Goal: Task Accomplishment & Management: Complete application form

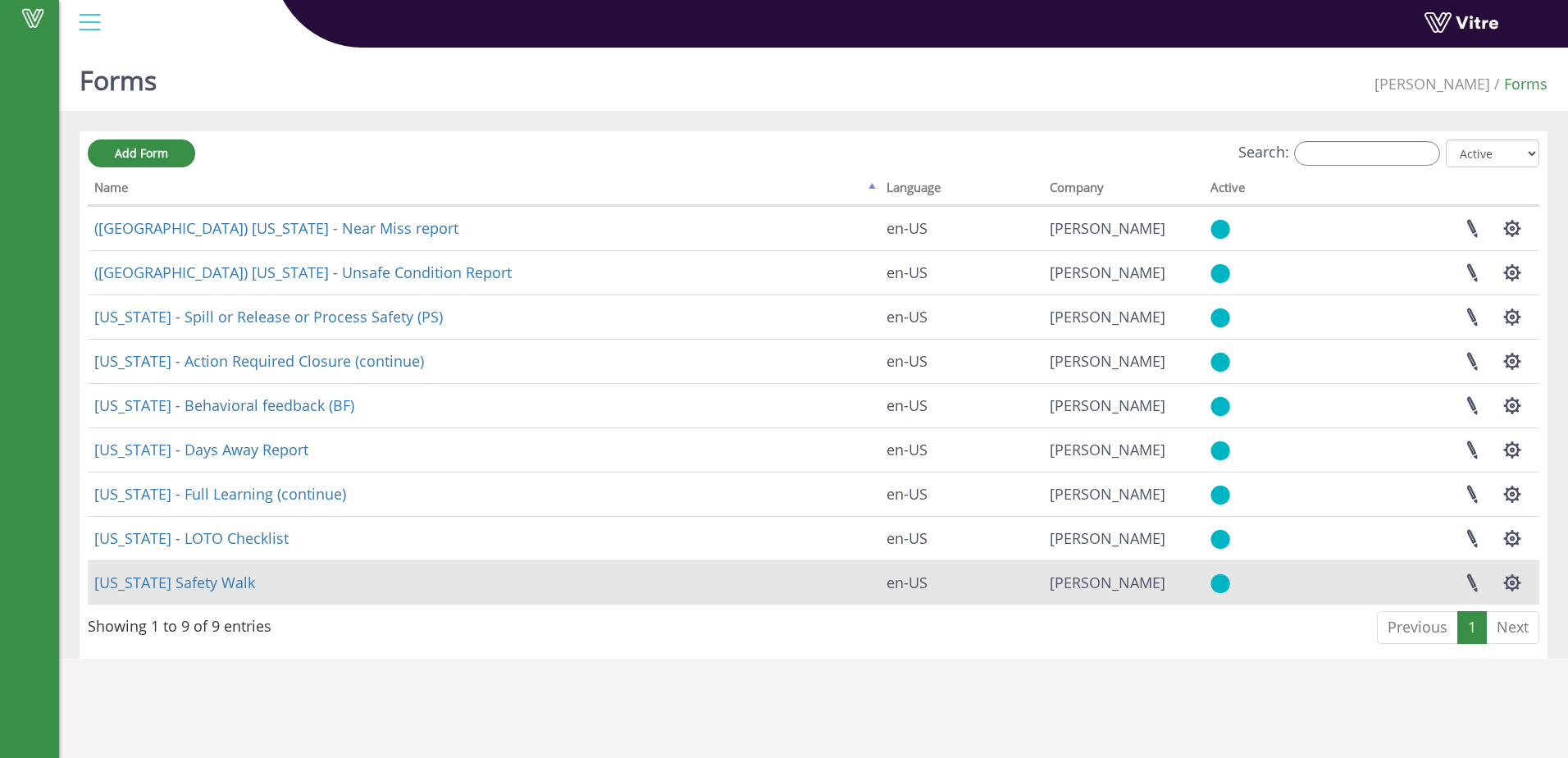
click at [321, 589] on td "Georgia Safety Walk" at bounding box center [483, 583] width 792 height 45
click at [320, 589] on td "Georgia Safety Walk" at bounding box center [483, 583] width 792 height 45
click at [196, 579] on link "Georgia Safety Walk" at bounding box center [174, 583] width 161 height 20
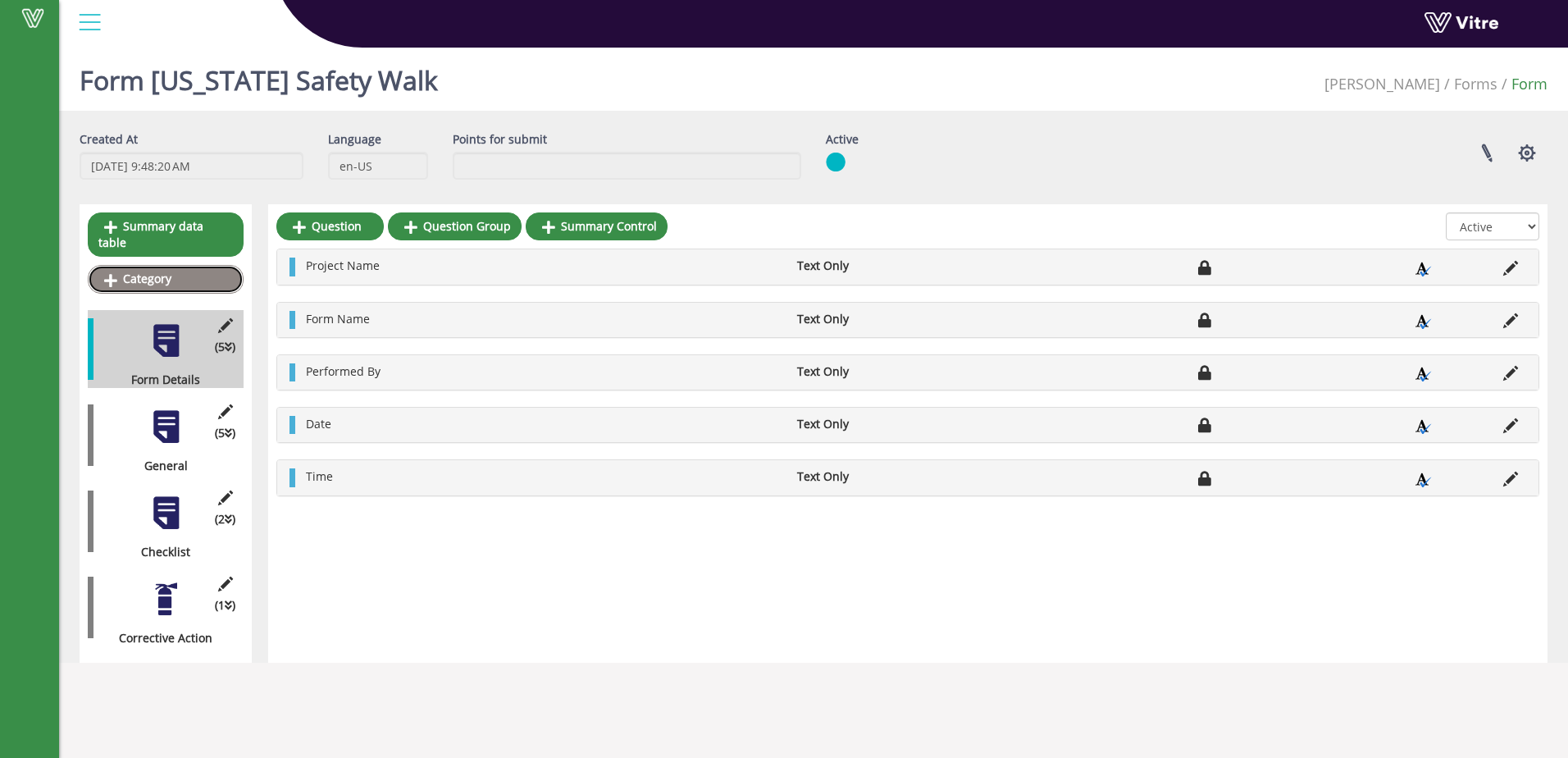
click at [196, 265] on link "Category" at bounding box center [165, 279] width 156 height 28
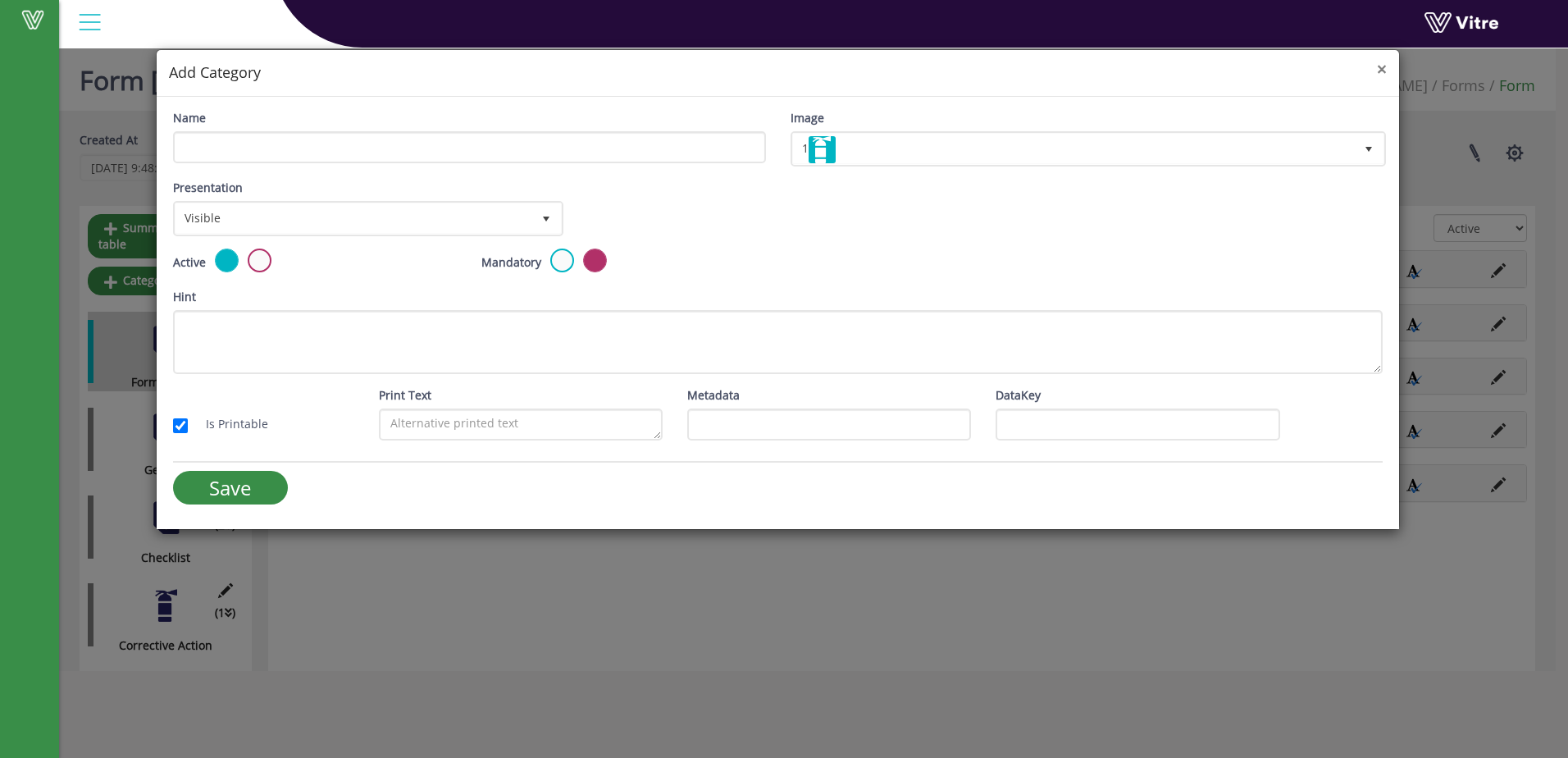
click at [1383, 69] on span "×" at bounding box center [1382, 69] width 10 height 23
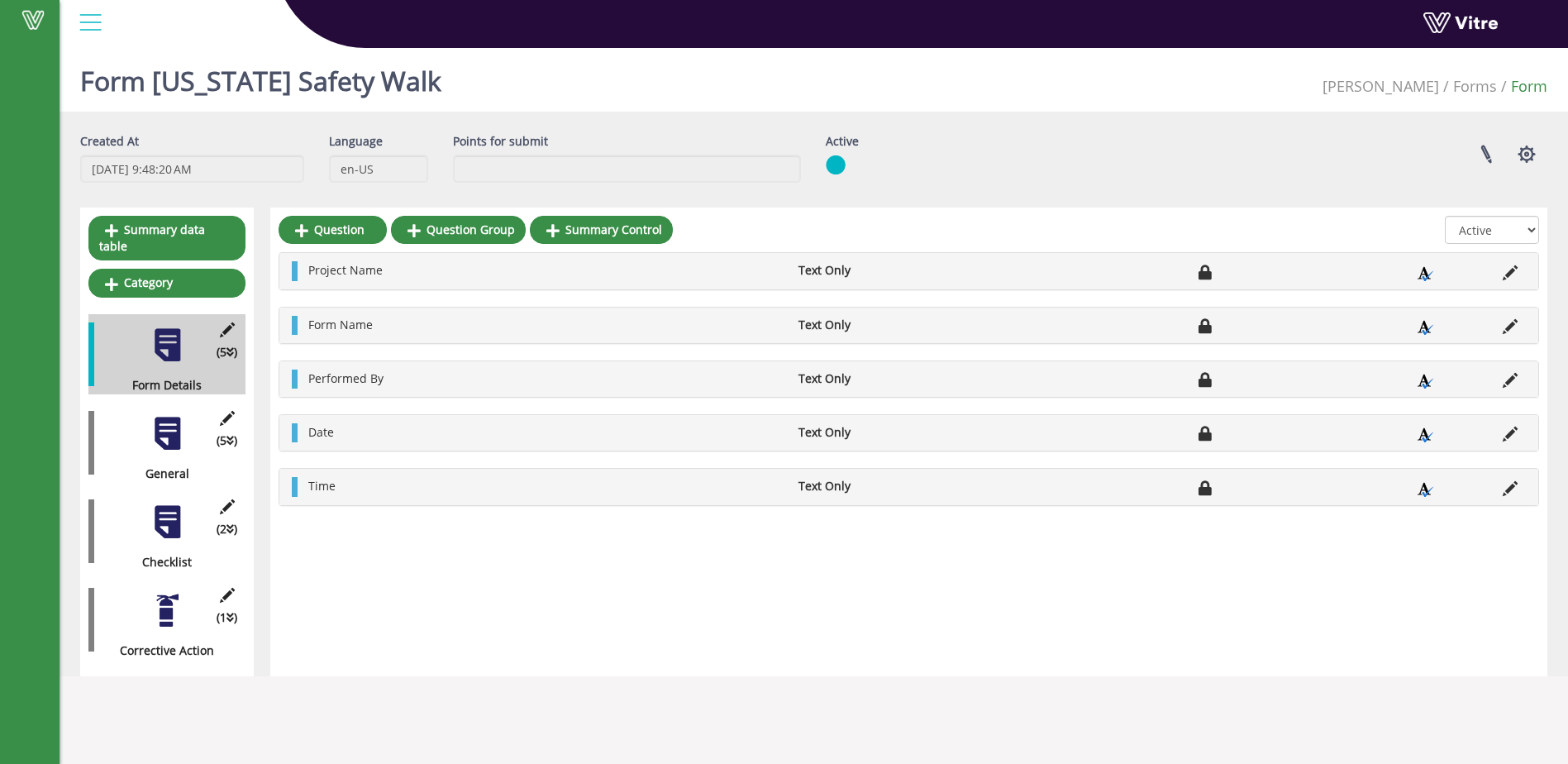
click at [162, 402] on div "(5 ) General" at bounding box center [167, 442] width 157 height 80
click at [164, 420] on div at bounding box center [167, 433] width 37 height 37
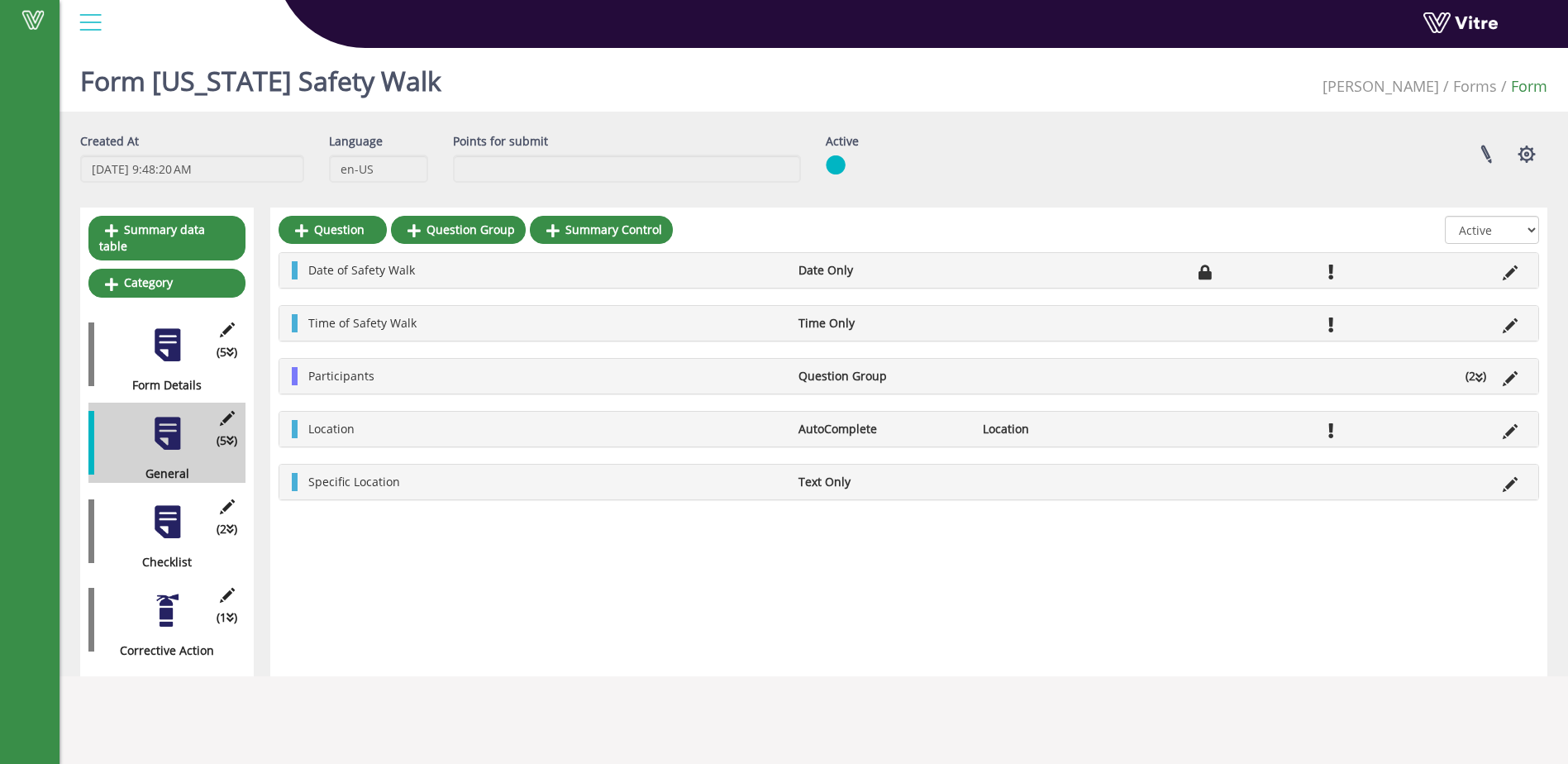
click at [172, 515] on div at bounding box center [167, 522] width 37 height 37
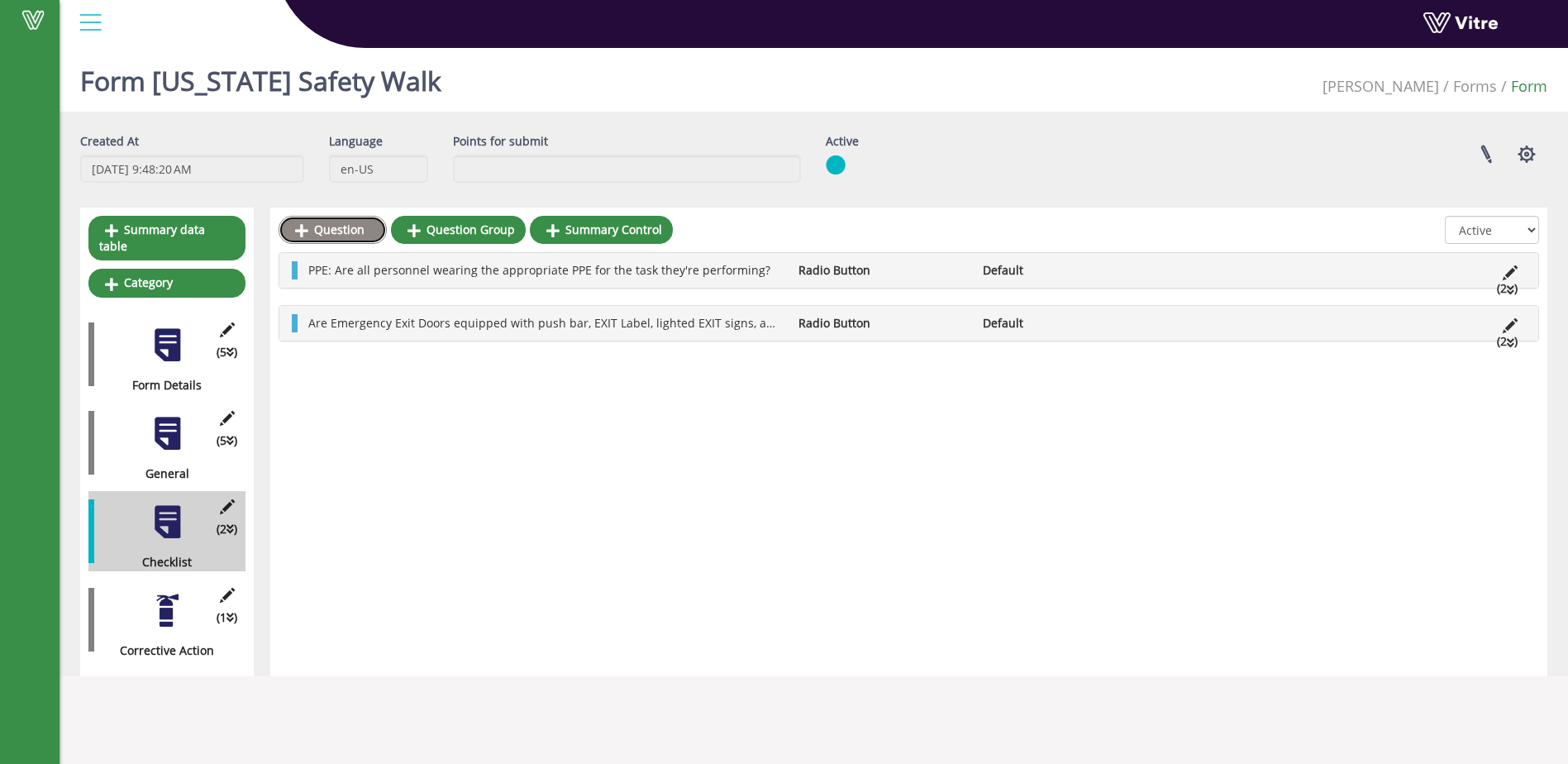
click at [321, 226] on link "Question" at bounding box center [333, 230] width 108 height 28
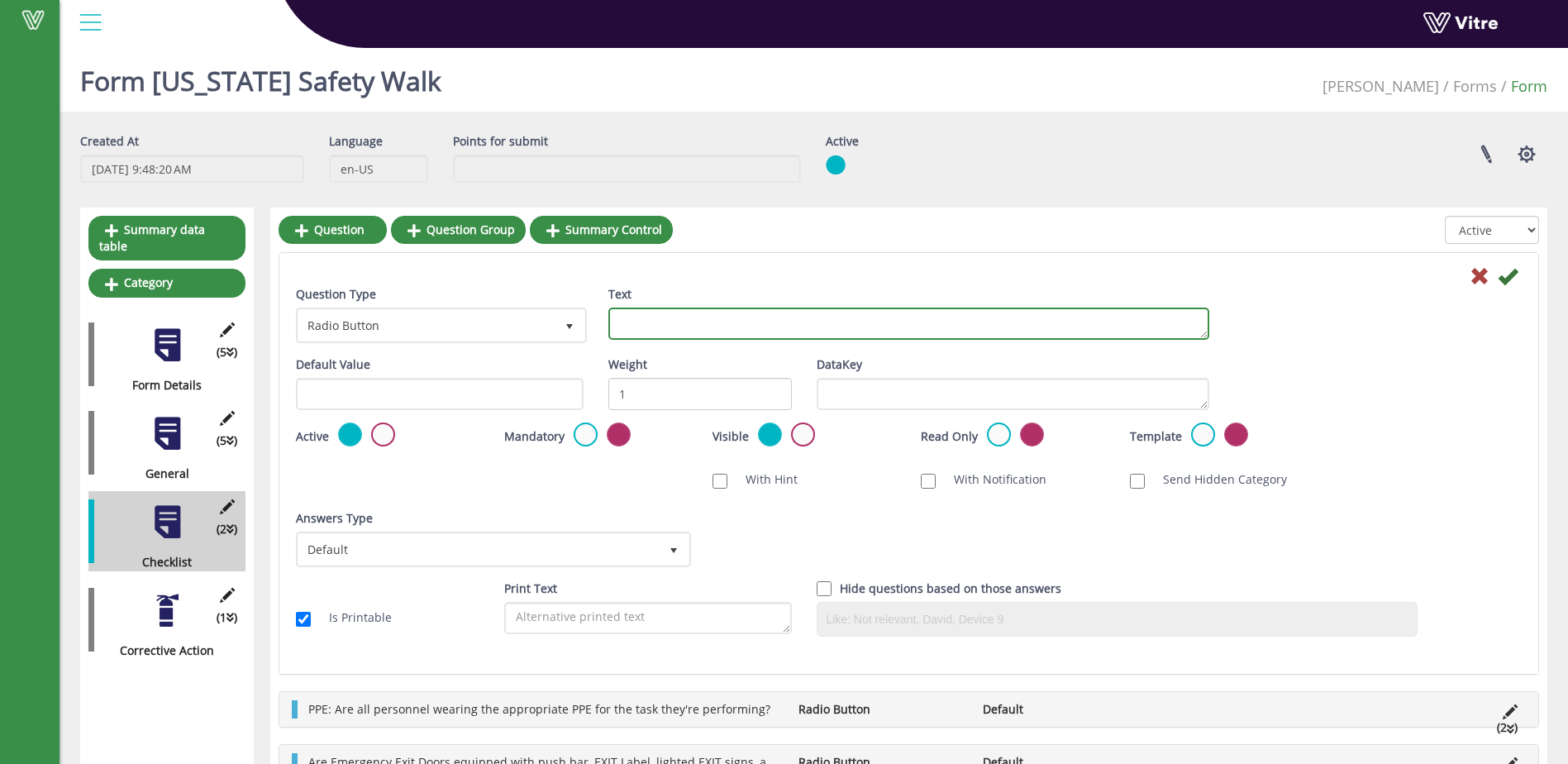
click at [627, 330] on textarea "Text" at bounding box center [909, 323] width 601 height 32
type textarea "A"
click at [737, 324] on textarea "Fire Extinguishers: Is fire extinguisher" at bounding box center [909, 323] width 601 height 32
click at [880, 327] on textarea "Fire Extinguishers: Is access to fire extinguisher" at bounding box center [909, 323] width 601 height 32
click at [922, 327] on textarea "Fire Extinguishers: Is access to fire extinguishers in area unblocked?" at bounding box center [909, 323] width 601 height 32
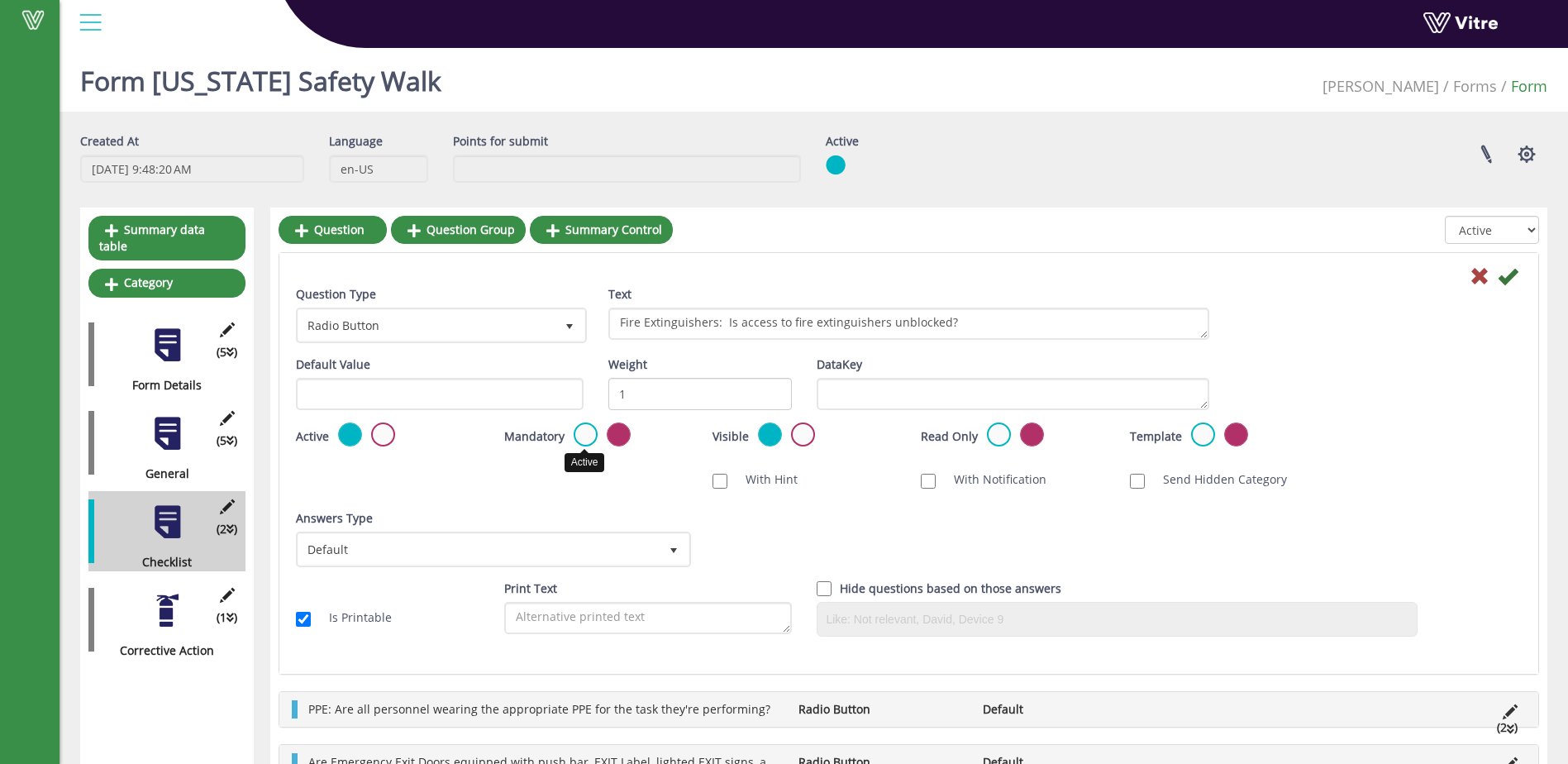
click at [585, 434] on label at bounding box center [585, 434] width 24 height 24
click at [0, 0] on input "radio" at bounding box center [0, 0] width 0 height 0
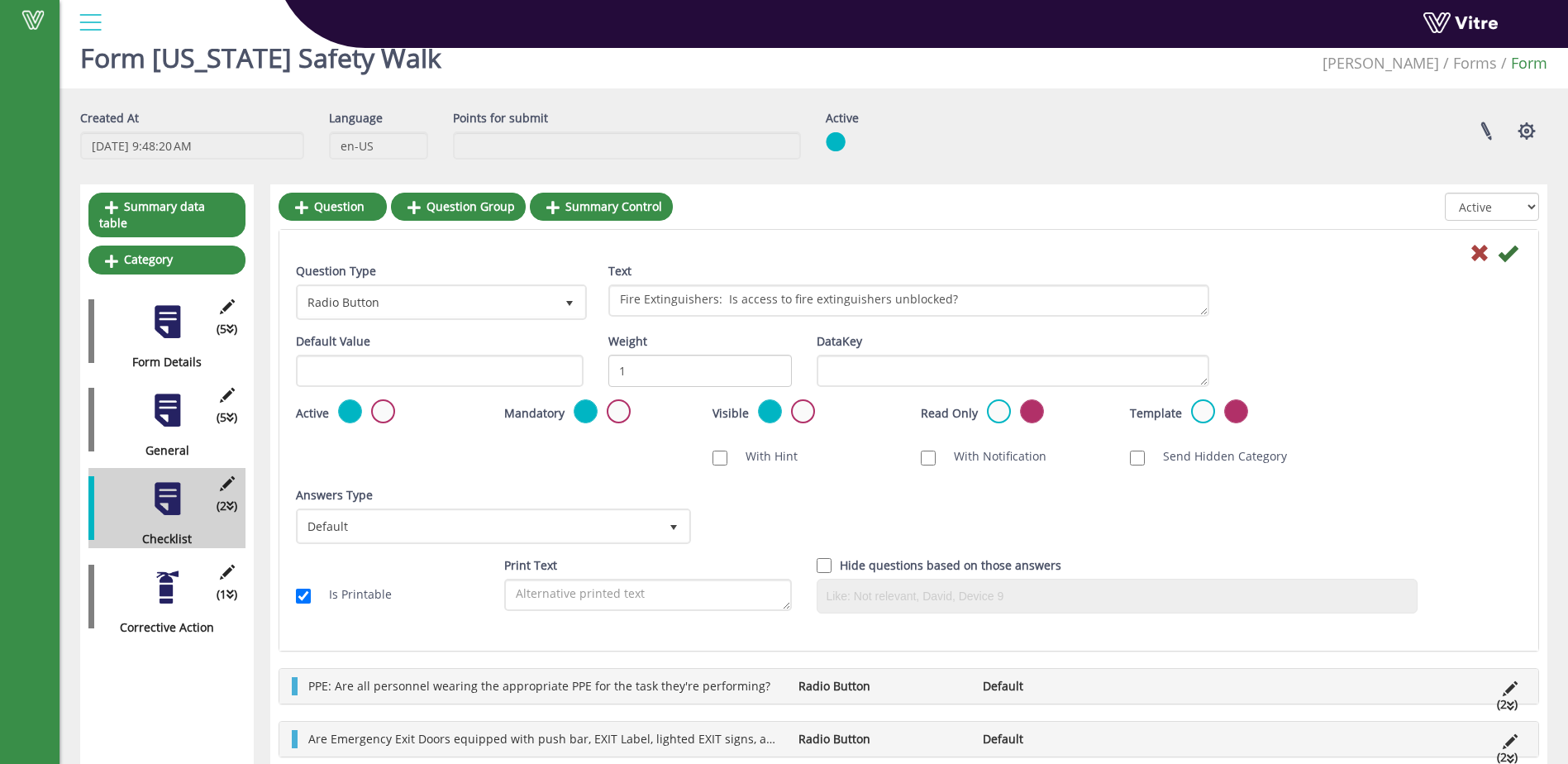
scroll to position [42, 0]
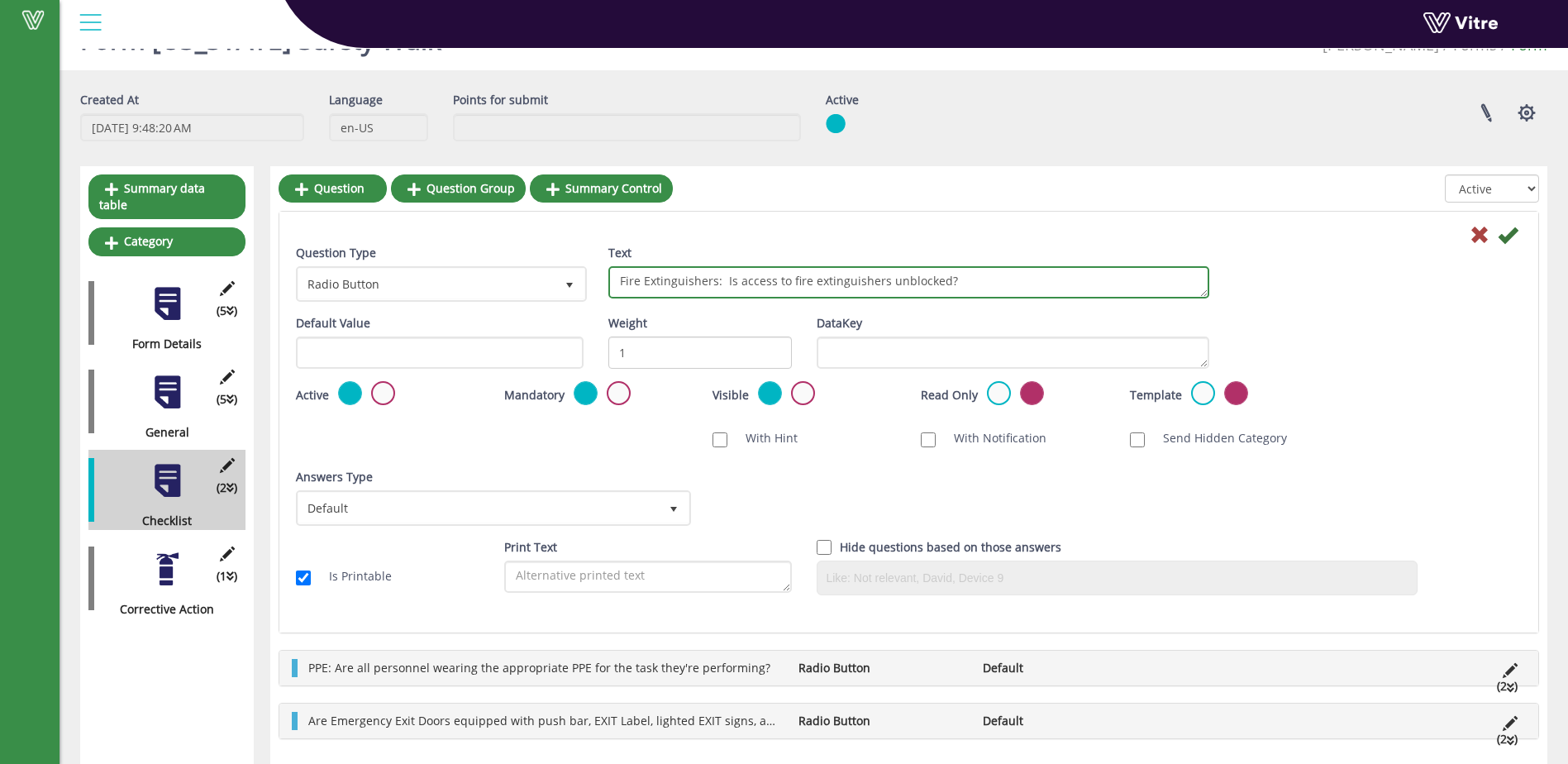
drag, startPoint x: 964, startPoint y: 288, endPoint x: 717, endPoint y: 283, distance: 247.1
click at [717, 283] on textarea "Fire Extinguishers: Is access to fire extinguishers unblocked?" at bounding box center [909, 282] width 601 height 32
click at [712, 281] on textarea "Fire Extinguishers access is unblocked?" at bounding box center [909, 282] width 601 height 32
type textarea "Fire Extinguisher access is unblocked?"
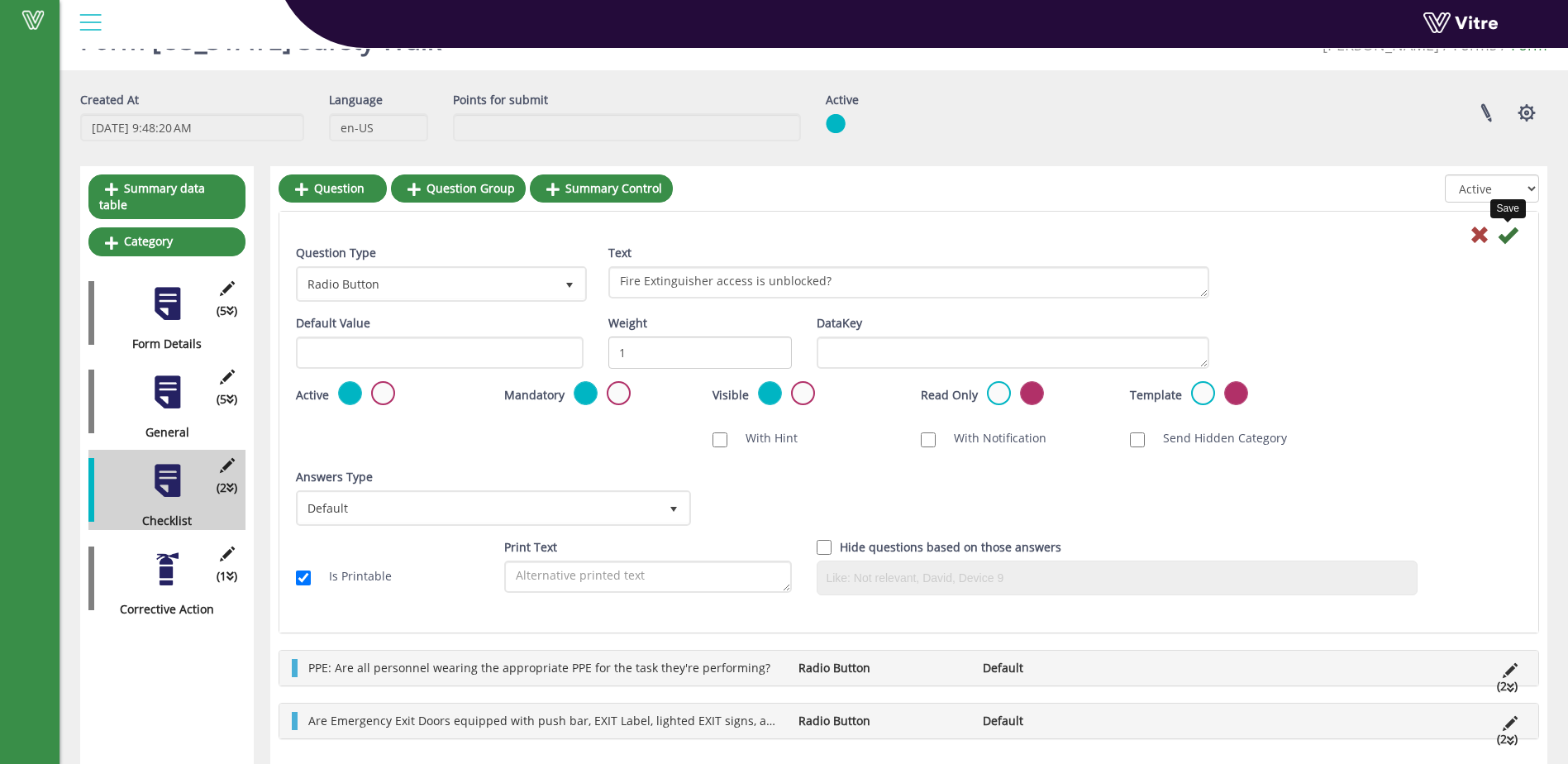
click at [1511, 235] on icon at bounding box center [1508, 235] width 20 height 20
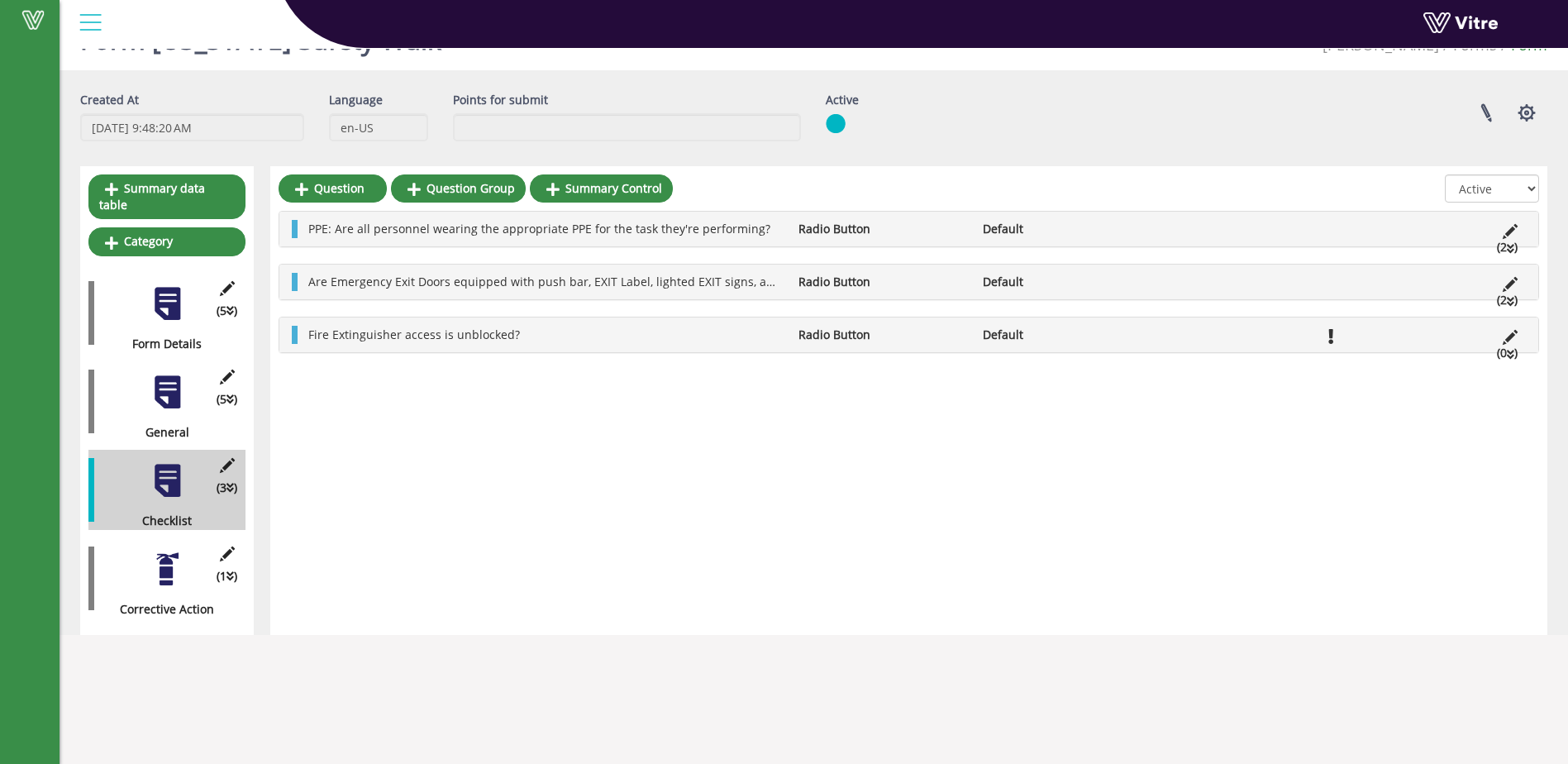
click at [1503, 353] on li "(0 )" at bounding box center [1507, 353] width 37 height 18
click at [341, 378] on link "Answer" at bounding box center [354, 375] width 108 height 28
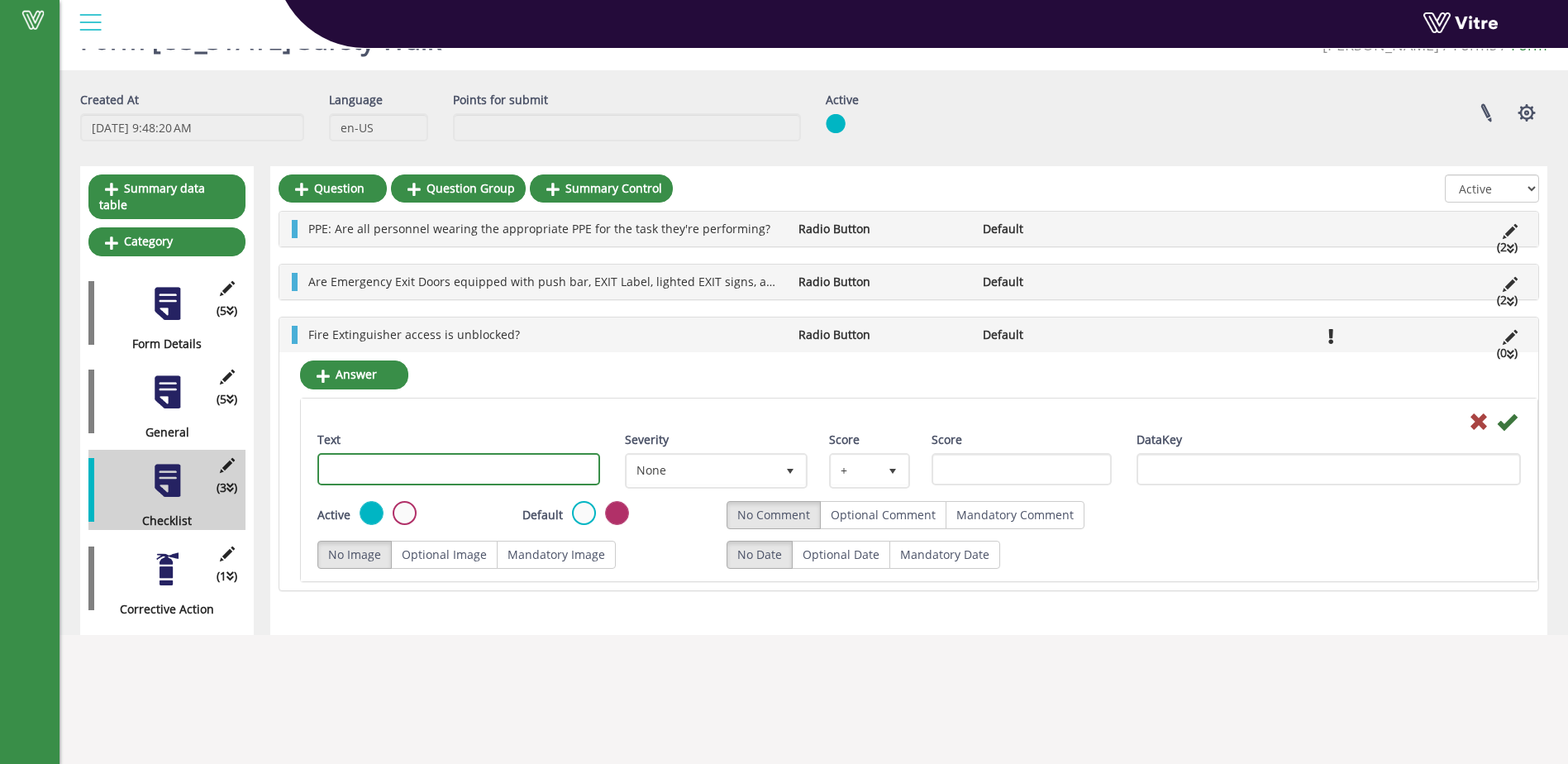
click at [396, 479] on input "Text" at bounding box center [458, 469] width 282 height 32
type input "yes"
click at [1511, 419] on icon at bounding box center [1507, 422] width 20 height 20
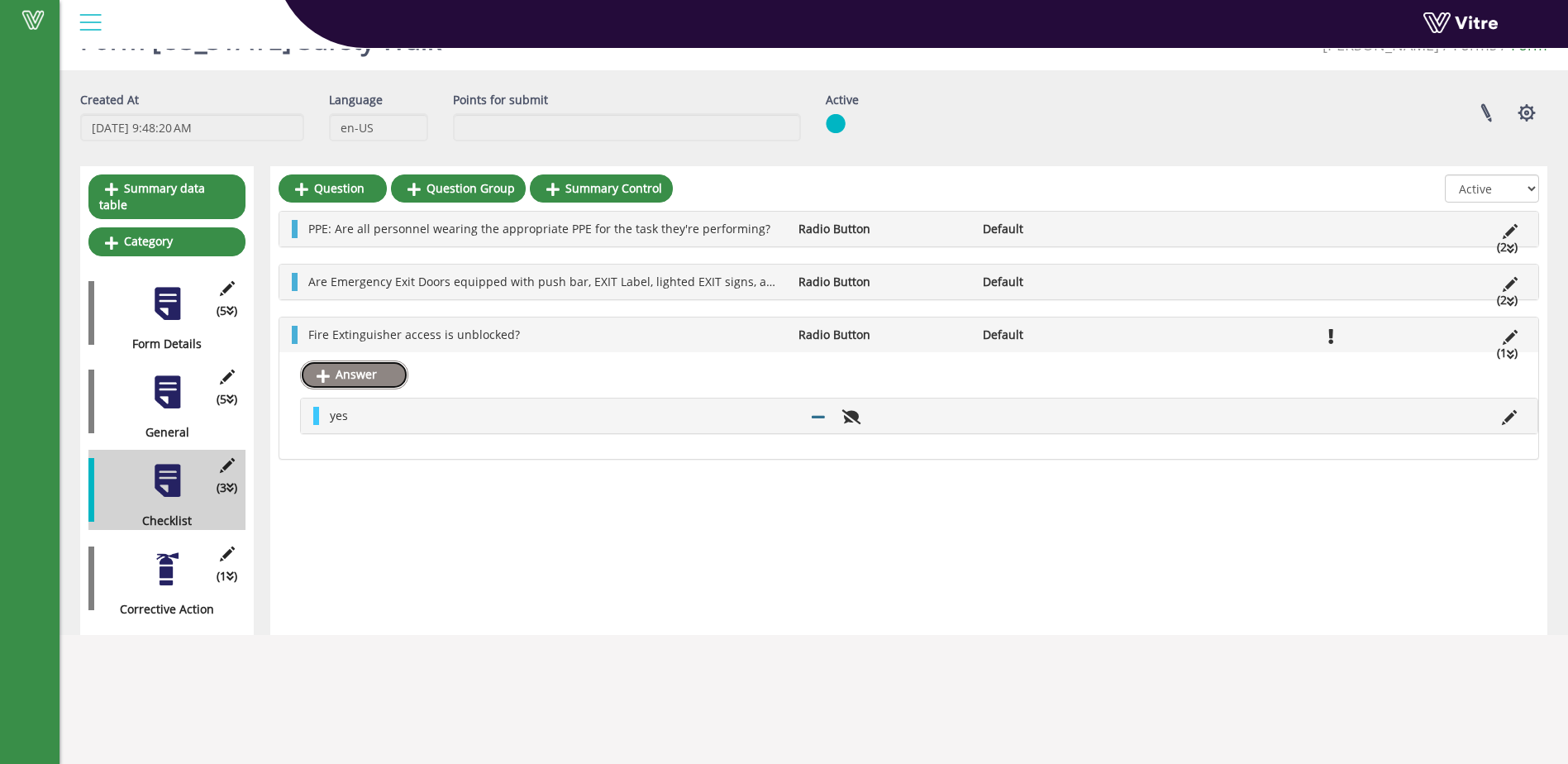
click at [367, 373] on link "Answer" at bounding box center [354, 375] width 108 height 28
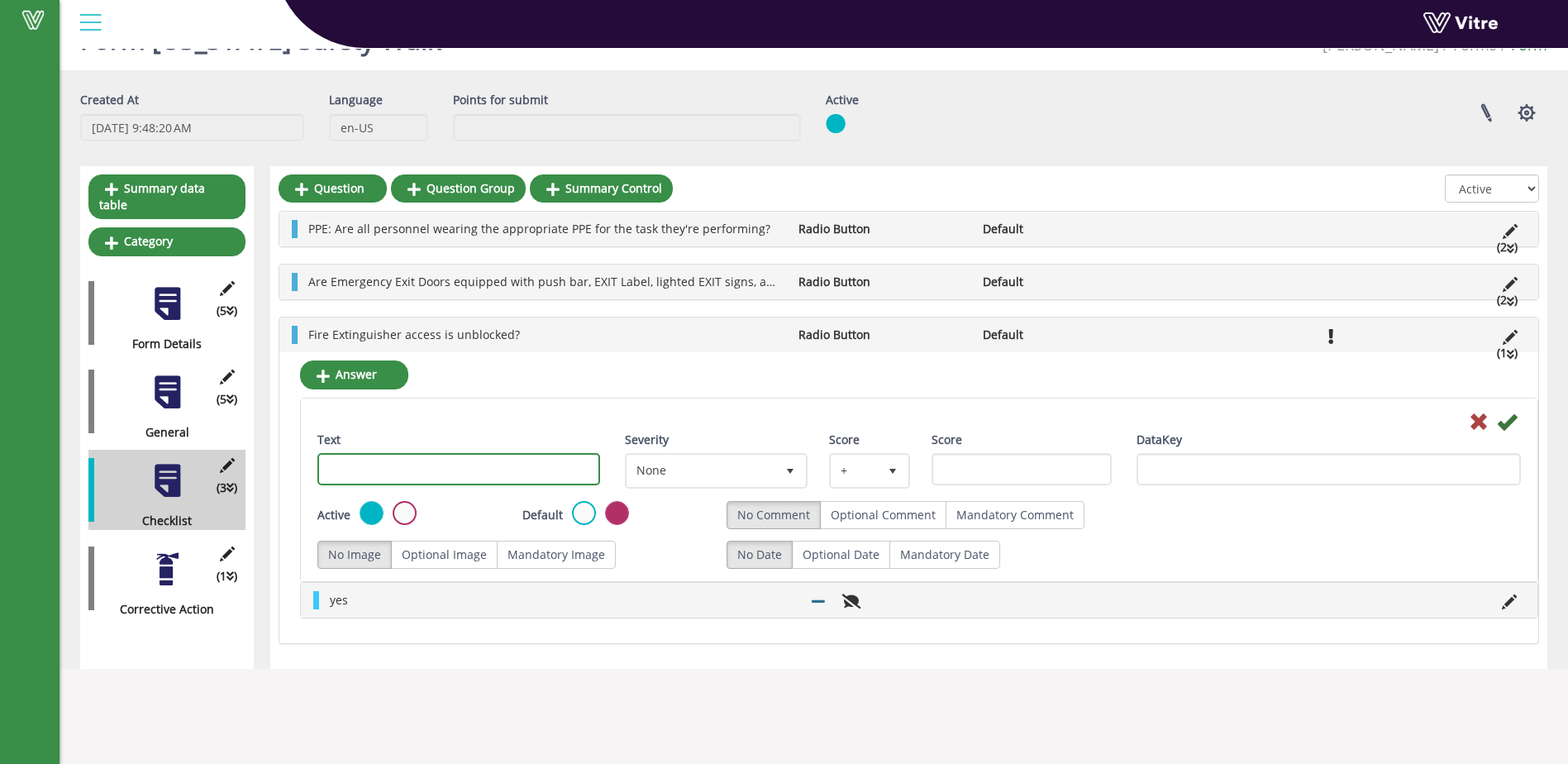
click at [370, 473] on input "Text" at bounding box center [458, 469] width 282 height 32
type input "no"
click at [1506, 417] on icon at bounding box center [1507, 422] width 20 height 20
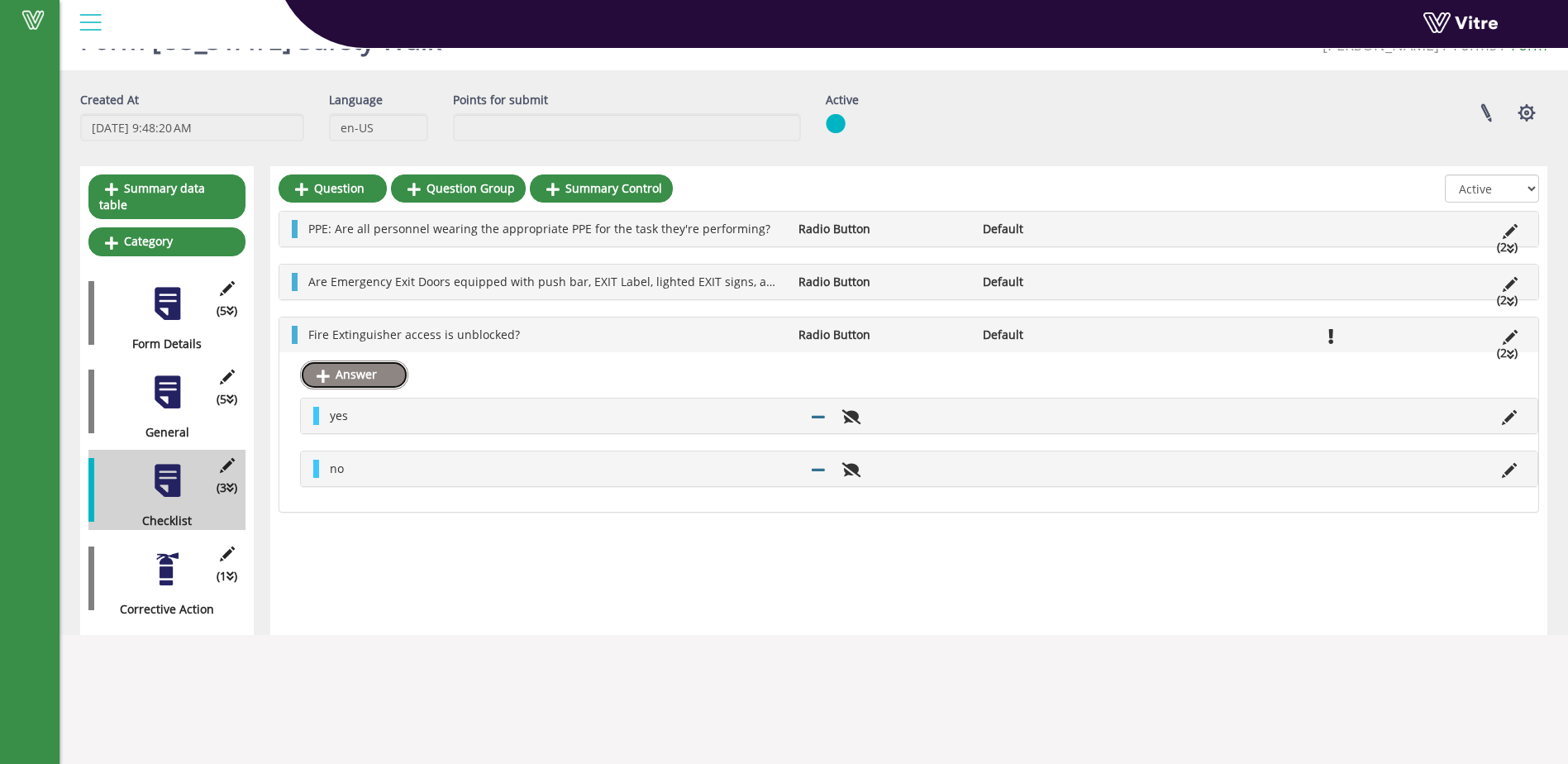
click at [357, 375] on link "Answer" at bounding box center [354, 375] width 108 height 28
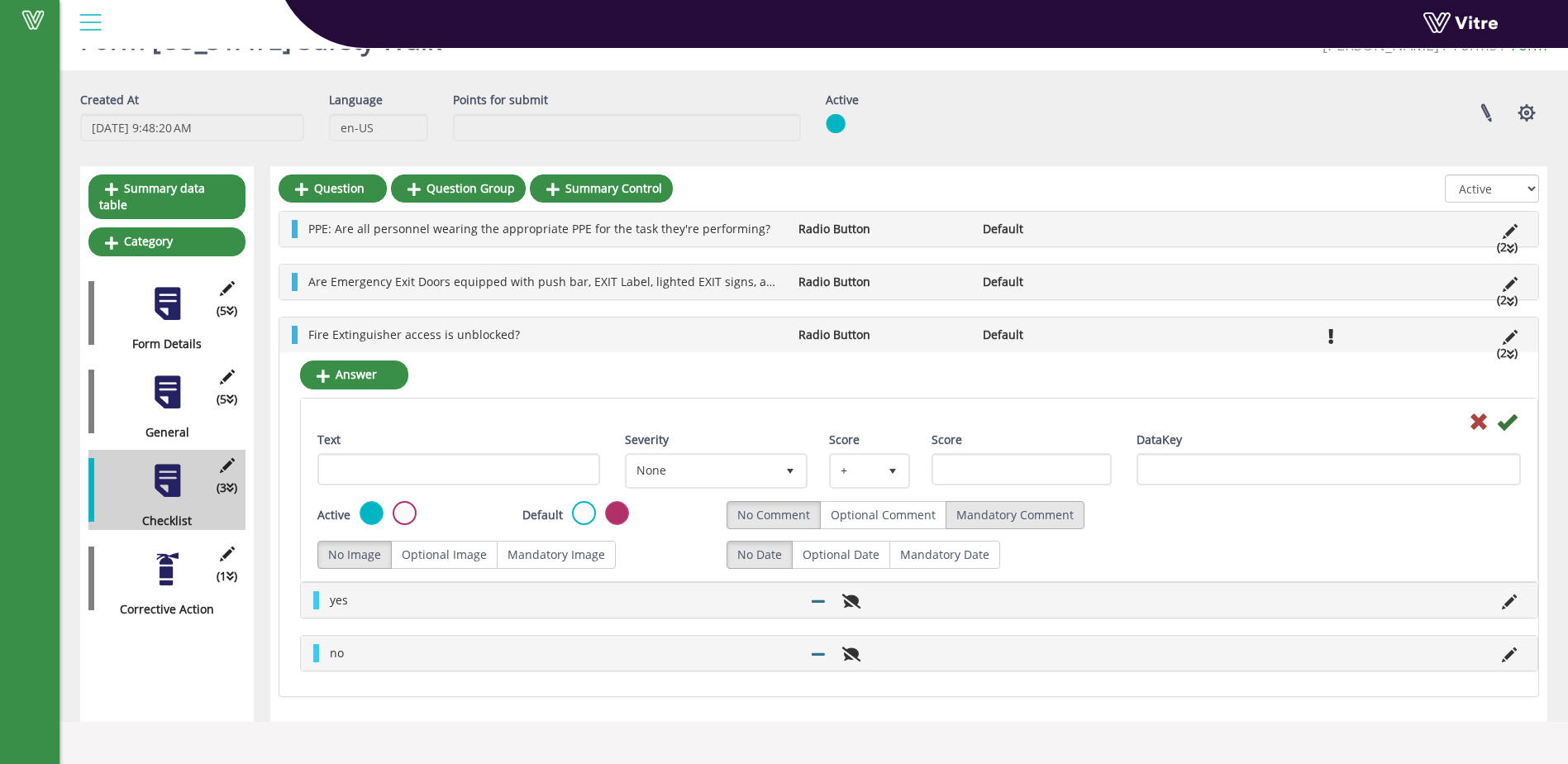
click at [981, 515] on label "Mandatory Comment" at bounding box center [1015, 516] width 139 height 28
radio input "true"
click at [1481, 424] on icon at bounding box center [1479, 422] width 20 height 20
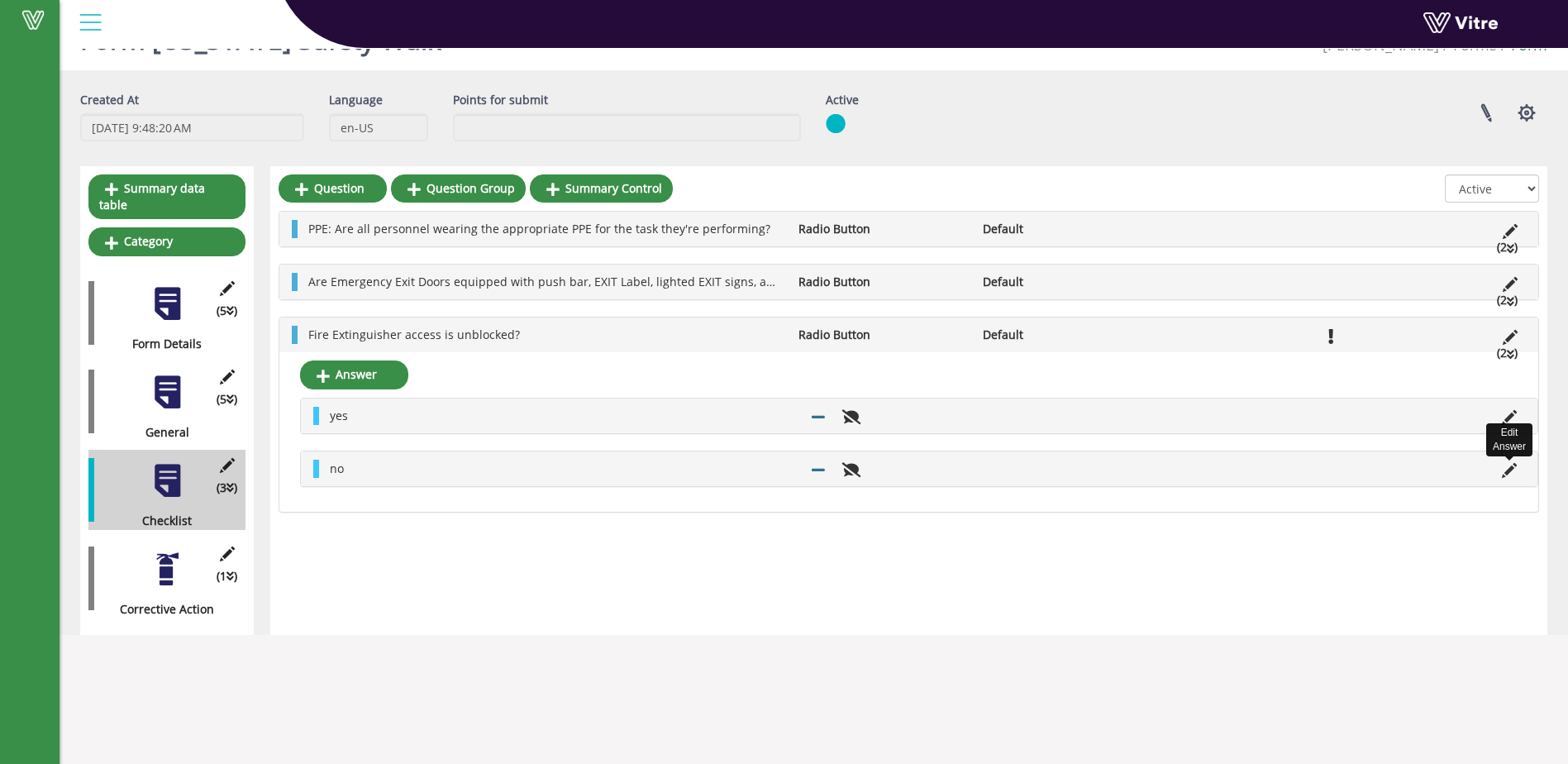
click at [1511, 472] on icon at bounding box center [1510, 471] width 15 height 15
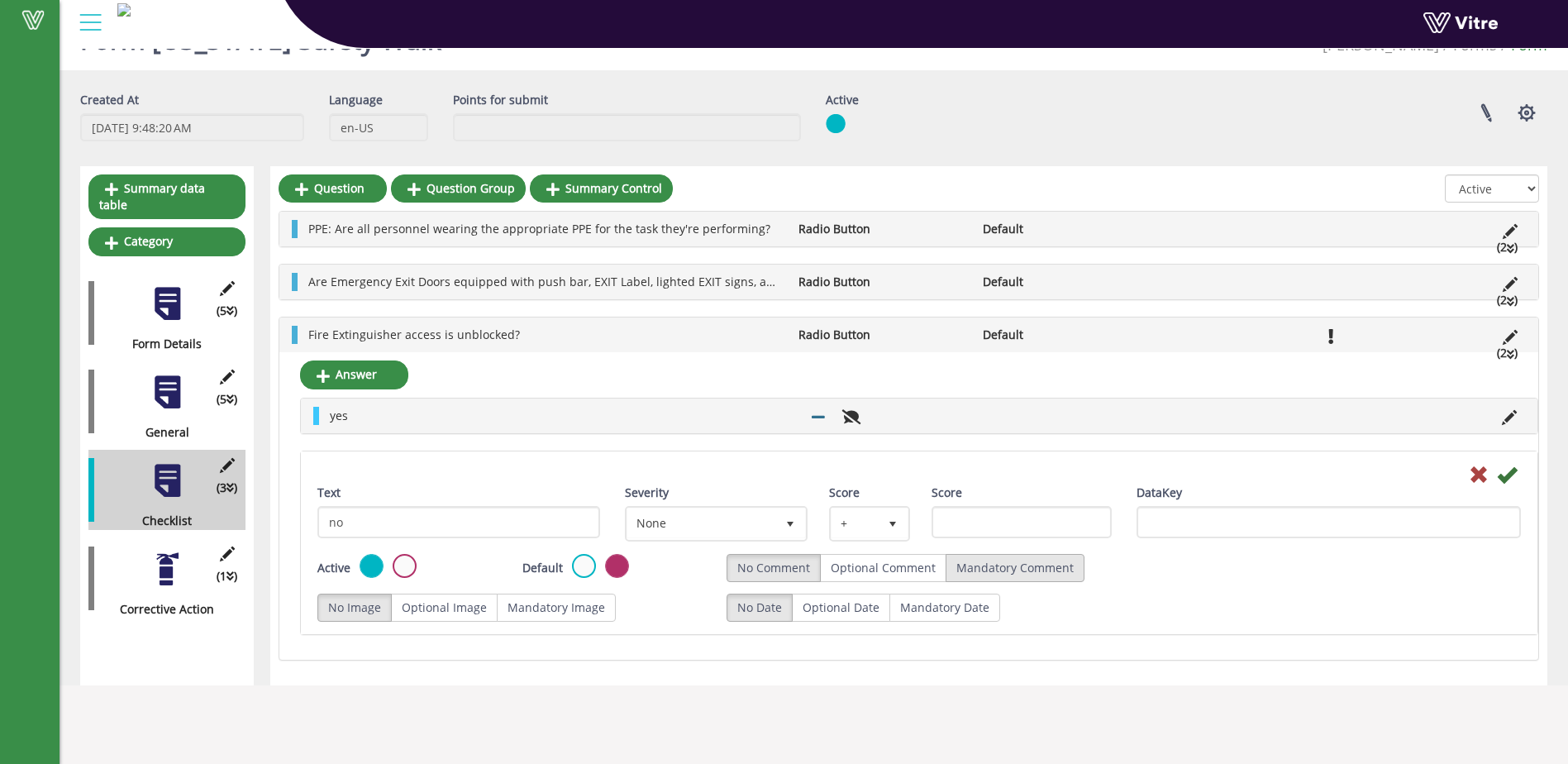
click at [999, 568] on label "Mandatory Comment" at bounding box center [1015, 568] width 139 height 28
radio input "true"
click at [1506, 471] on icon at bounding box center [1507, 475] width 20 height 20
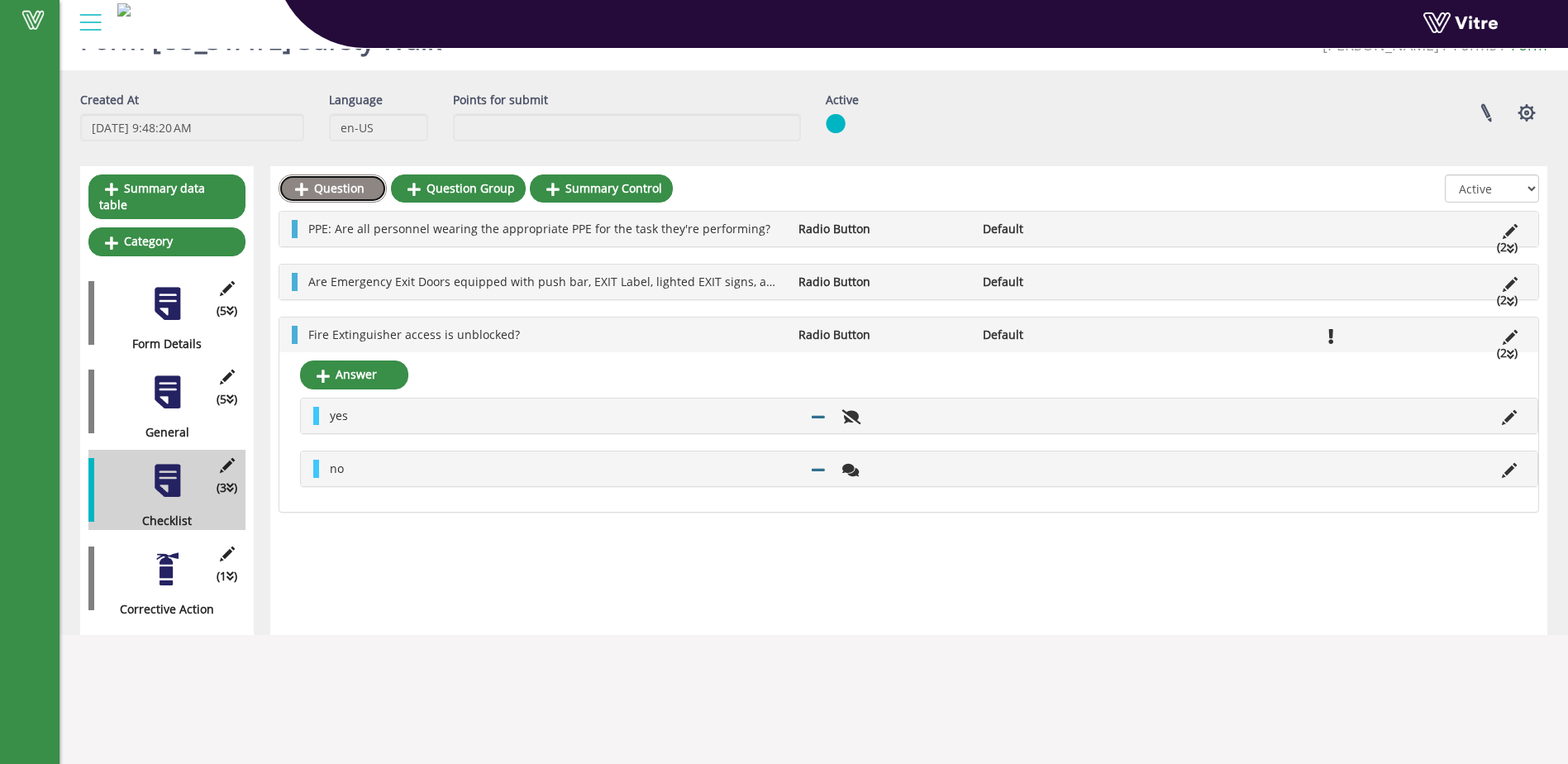
click at [325, 189] on link "Question" at bounding box center [333, 188] width 108 height 28
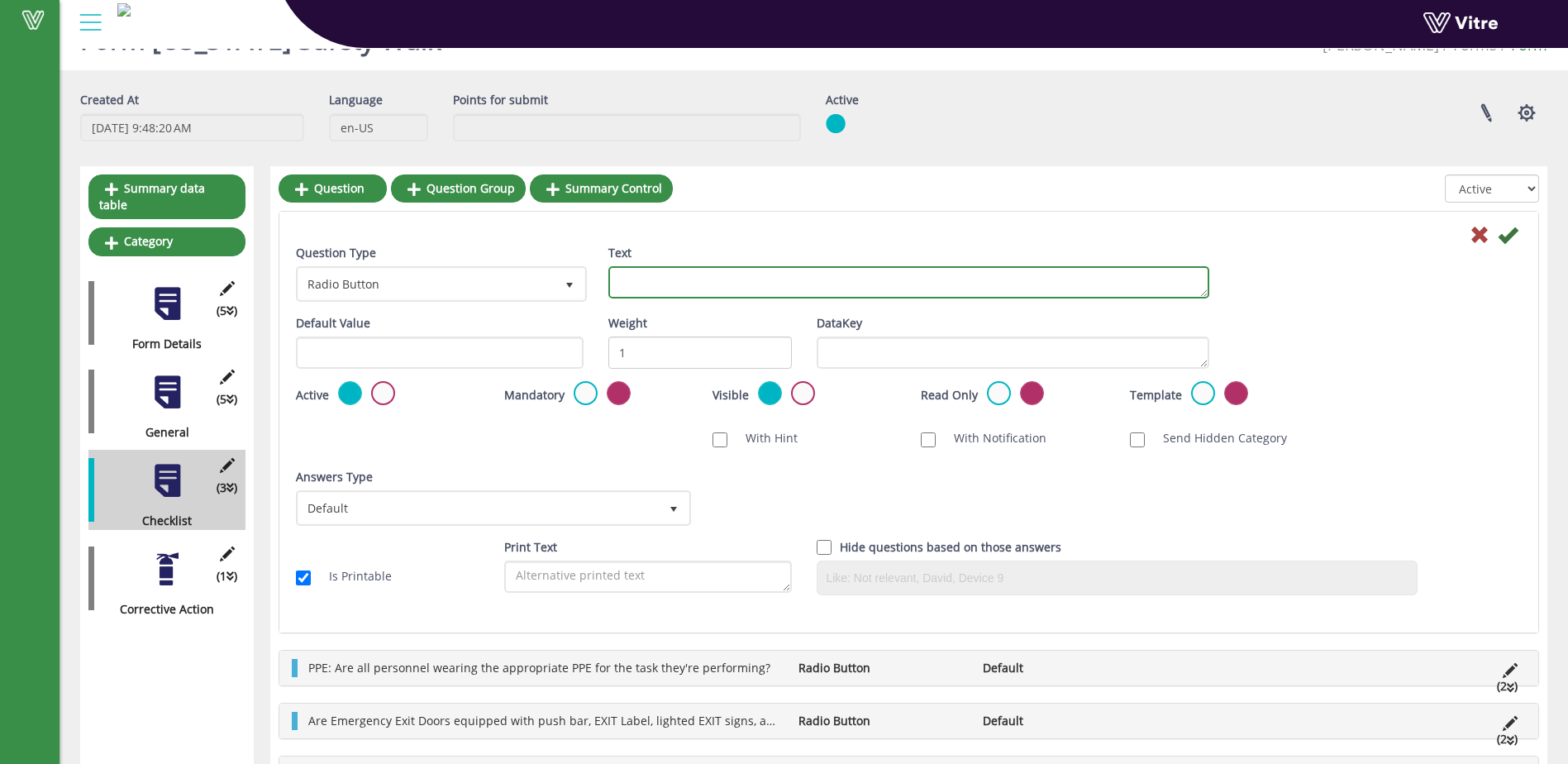
click at [650, 292] on textarea "Text" at bounding box center [909, 282] width 601 height 32
type textarea "[MEDICAL_DATA] stations access is clear?"
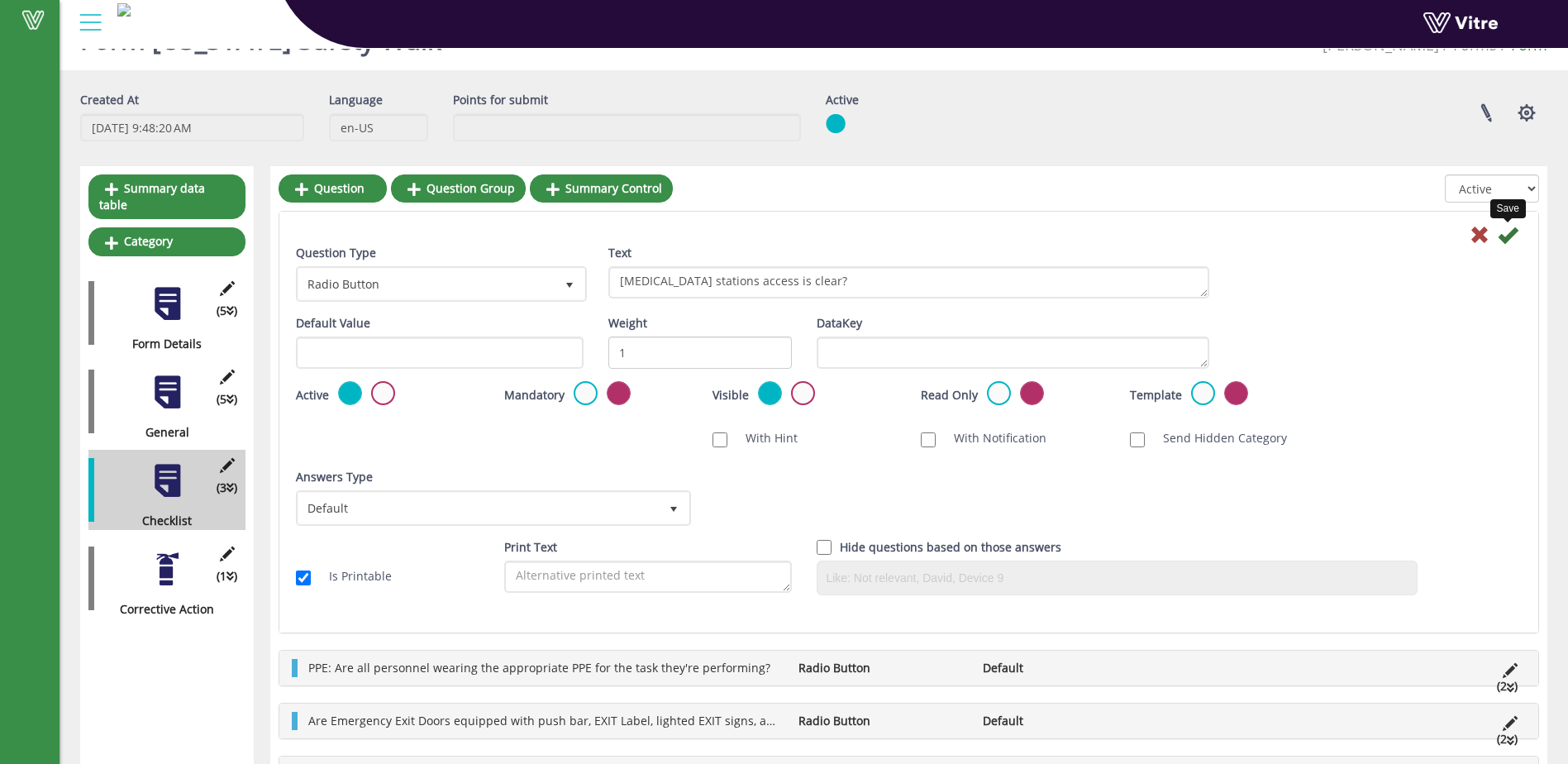
click at [1506, 236] on icon at bounding box center [1508, 235] width 20 height 20
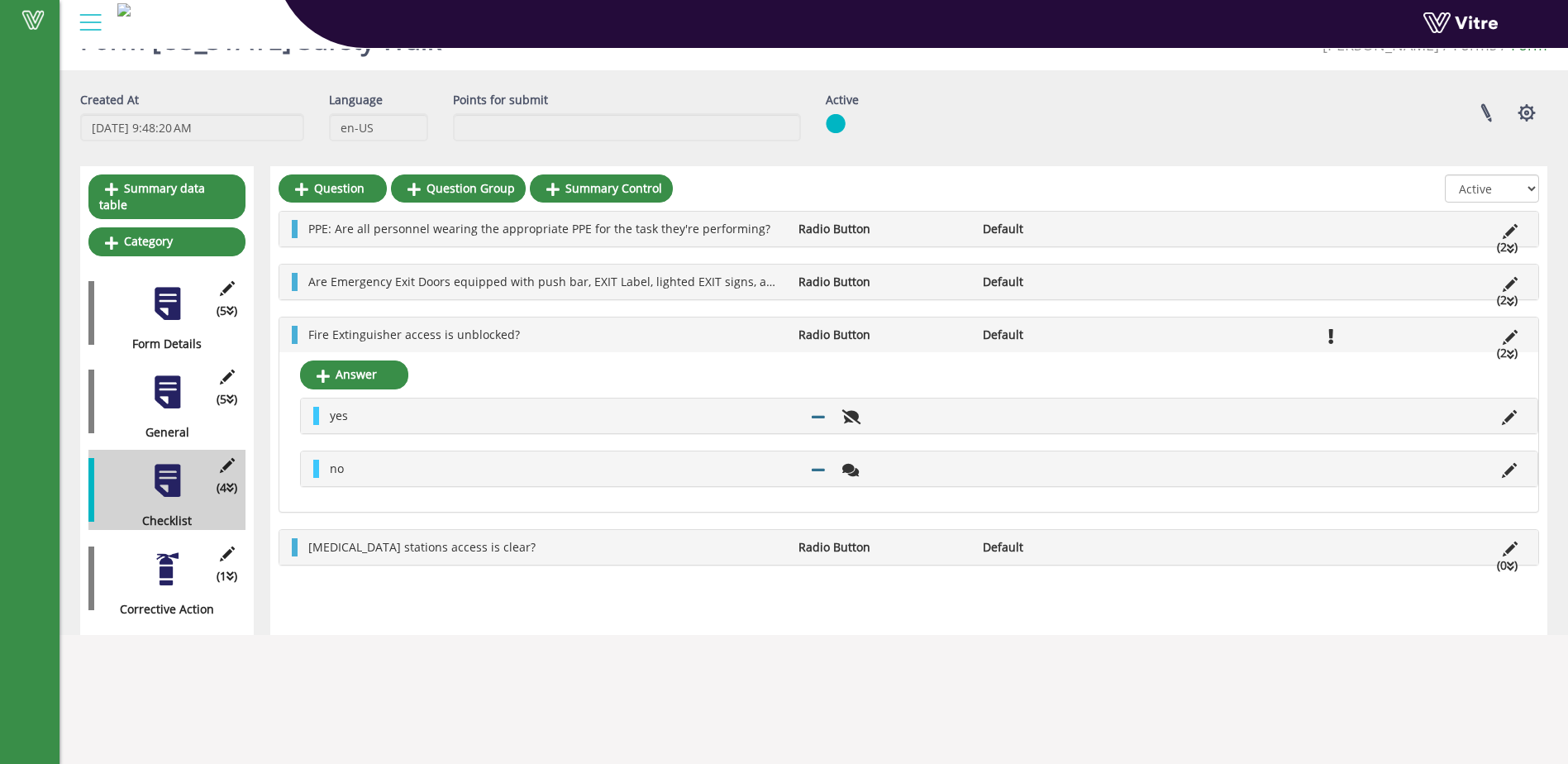
click at [1504, 567] on li "(0 )" at bounding box center [1507, 566] width 37 height 18
click at [363, 588] on link "Answer" at bounding box center [354, 587] width 108 height 28
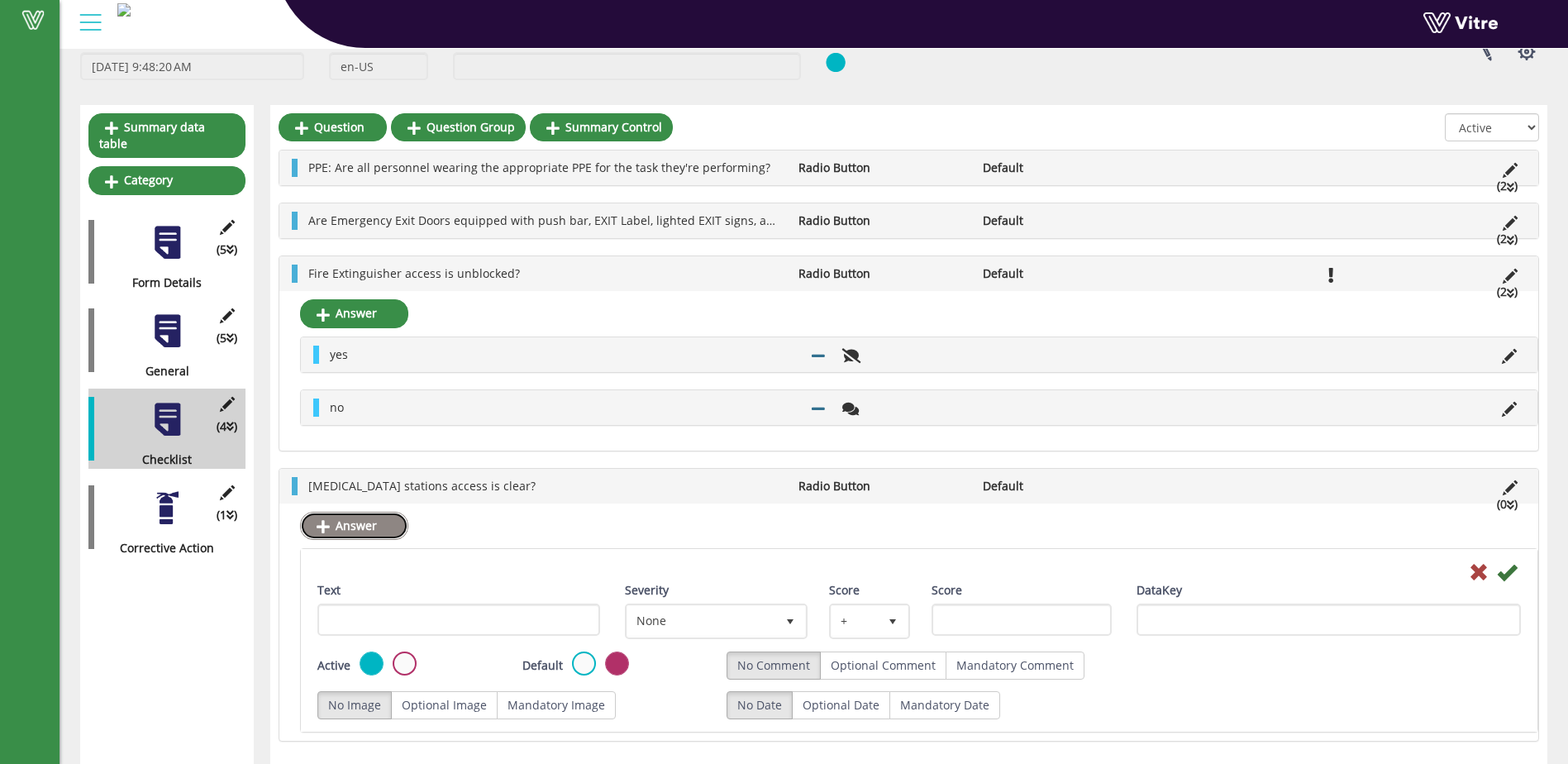
scroll to position [105, 0]
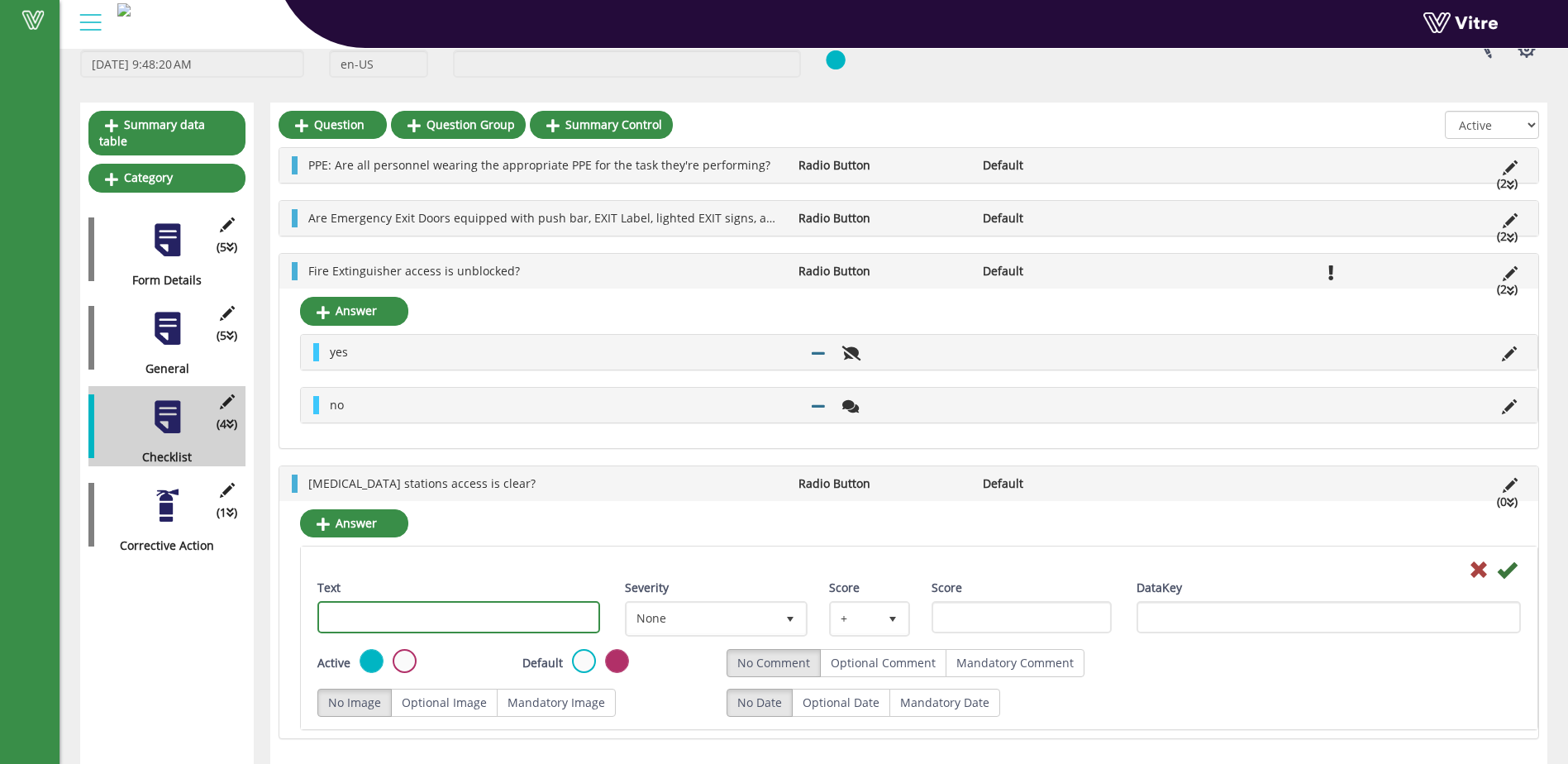
click at [479, 620] on input "Text" at bounding box center [458, 617] width 282 height 32
type input "yes"
click at [1510, 577] on icon at bounding box center [1507, 570] width 20 height 20
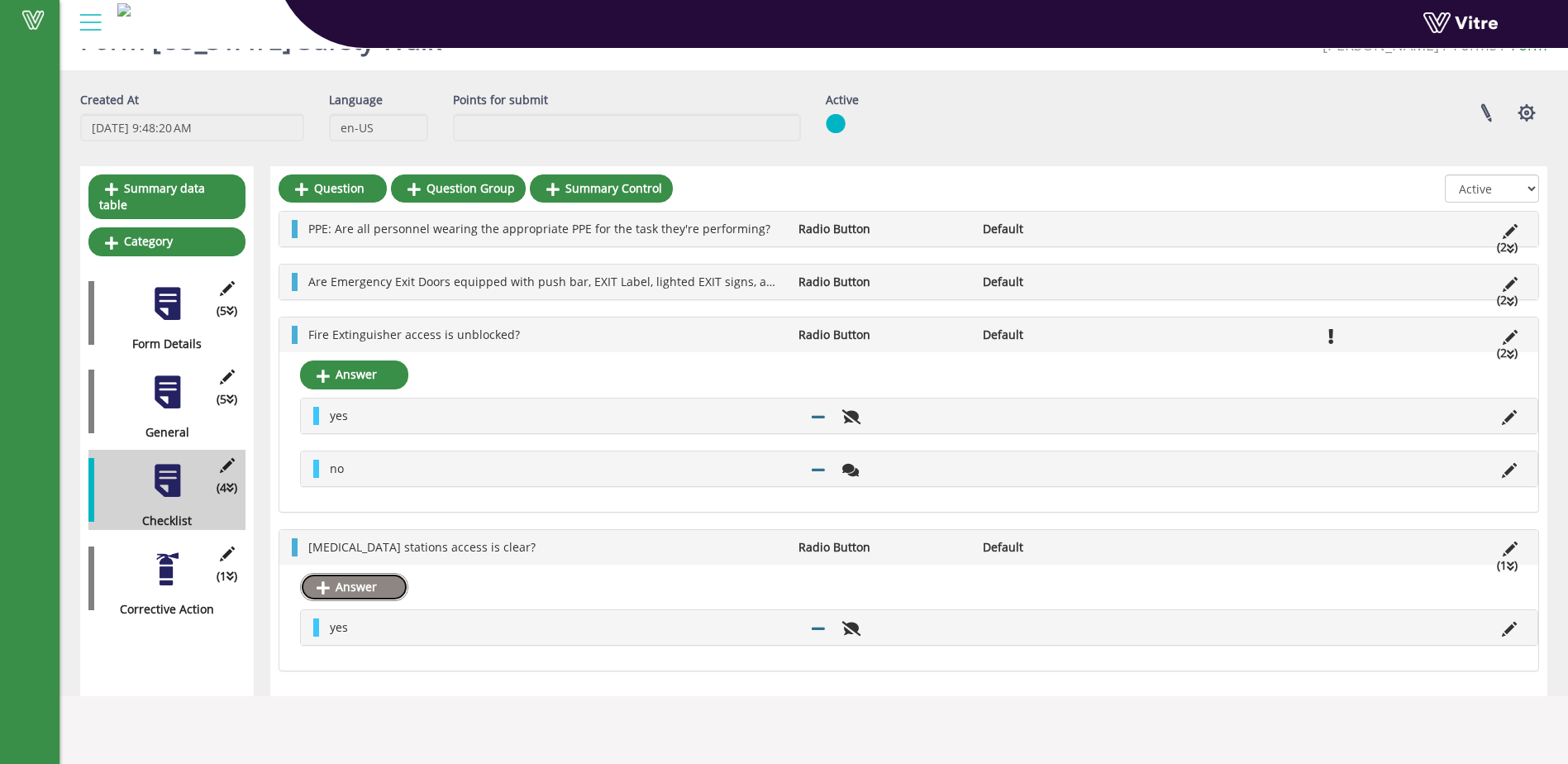
click at [387, 583] on link "Answer" at bounding box center [354, 587] width 108 height 28
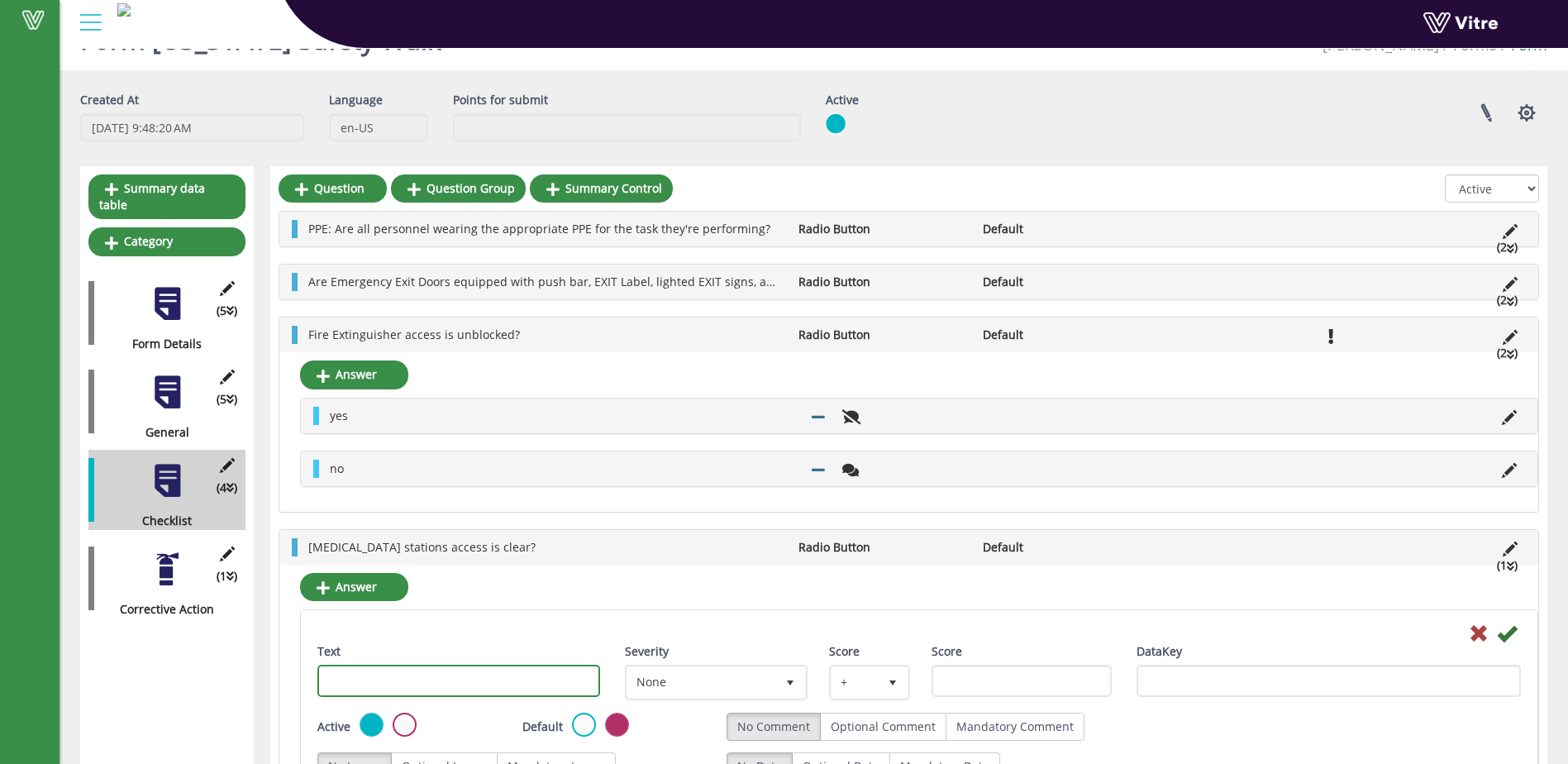
drag, startPoint x: 437, startPoint y: 674, endPoint x: 450, endPoint y: 682, distance: 15.3
click at [437, 674] on input "Text" at bounding box center [458, 681] width 282 height 32
type input "no"
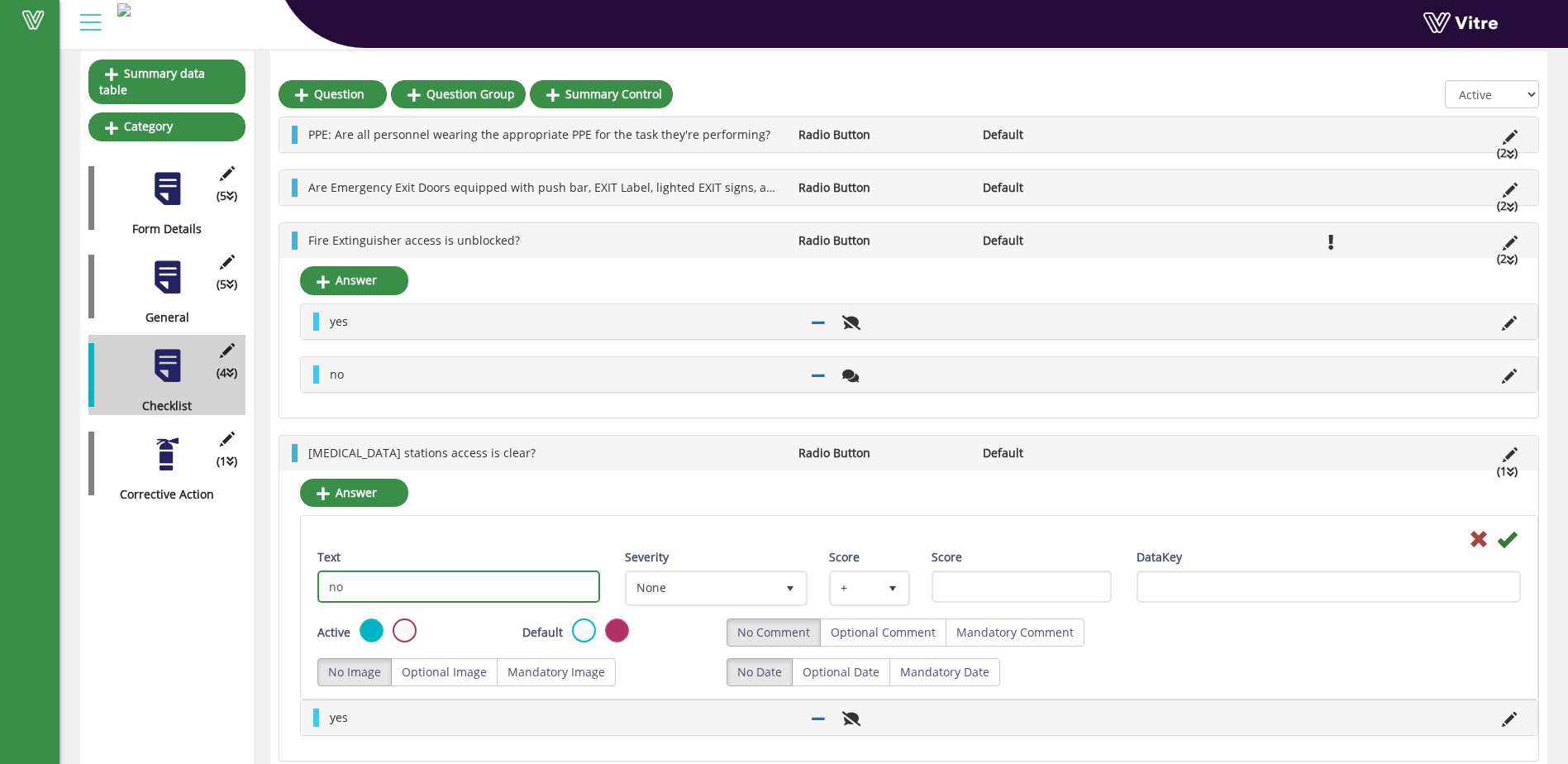
scroll to position [158, 0]
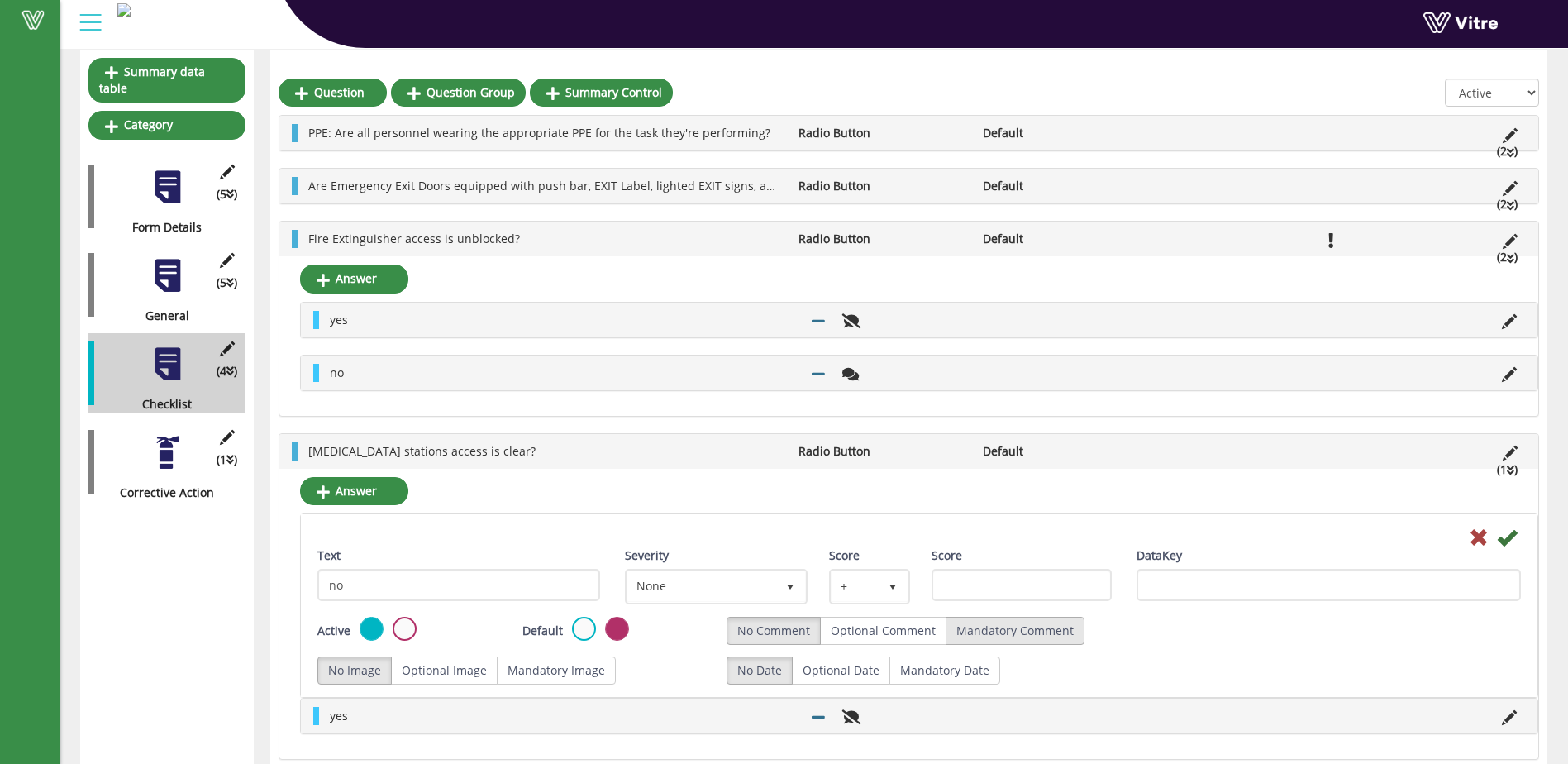
click at [978, 637] on label "Mandatory Comment" at bounding box center [1015, 632] width 139 height 28
radio input "true"
click at [1503, 540] on icon at bounding box center [1507, 537] width 20 height 20
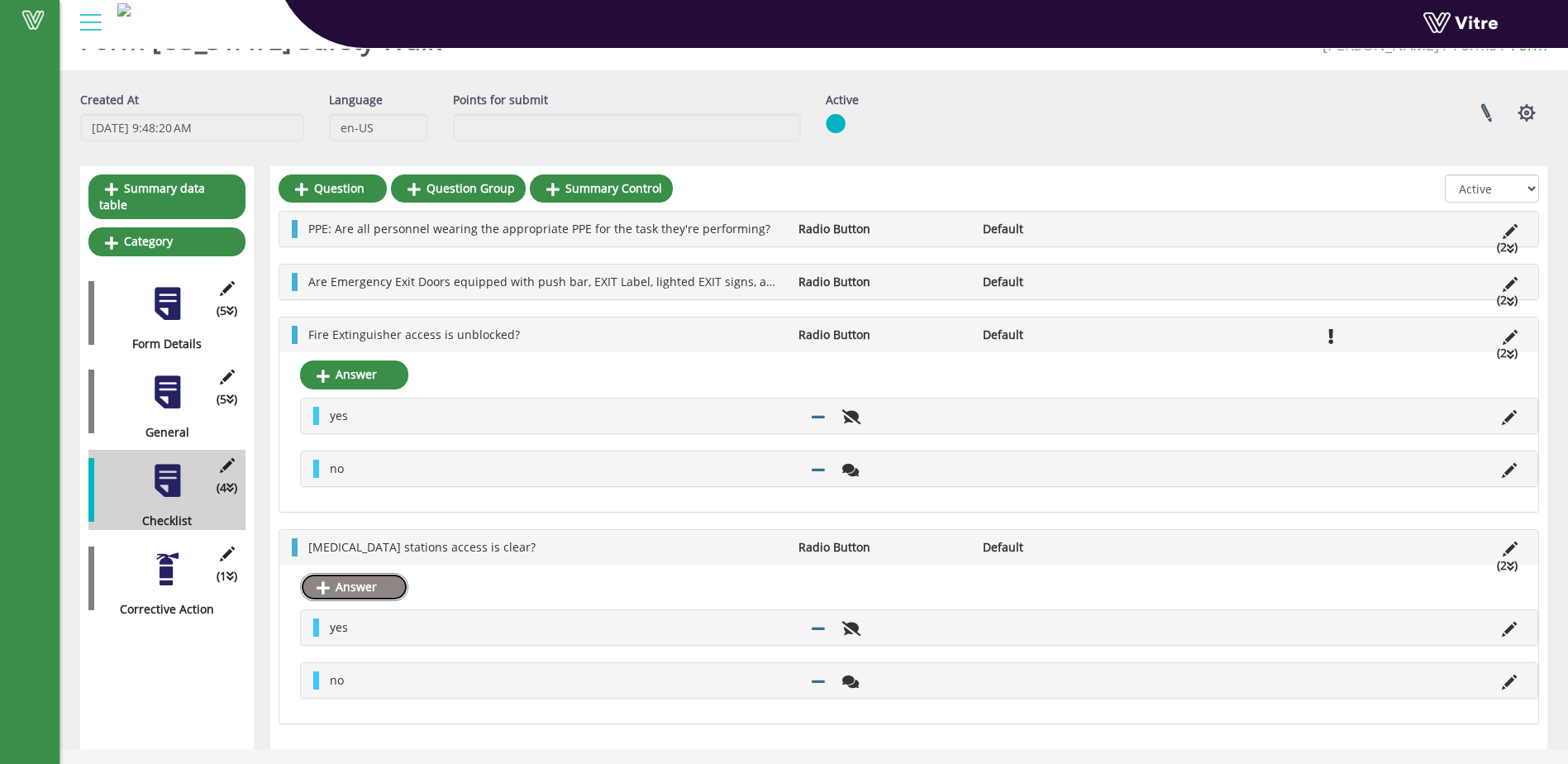
click at [366, 587] on link "Answer" at bounding box center [354, 587] width 108 height 28
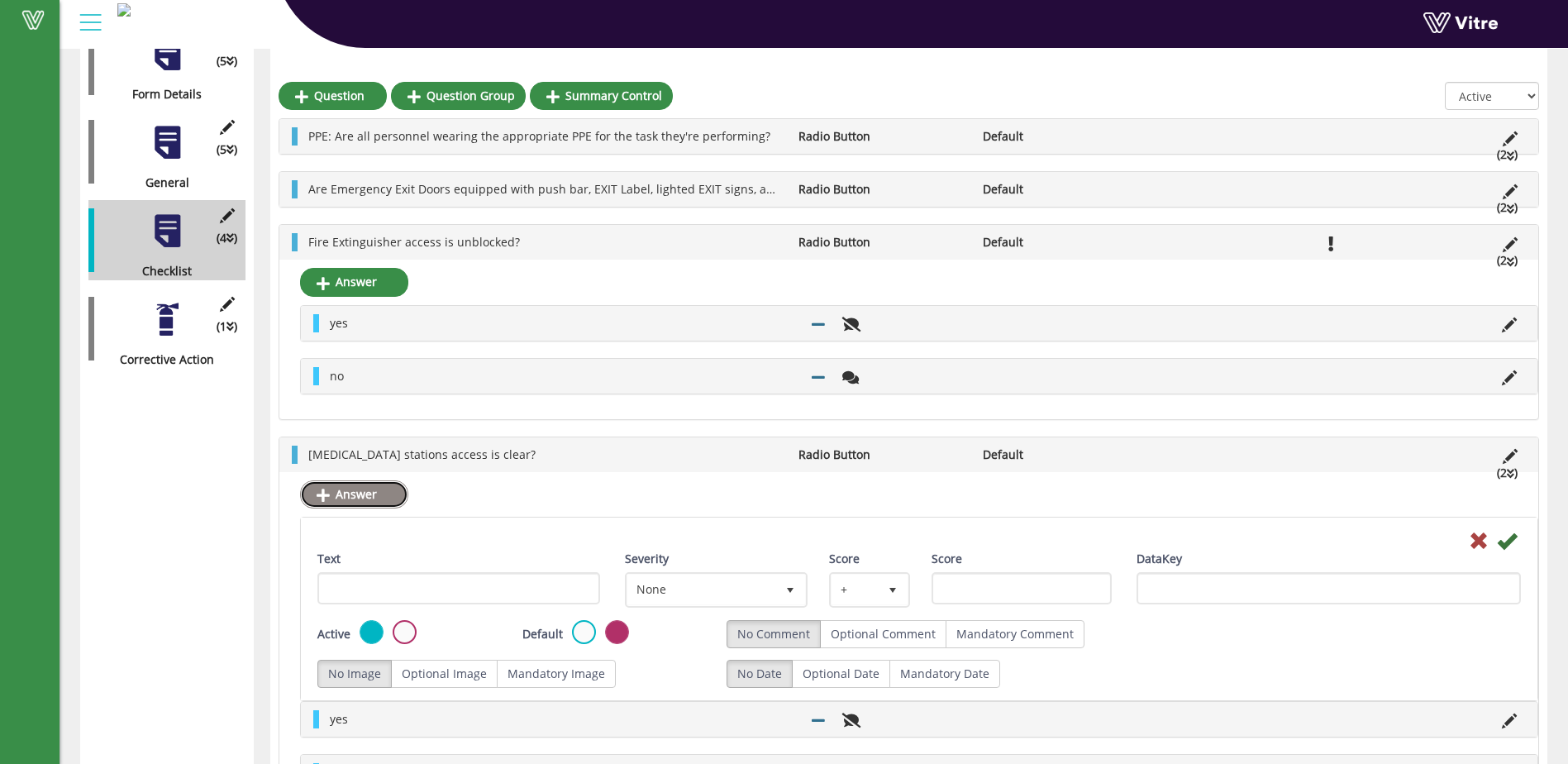
scroll to position [294, 0]
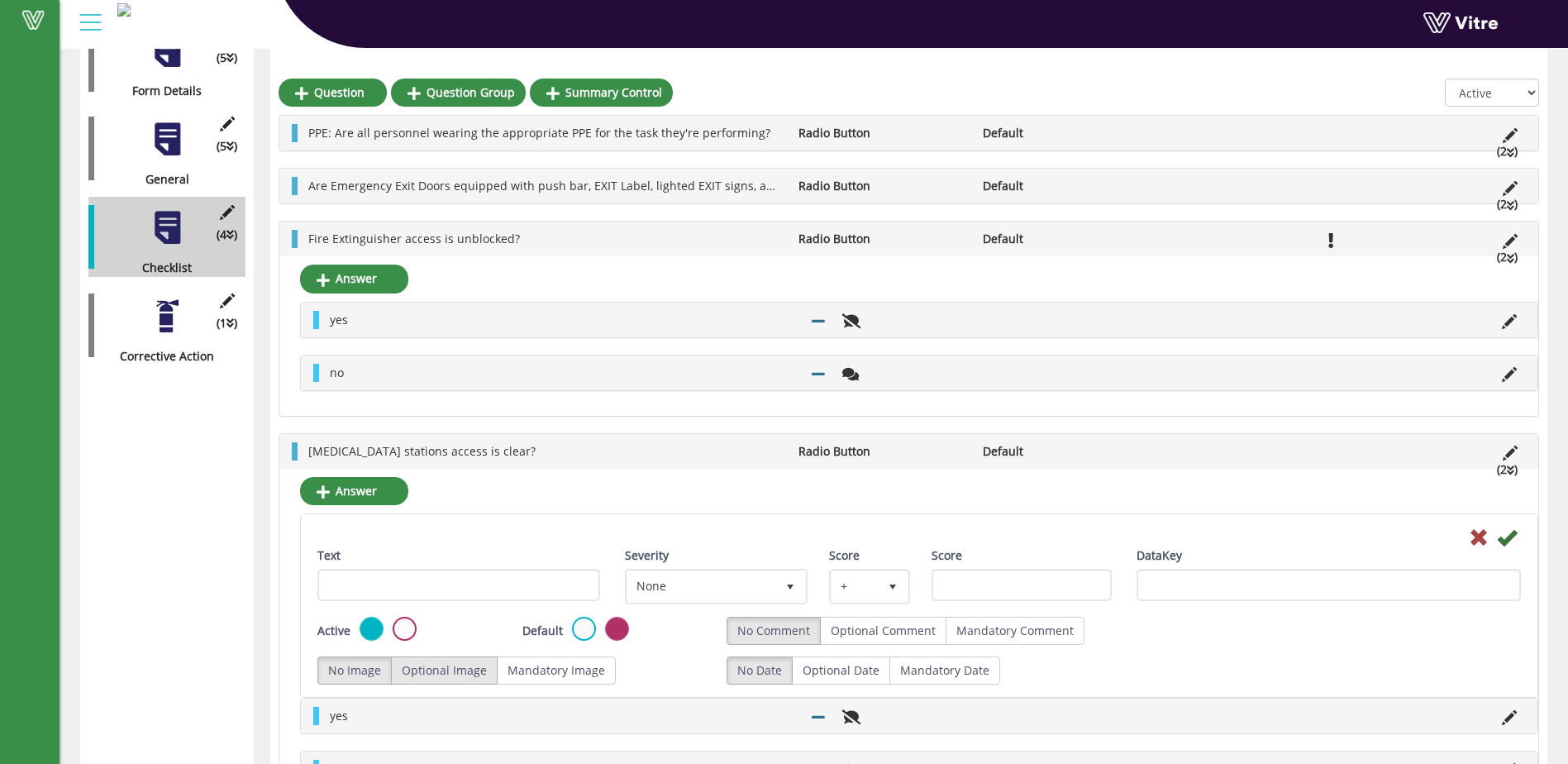
click at [444, 667] on label "Optional Image" at bounding box center [445, 671] width 107 height 28
radio input "true"
click at [1479, 541] on icon at bounding box center [1479, 537] width 20 height 20
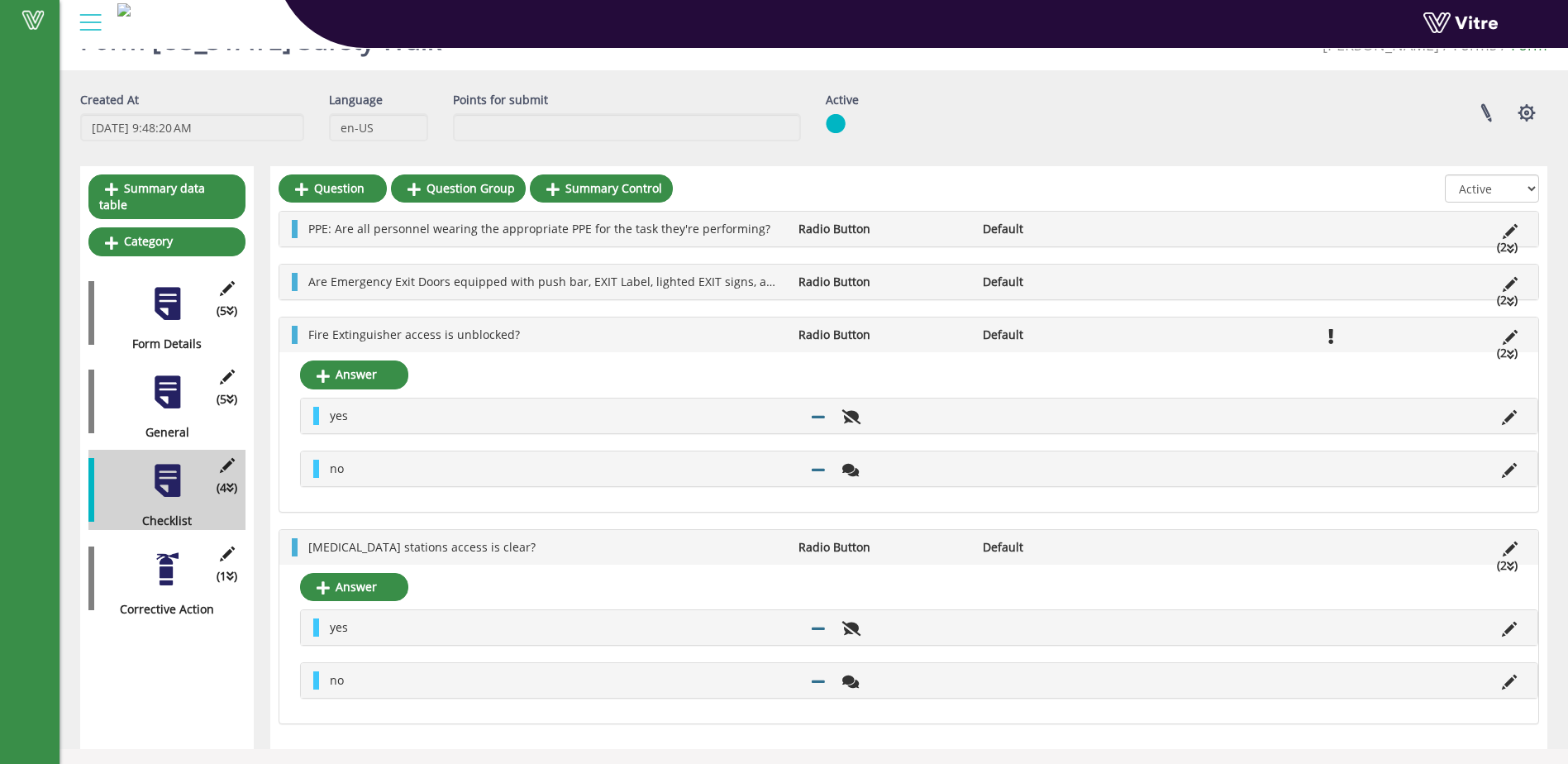
scroll to position [42, 0]
click at [1510, 677] on icon at bounding box center [1510, 682] width 15 height 15
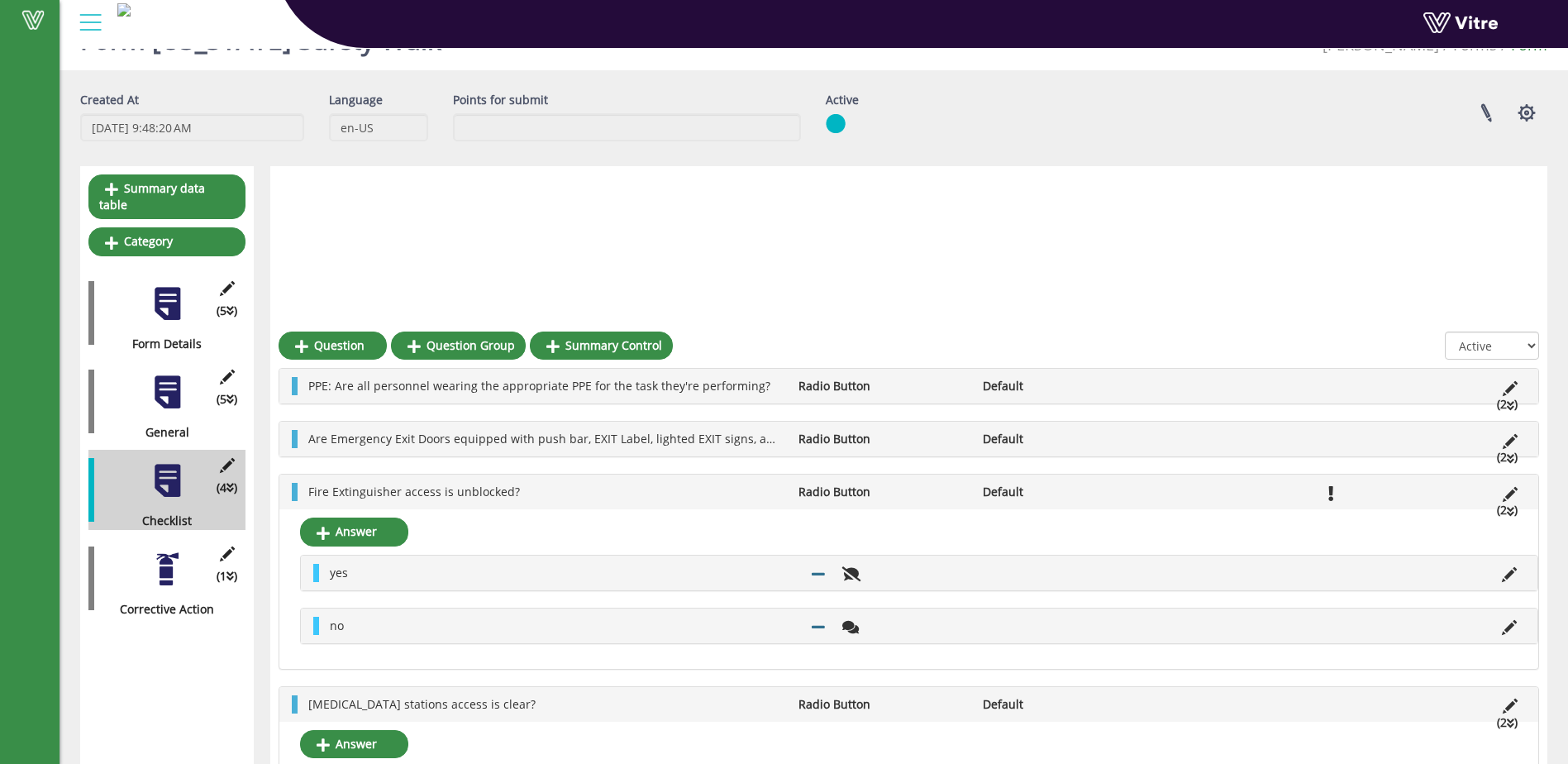
scroll to position [294, 0]
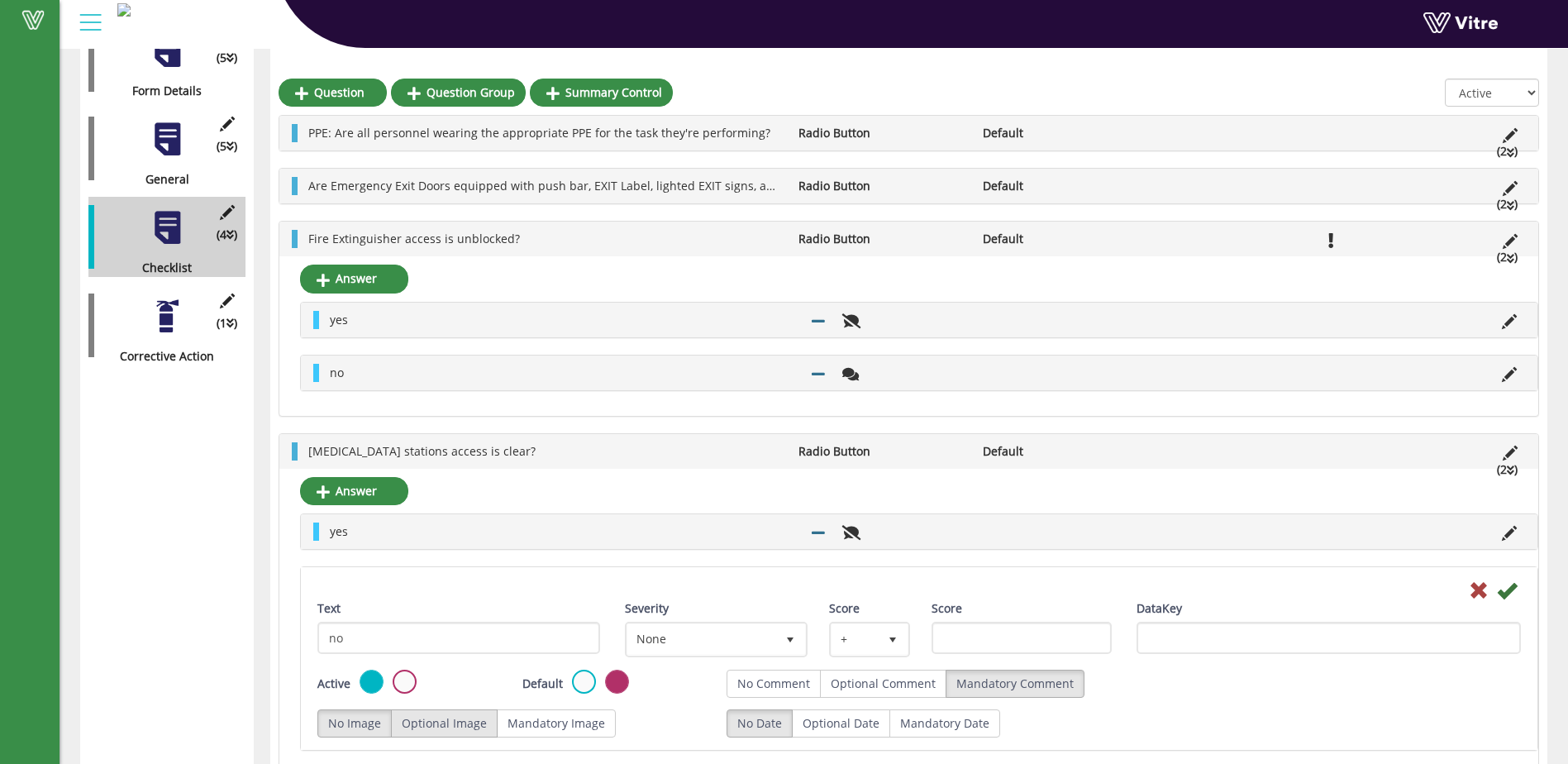
click at [461, 724] on label "Optional Image" at bounding box center [445, 724] width 107 height 28
radio input "true"
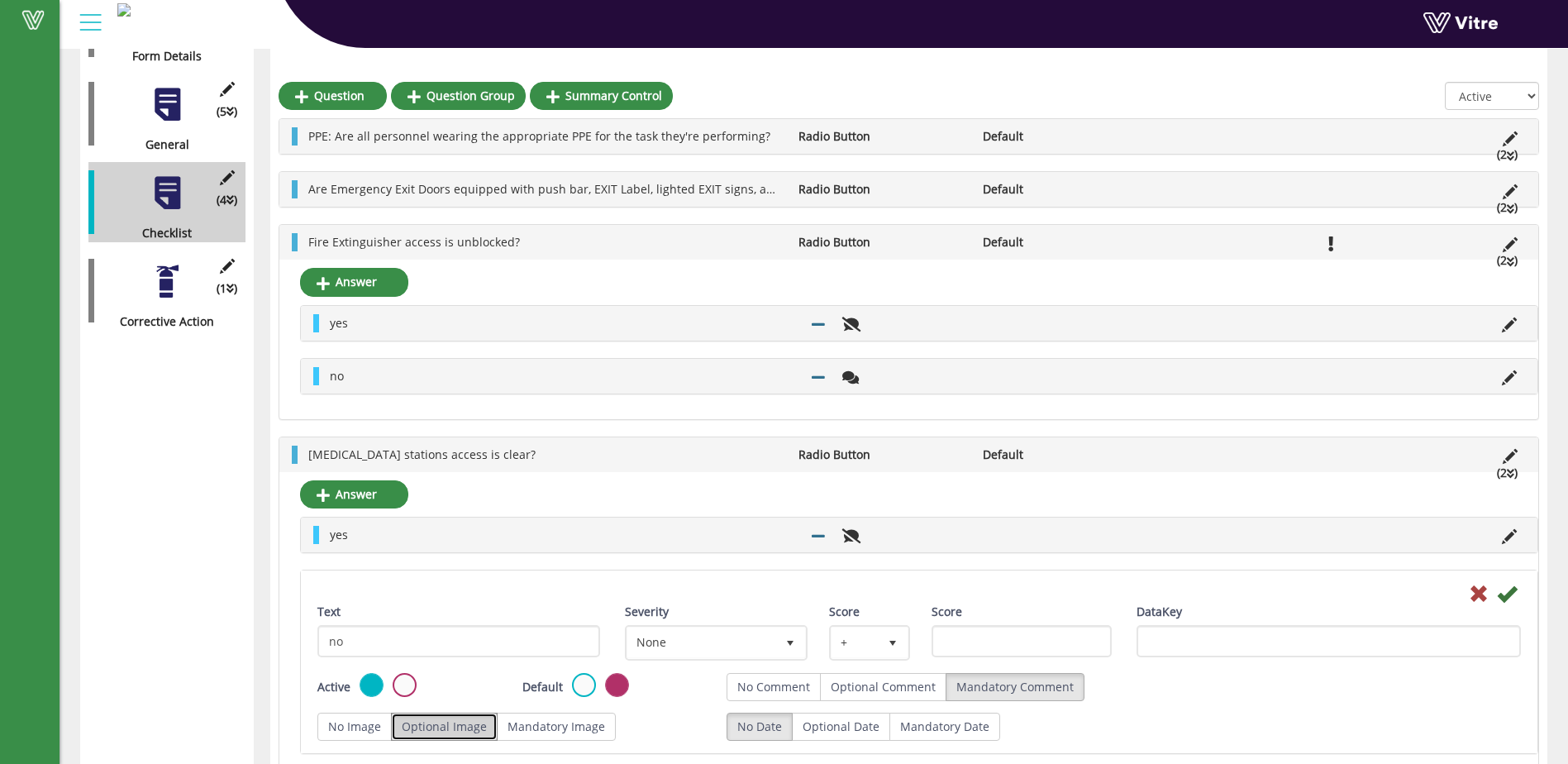
scroll to position [332, 0]
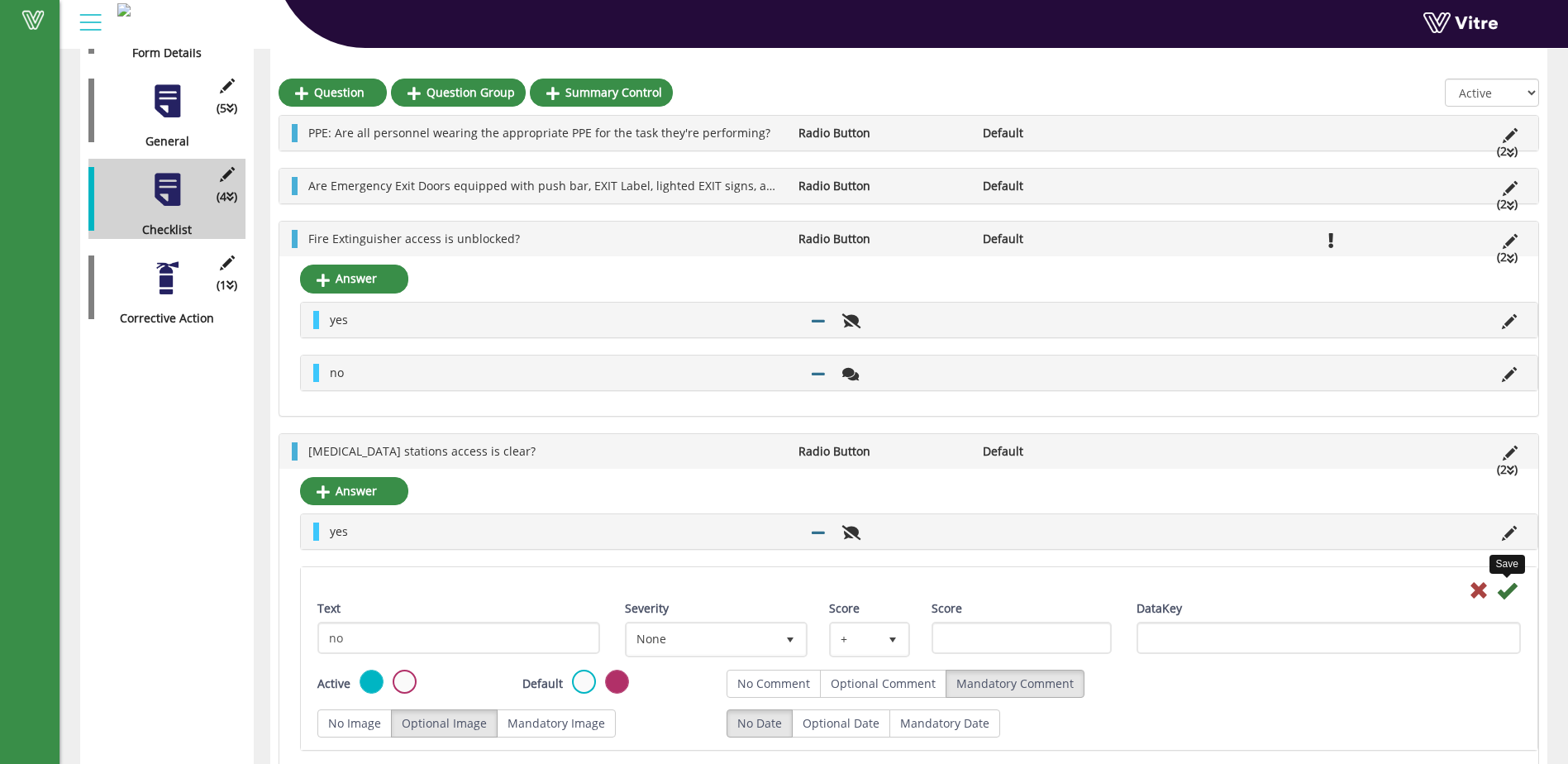
click at [1511, 588] on icon at bounding box center [1507, 591] width 20 height 20
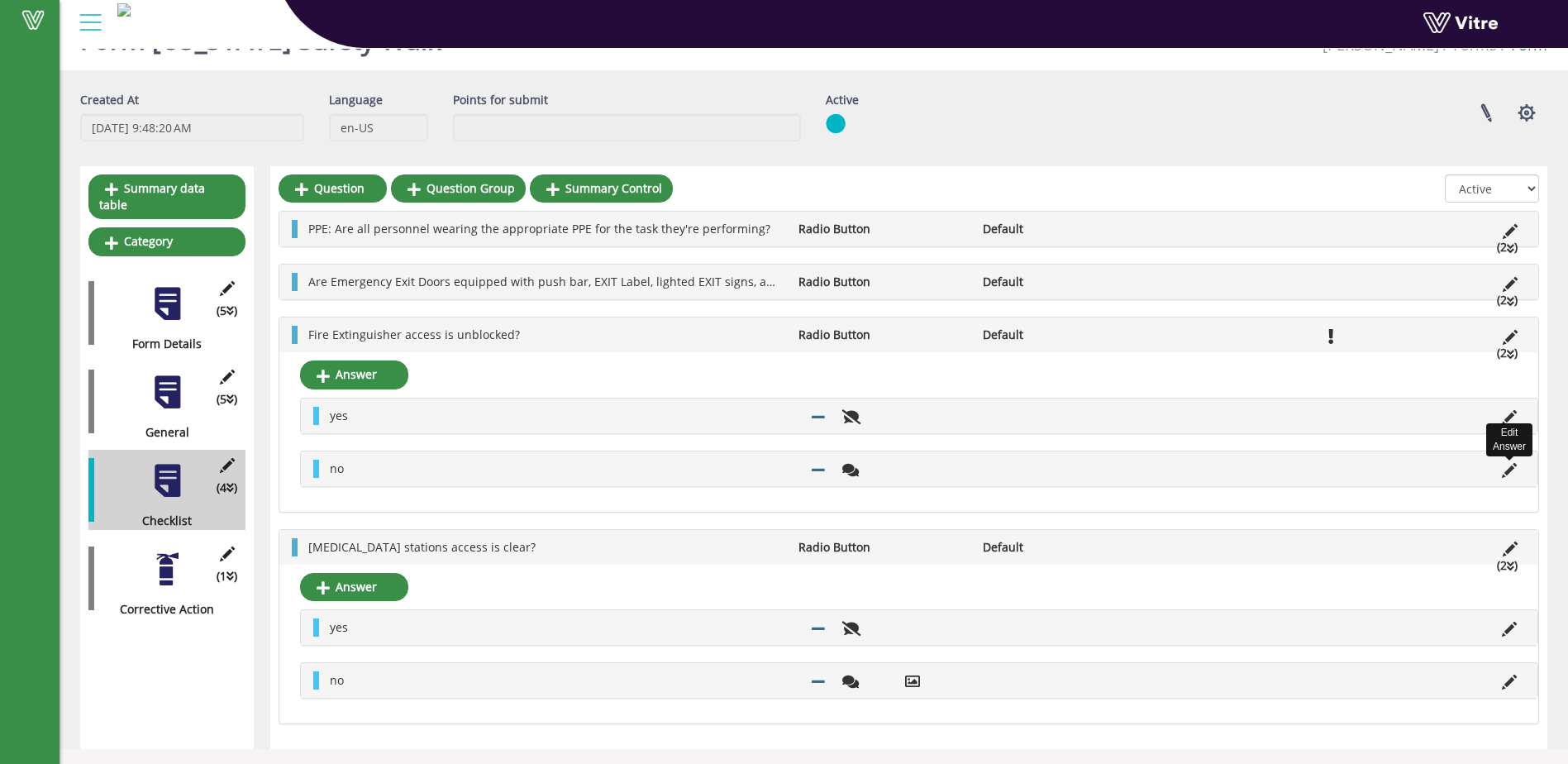
click at [1510, 471] on icon at bounding box center [1510, 471] width 15 height 15
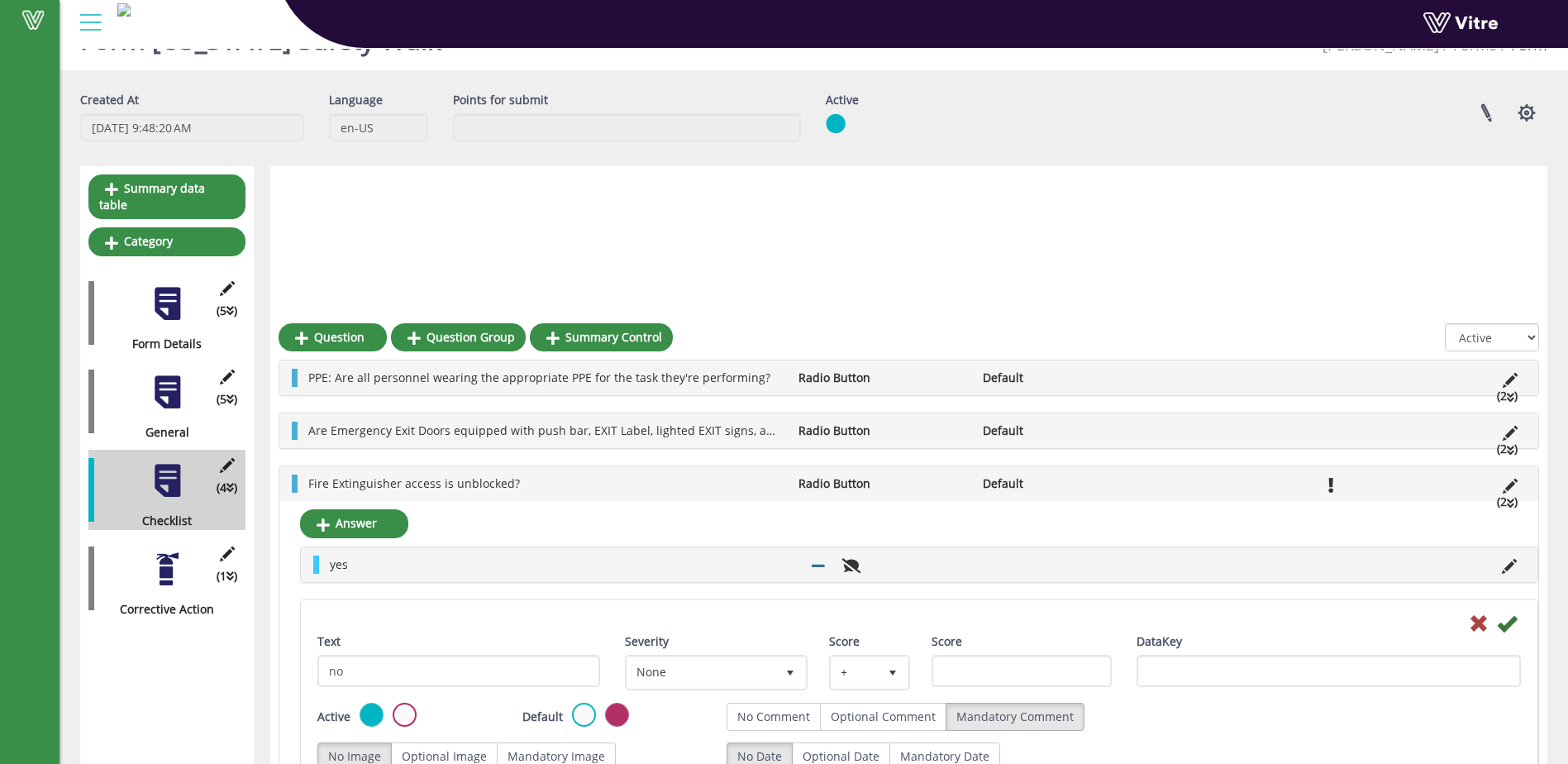
scroll to position [332, 0]
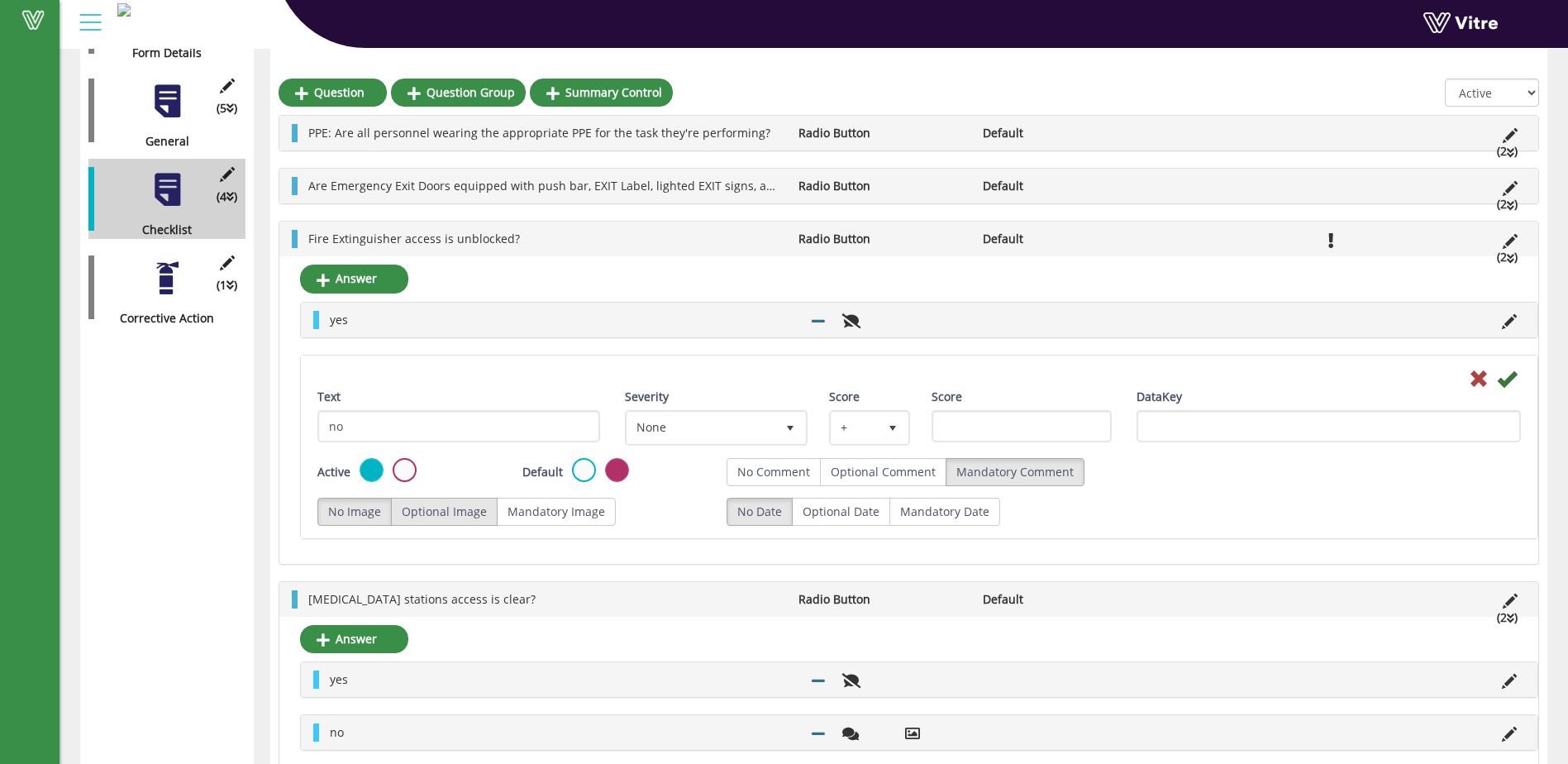
click at [455, 512] on label "Optional Image" at bounding box center [445, 512] width 107 height 28
radio input "true"
click at [1503, 378] on icon at bounding box center [1507, 379] width 20 height 20
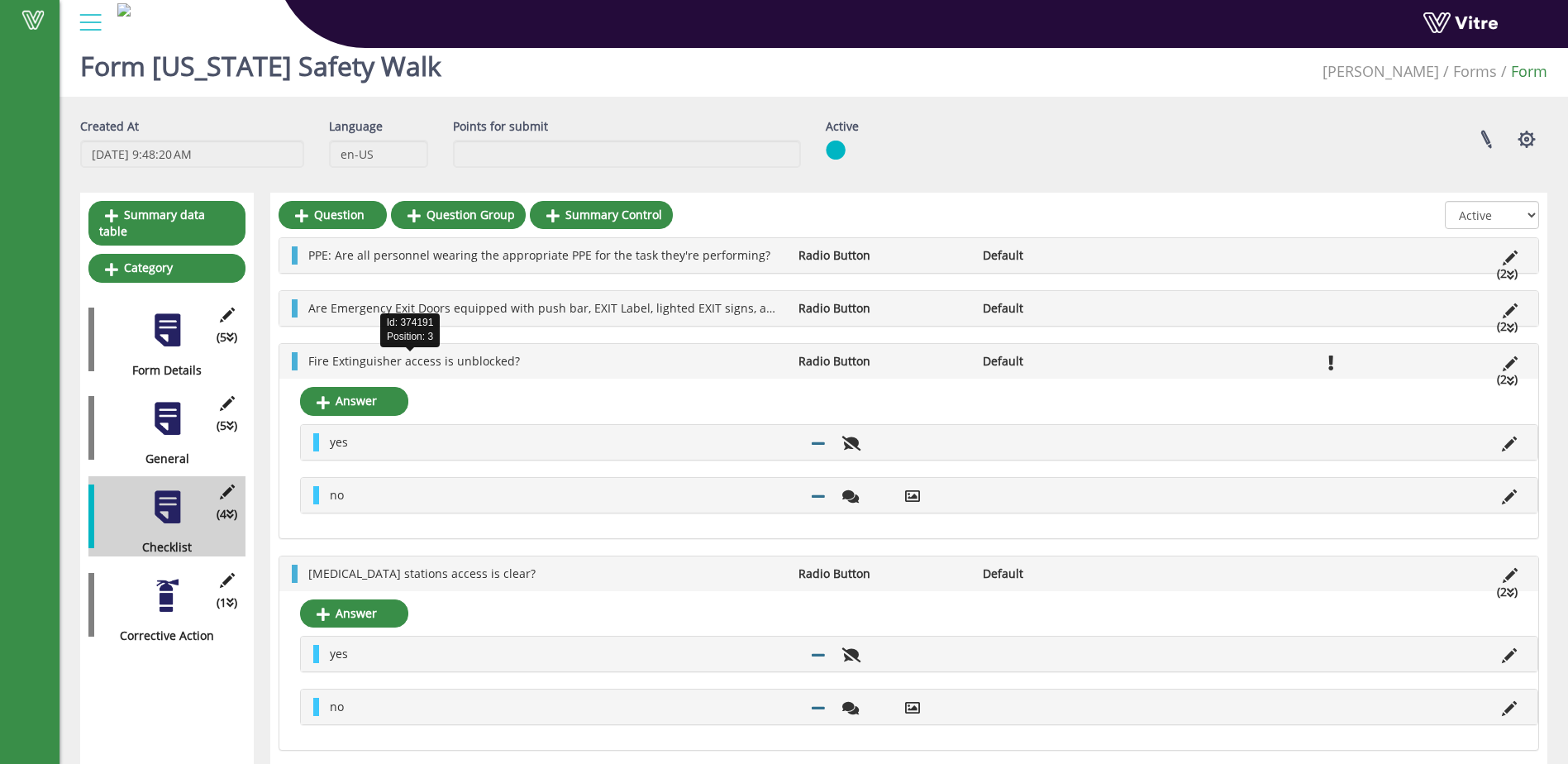
scroll to position [0, 0]
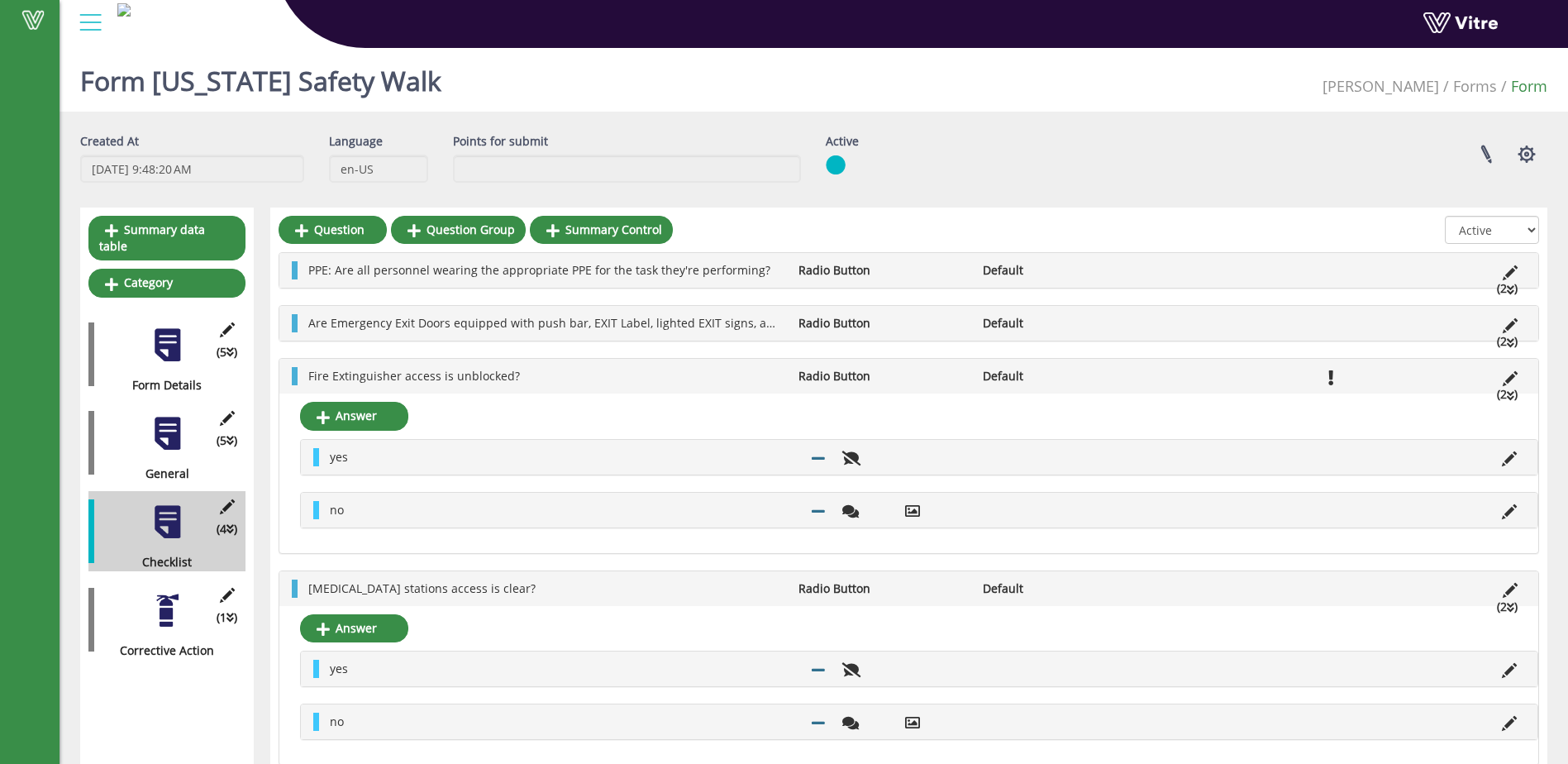
click at [1501, 340] on li "(2 )" at bounding box center [1507, 342] width 37 height 18
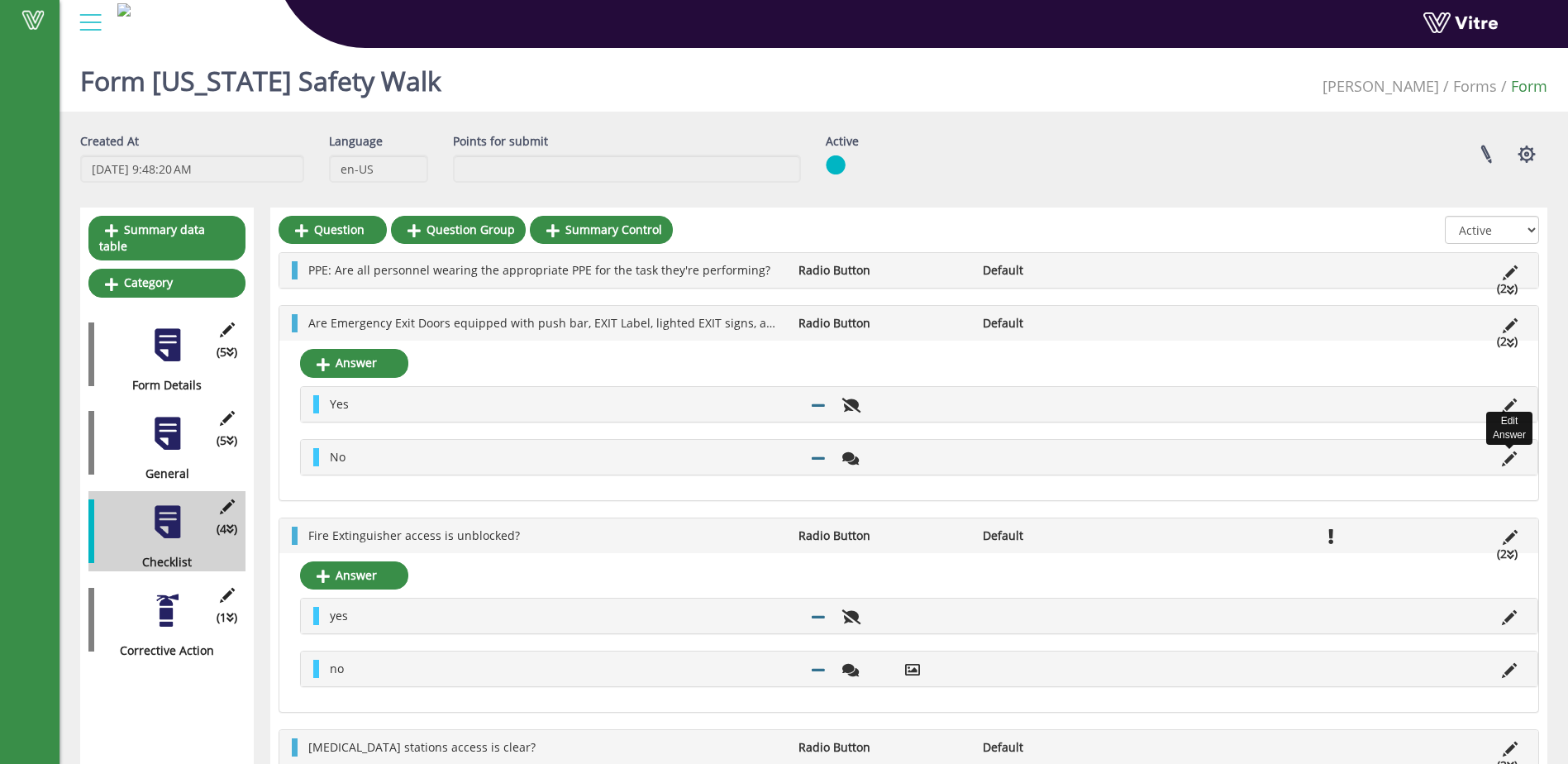
click at [1509, 462] on icon at bounding box center [1510, 459] width 15 height 15
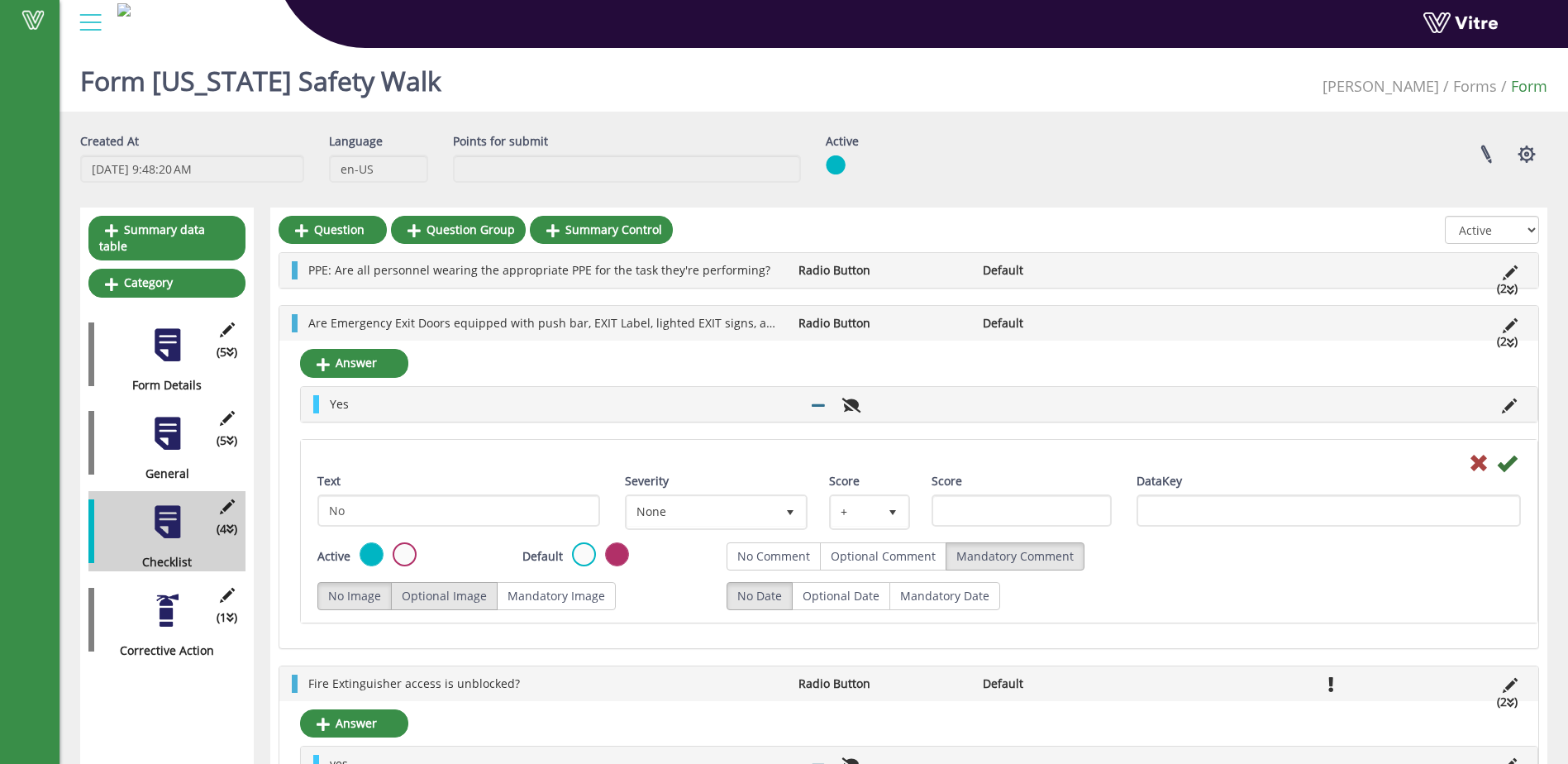
click at [455, 589] on label "Optional Image" at bounding box center [445, 597] width 107 height 28
radio input "true"
click at [1509, 458] on icon at bounding box center [1507, 463] width 20 height 20
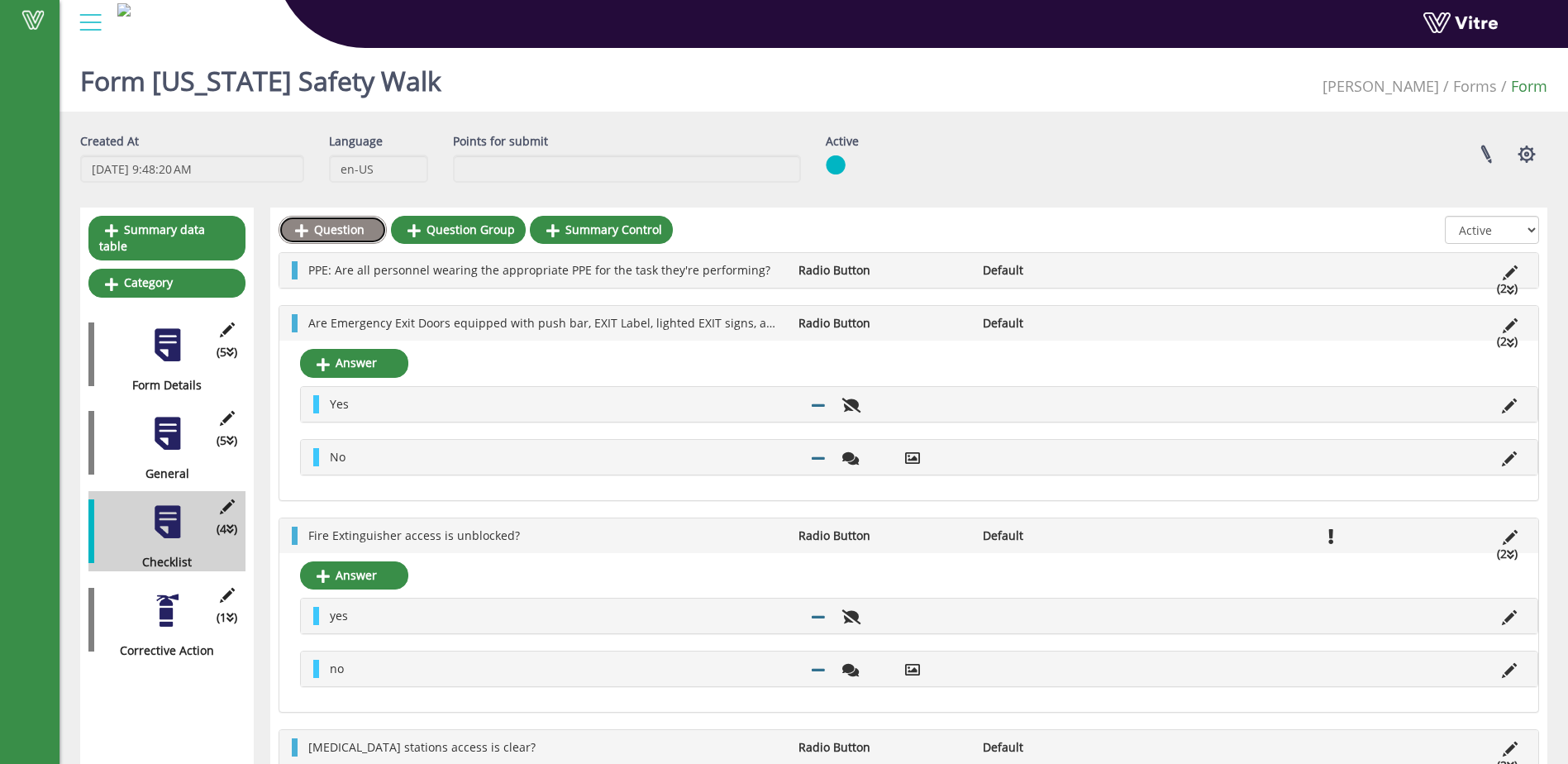
click at [325, 225] on link "Question" at bounding box center [333, 230] width 108 height 28
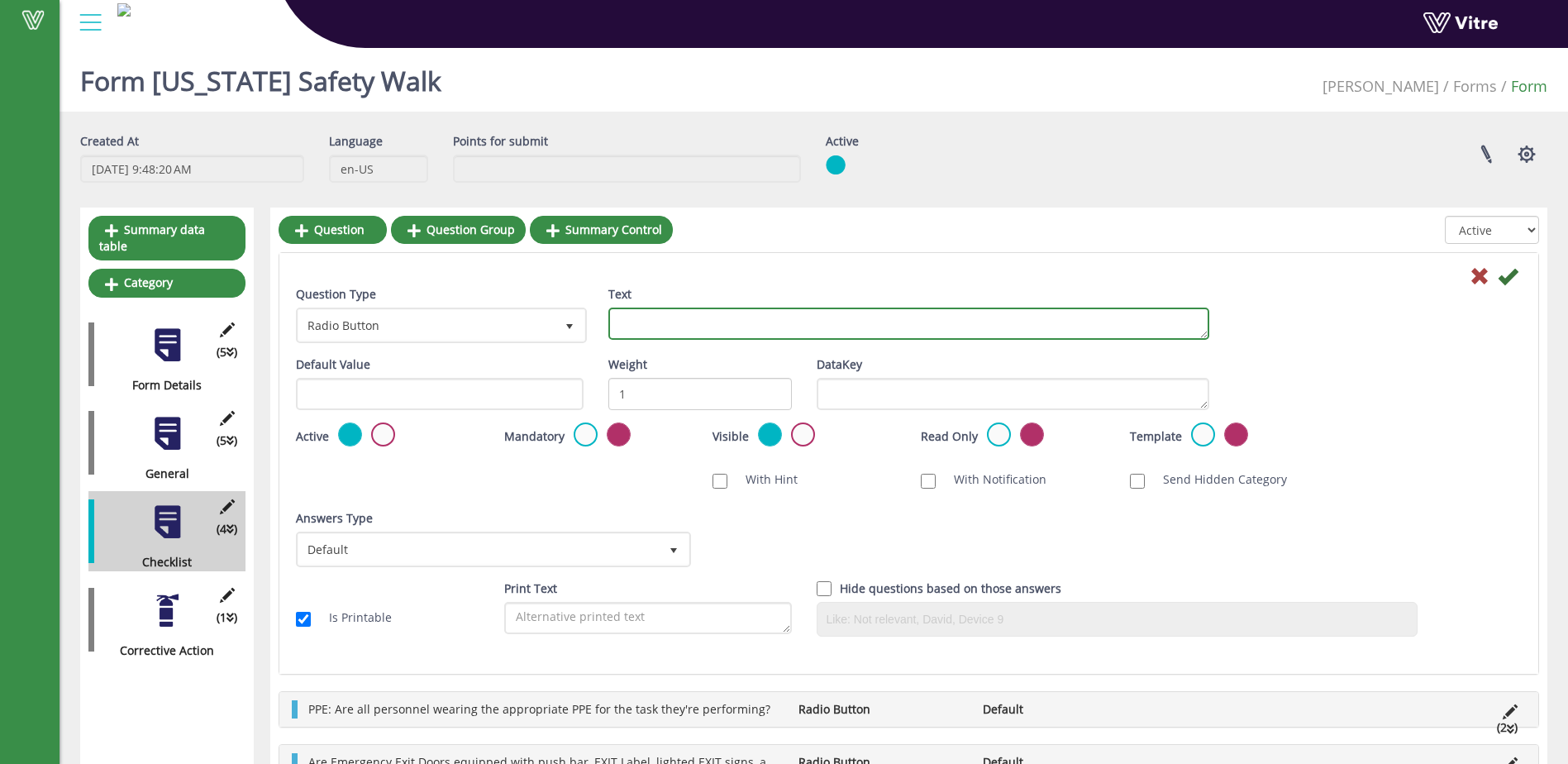
click at [638, 325] on textarea "Text" at bounding box center [909, 323] width 601 height 32
type textarea "H"
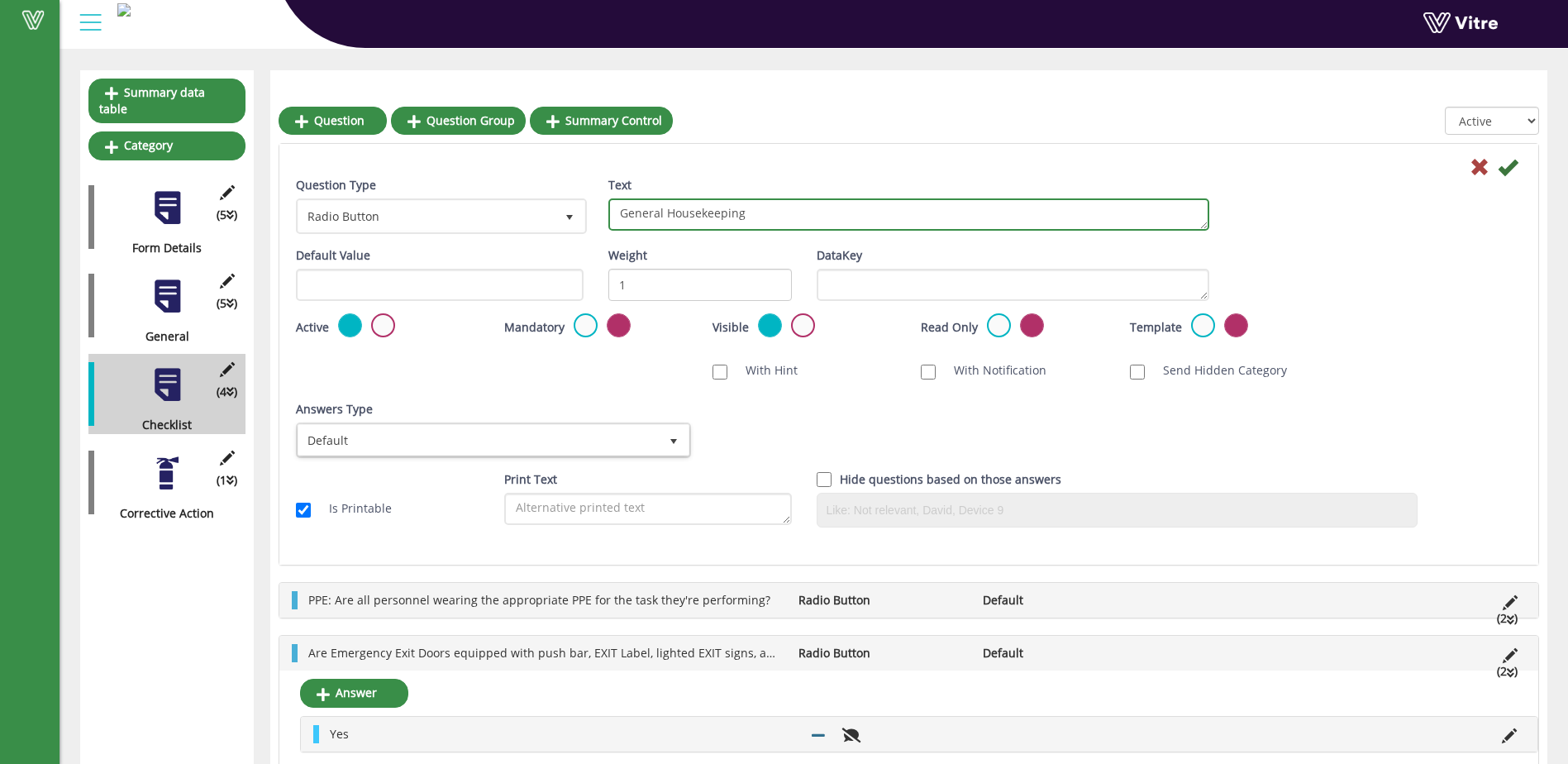
scroll to position [166, 0]
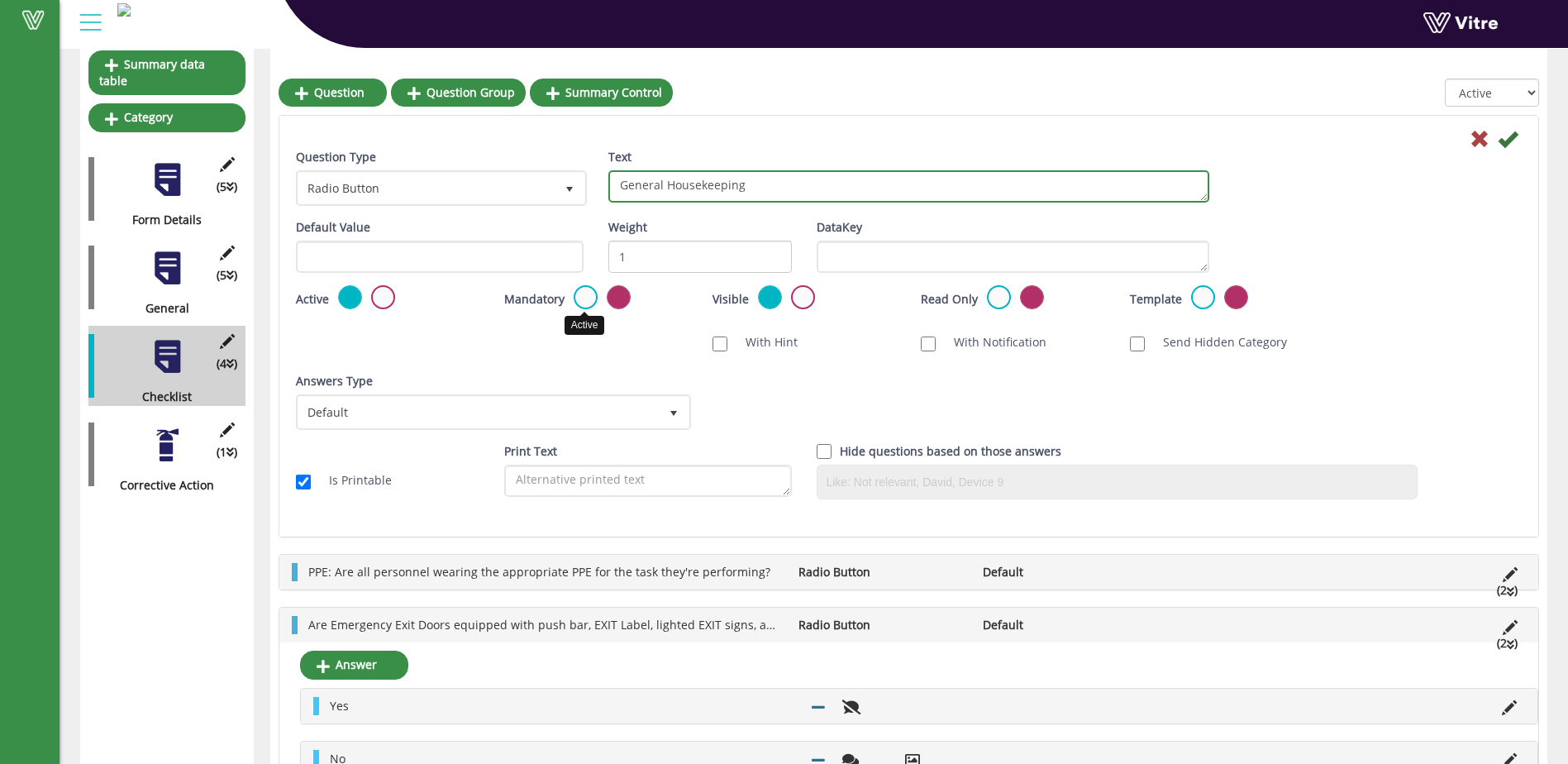
type textarea "General Housekeeping"
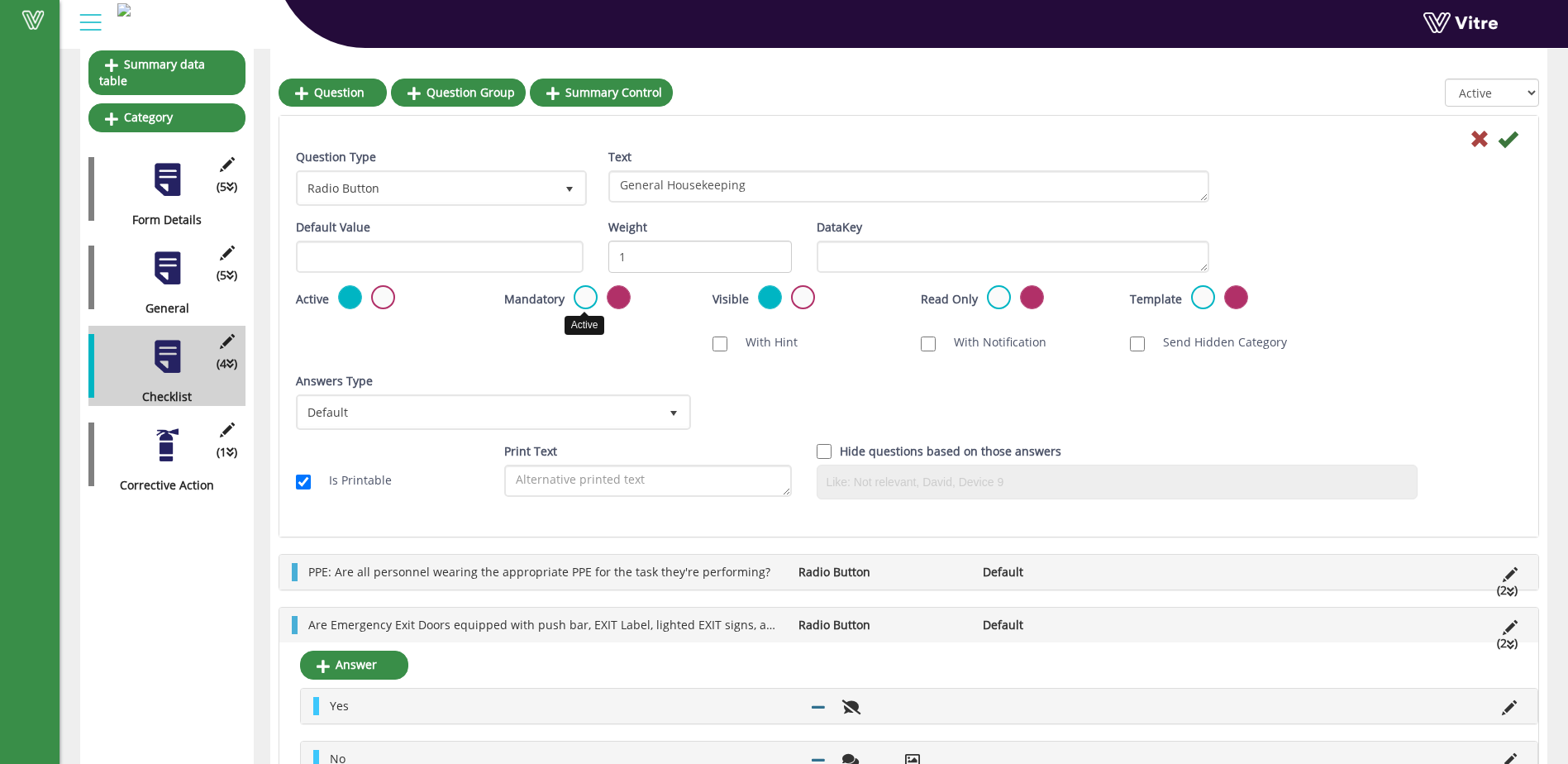
click at [579, 291] on label at bounding box center [585, 297] width 24 height 24
click at [0, 0] on input "radio" at bounding box center [0, 0] width 0 height 0
click at [1507, 141] on icon at bounding box center [1508, 139] width 20 height 20
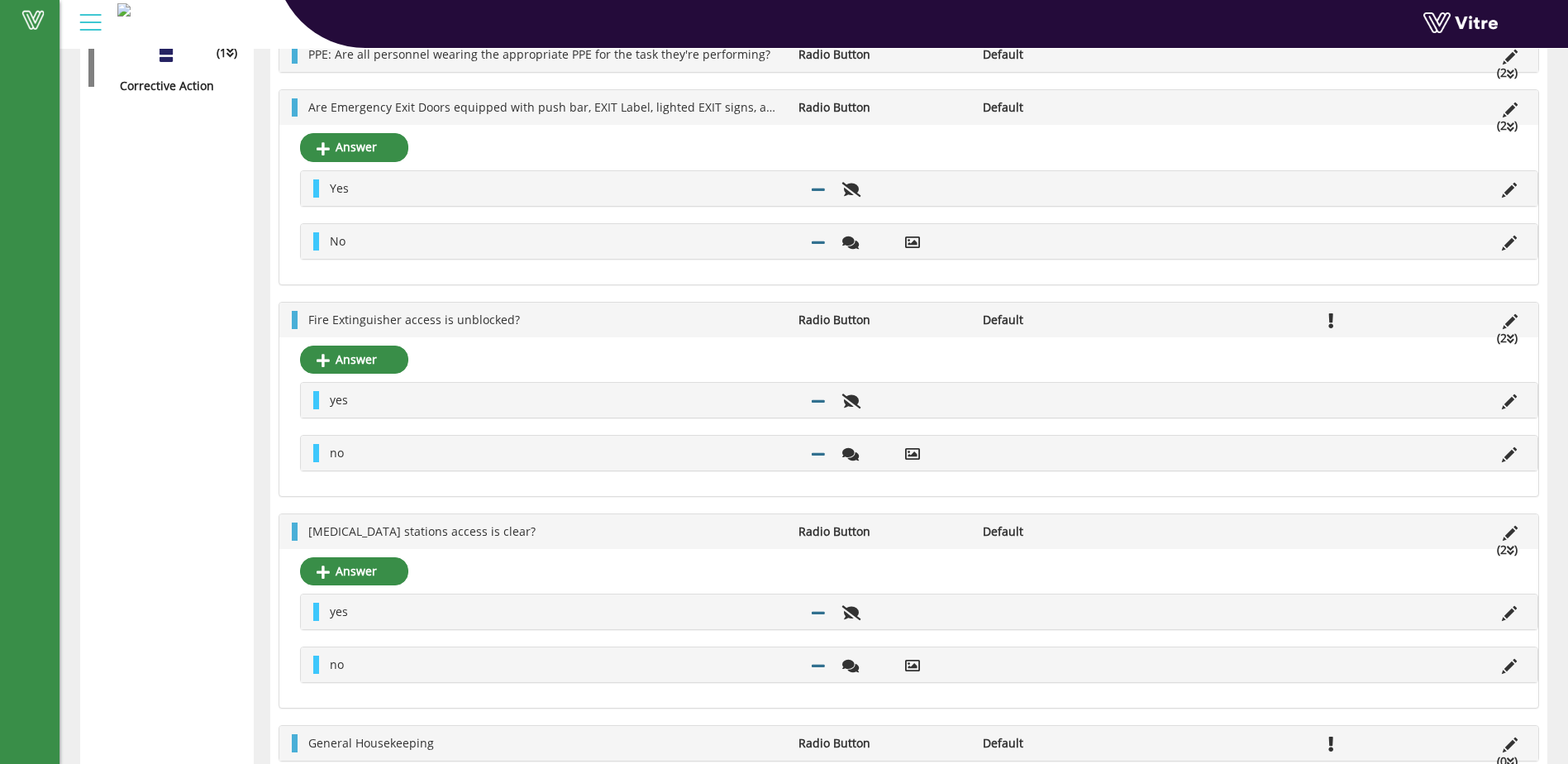
scroll to position [587, 0]
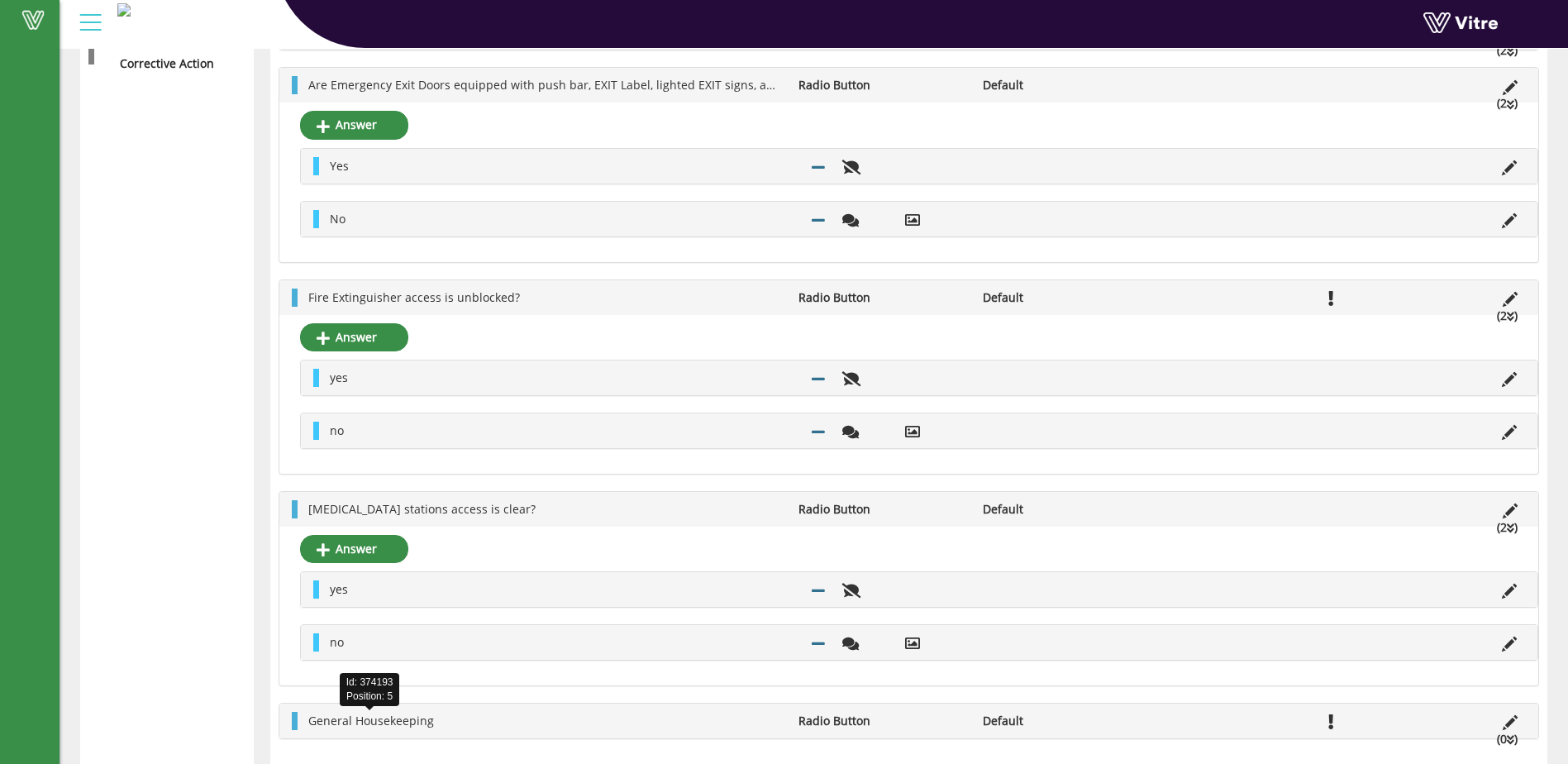
click at [391, 722] on span "General Housekeeping" at bounding box center [371, 721] width 126 height 16
click at [353, 756] on link "Answer" at bounding box center [354, 761] width 108 height 28
click at [355, 751] on link "Answer" at bounding box center [354, 761] width 108 height 28
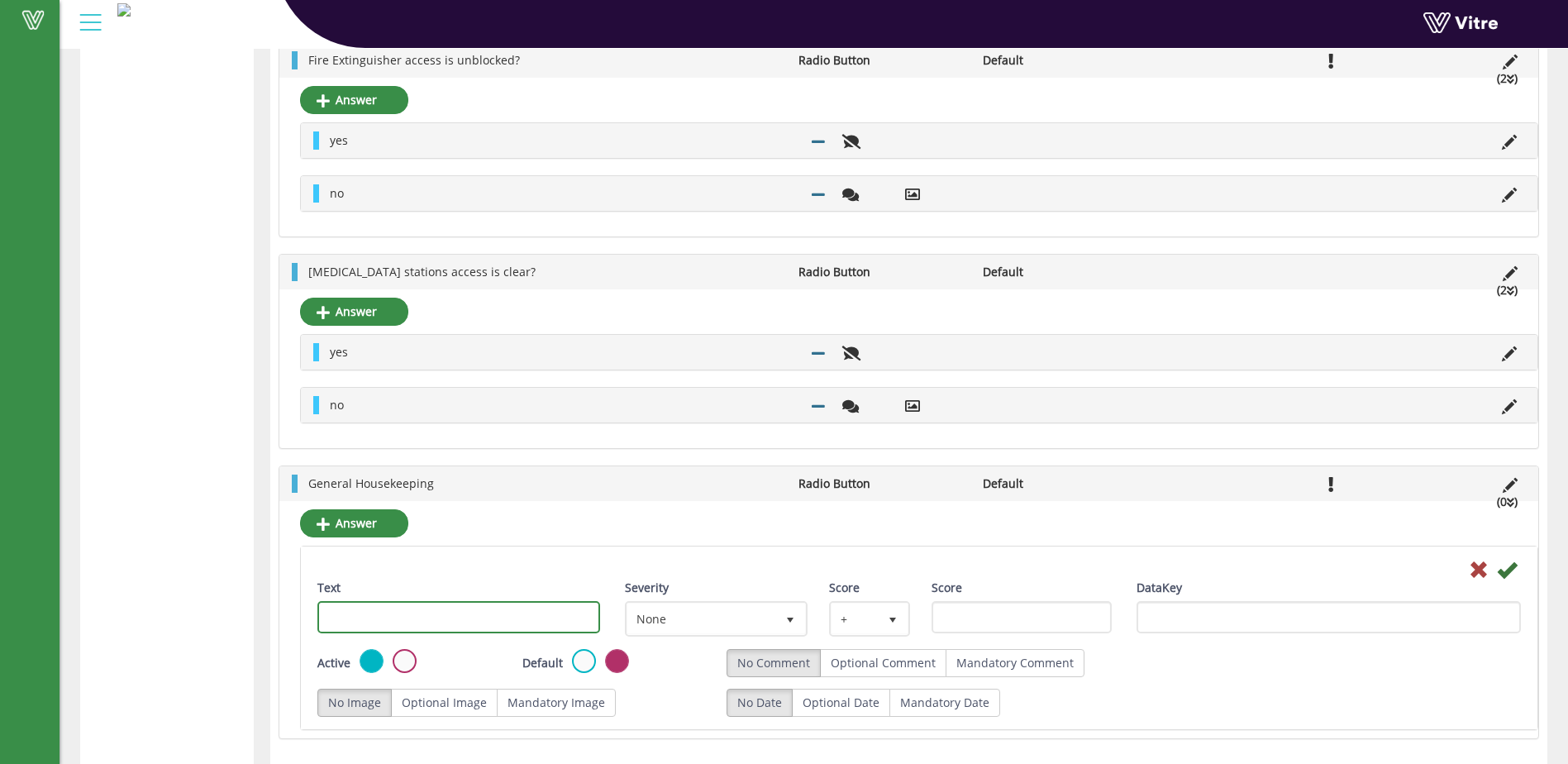
click at [376, 612] on input "Text" at bounding box center [458, 617] width 282 height 32
type input "yes"
click at [1501, 572] on icon at bounding box center [1507, 570] width 20 height 20
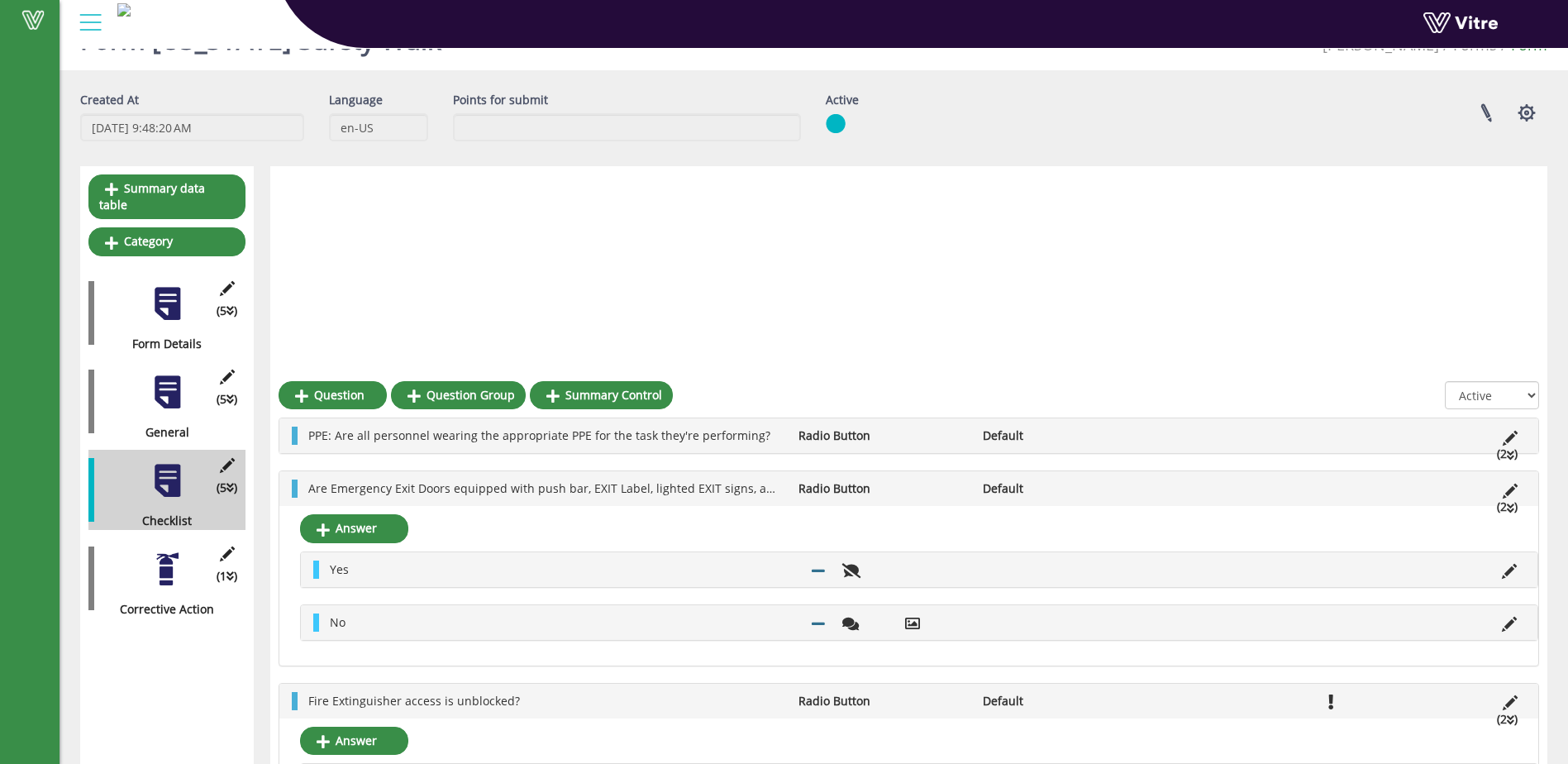
scroll to position [551, 0]
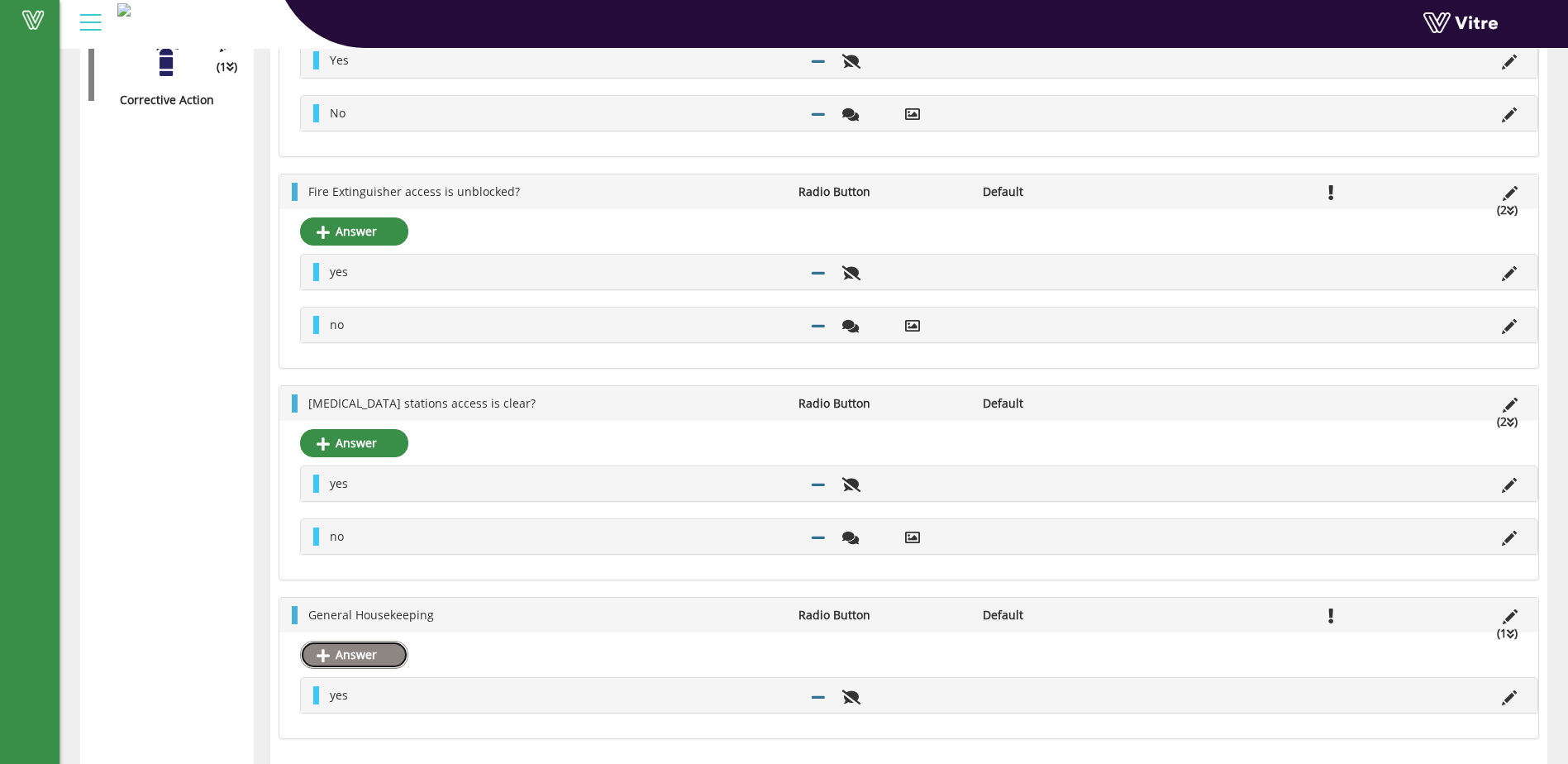
click at [348, 657] on link "Answer" at bounding box center [354, 655] width 108 height 28
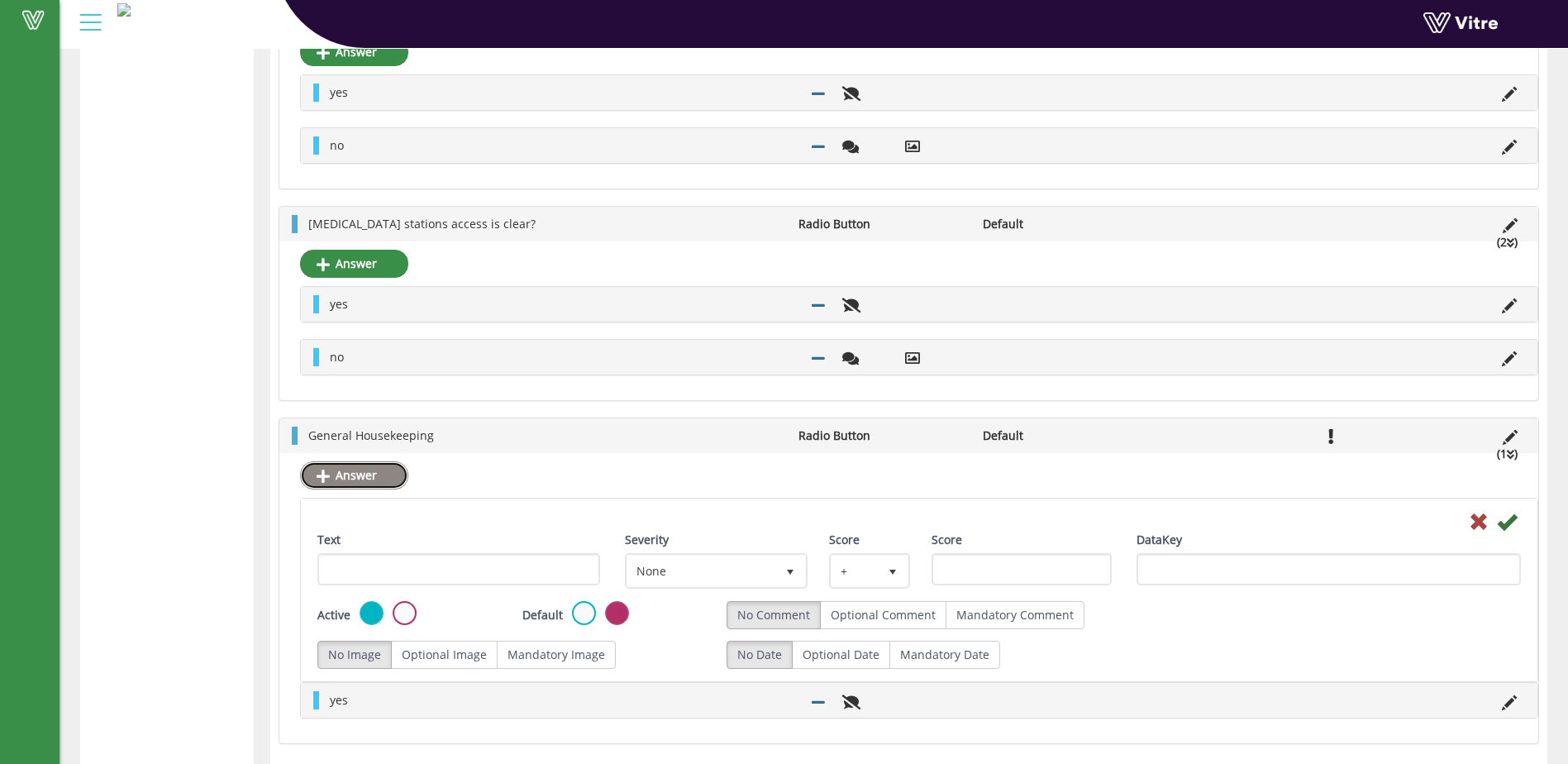
scroll to position [735, 0]
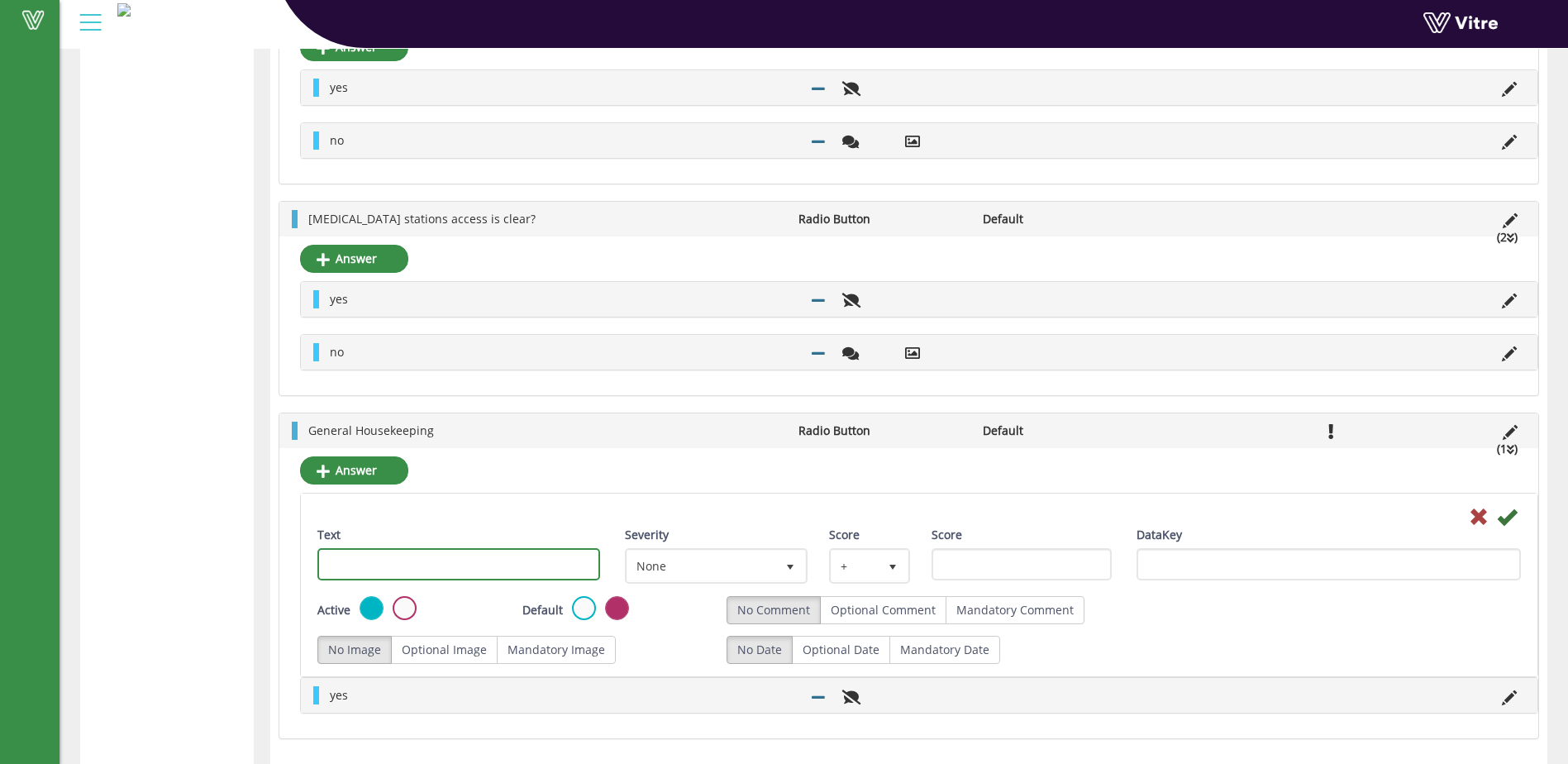
click at [411, 570] on input "Text" at bounding box center [458, 564] width 282 height 32
type input "no"
drag, startPoint x: 1010, startPoint y: 611, endPoint x: 998, endPoint y: 615, distance: 12.6
click at [1009, 612] on label "Mandatory Comment" at bounding box center [1015, 611] width 139 height 28
radio input "true"
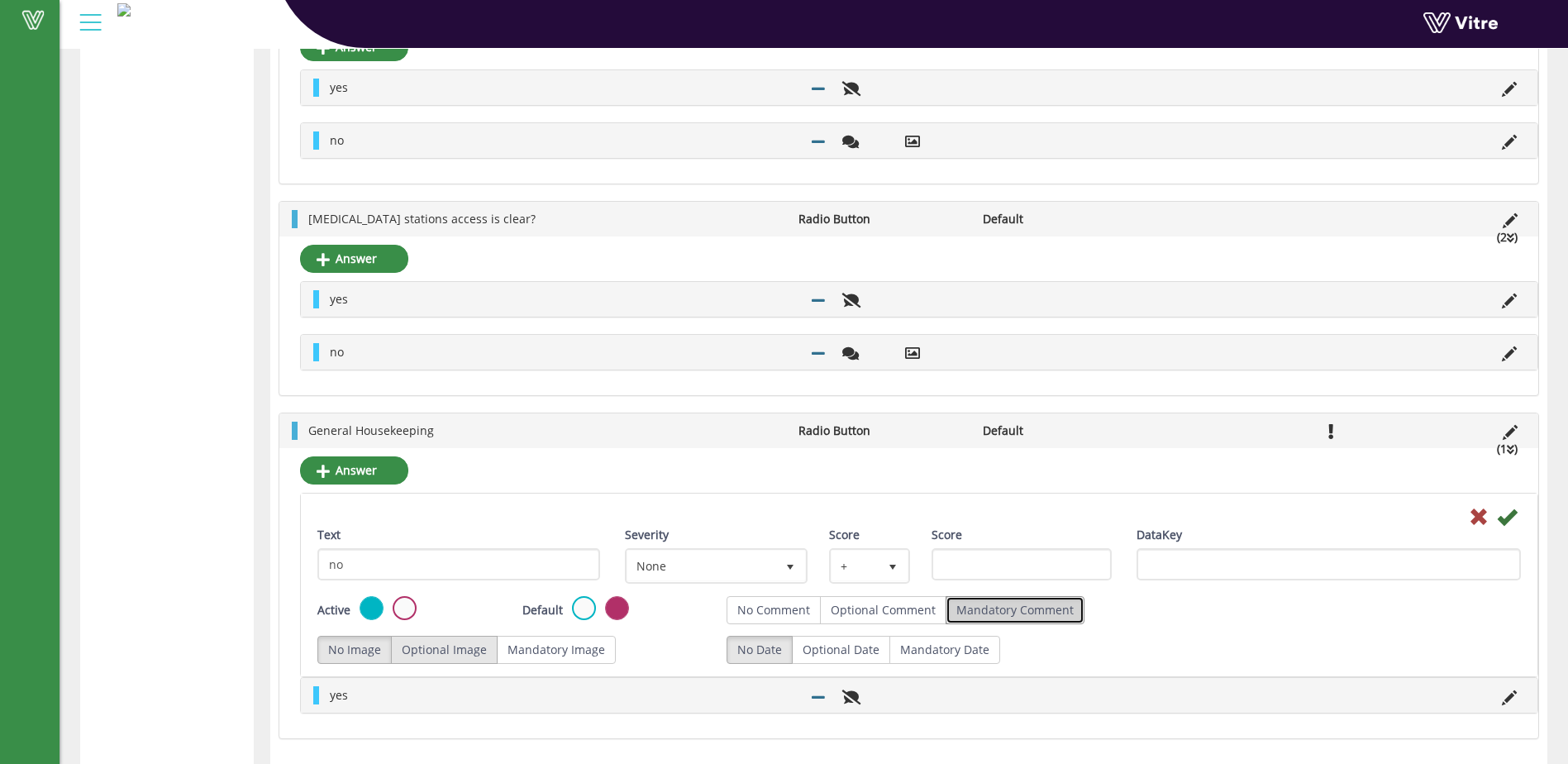
click at [447, 648] on label "Optional Image" at bounding box center [445, 650] width 107 height 28
radio input "true"
click at [1507, 519] on icon at bounding box center [1507, 517] width 20 height 20
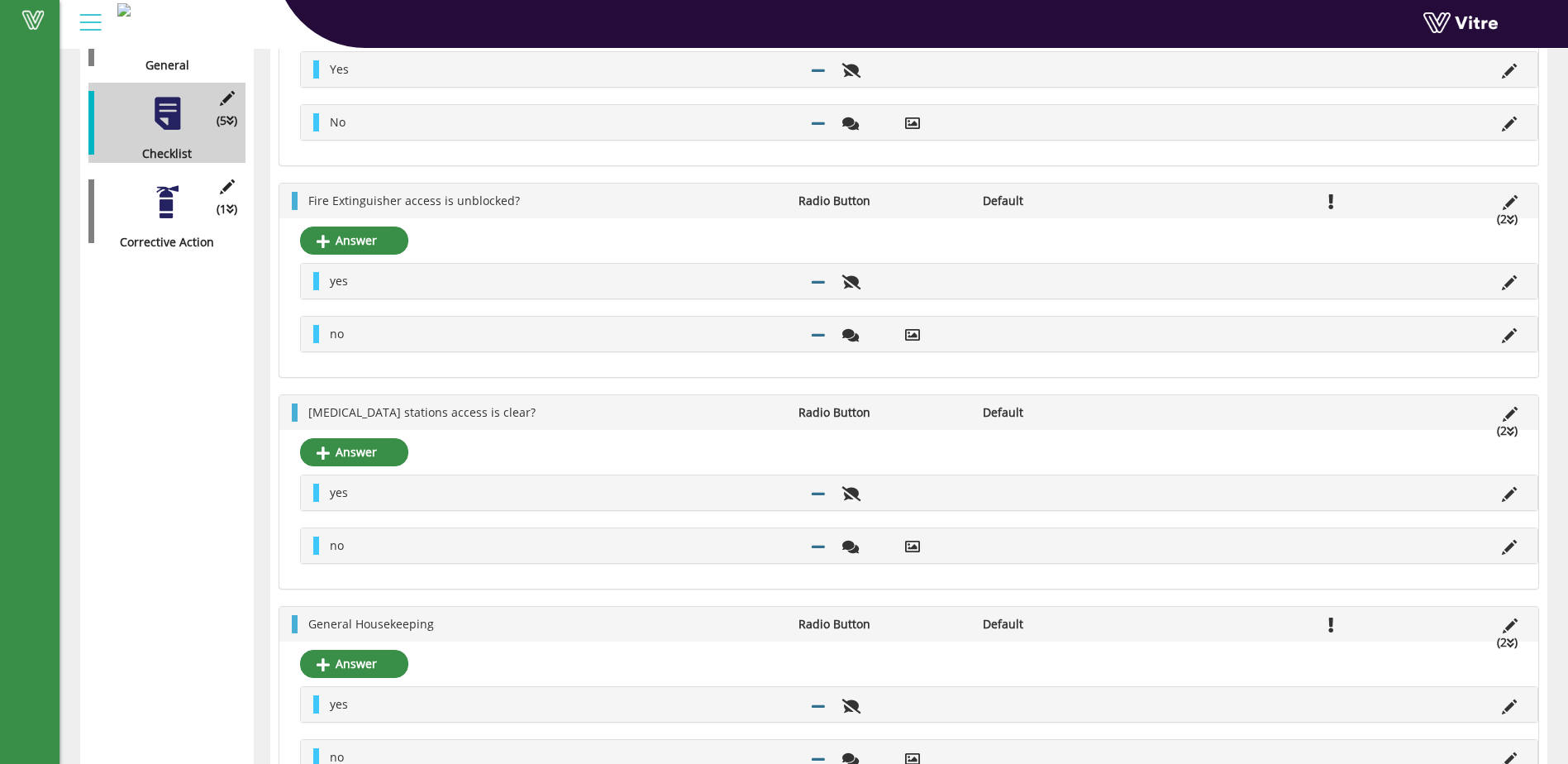
scroll to position [0, 0]
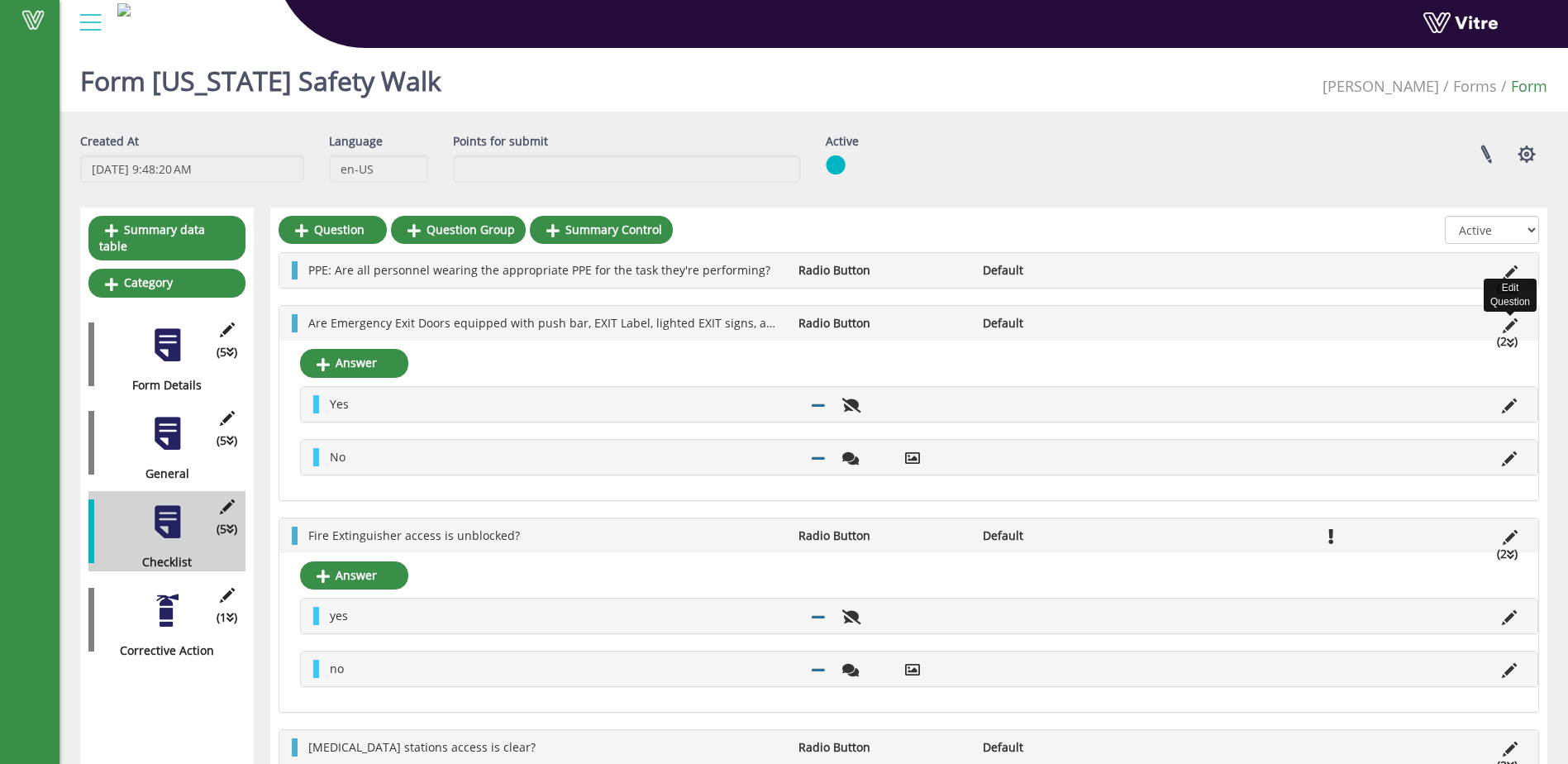
click at [1510, 323] on icon at bounding box center [1511, 326] width 15 height 15
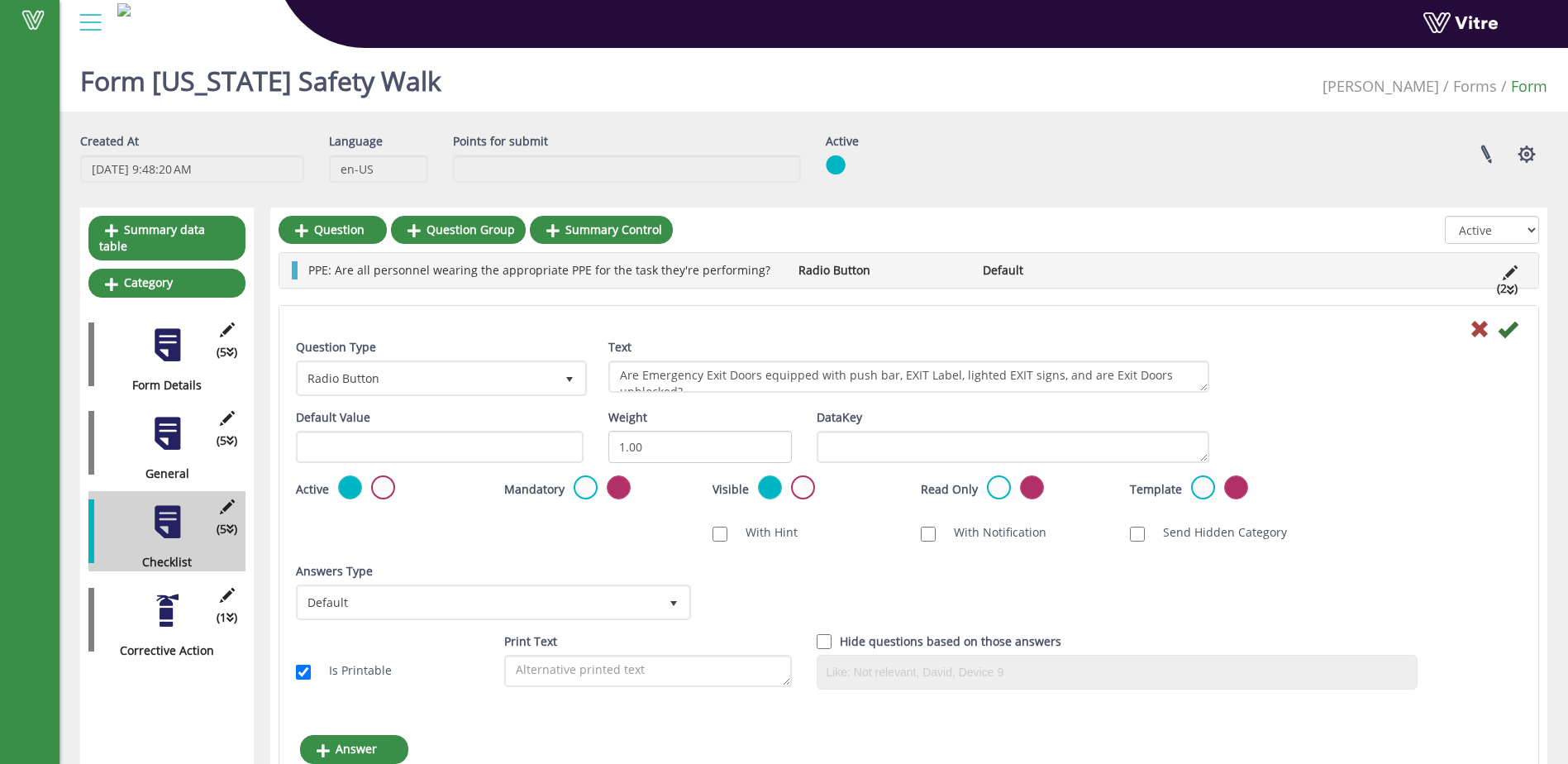
click at [1501, 292] on li "(2 )" at bounding box center [1507, 289] width 37 height 18
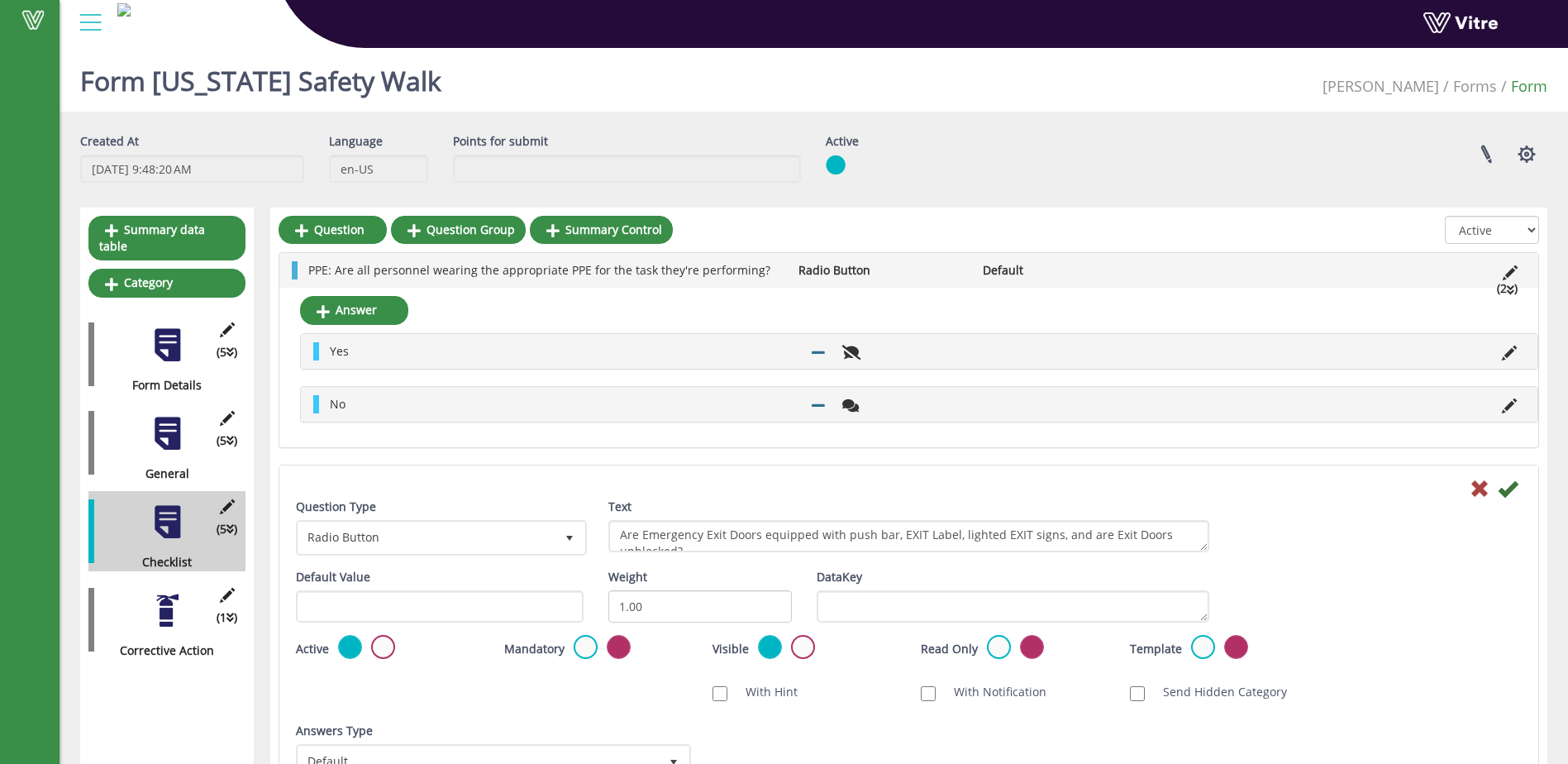
click at [1502, 289] on li "(2 )" at bounding box center [1507, 289] width 37 height 18
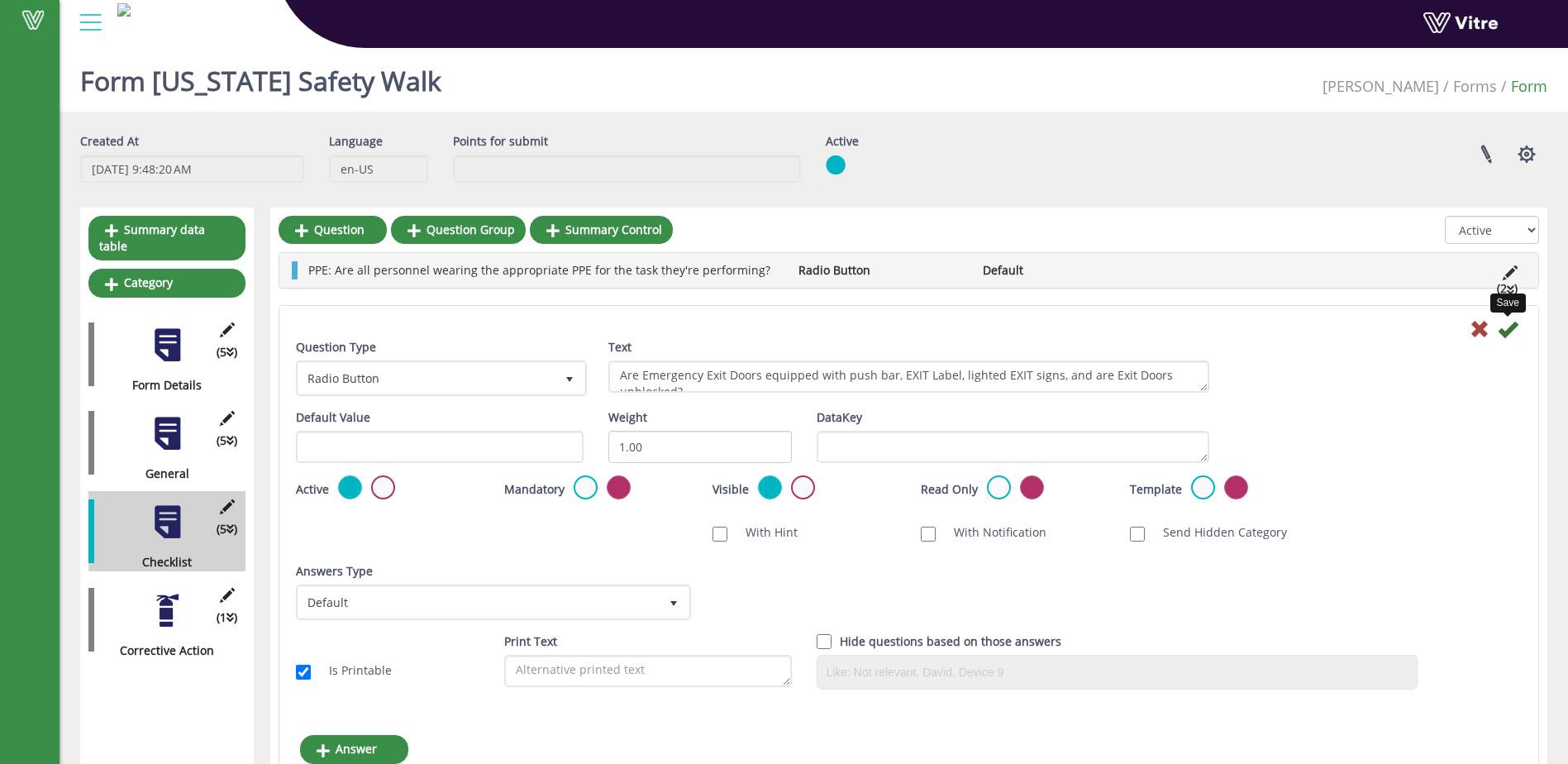
click at [1503, 330] on icon at bounding box center [1508, 329] width 20 height 20
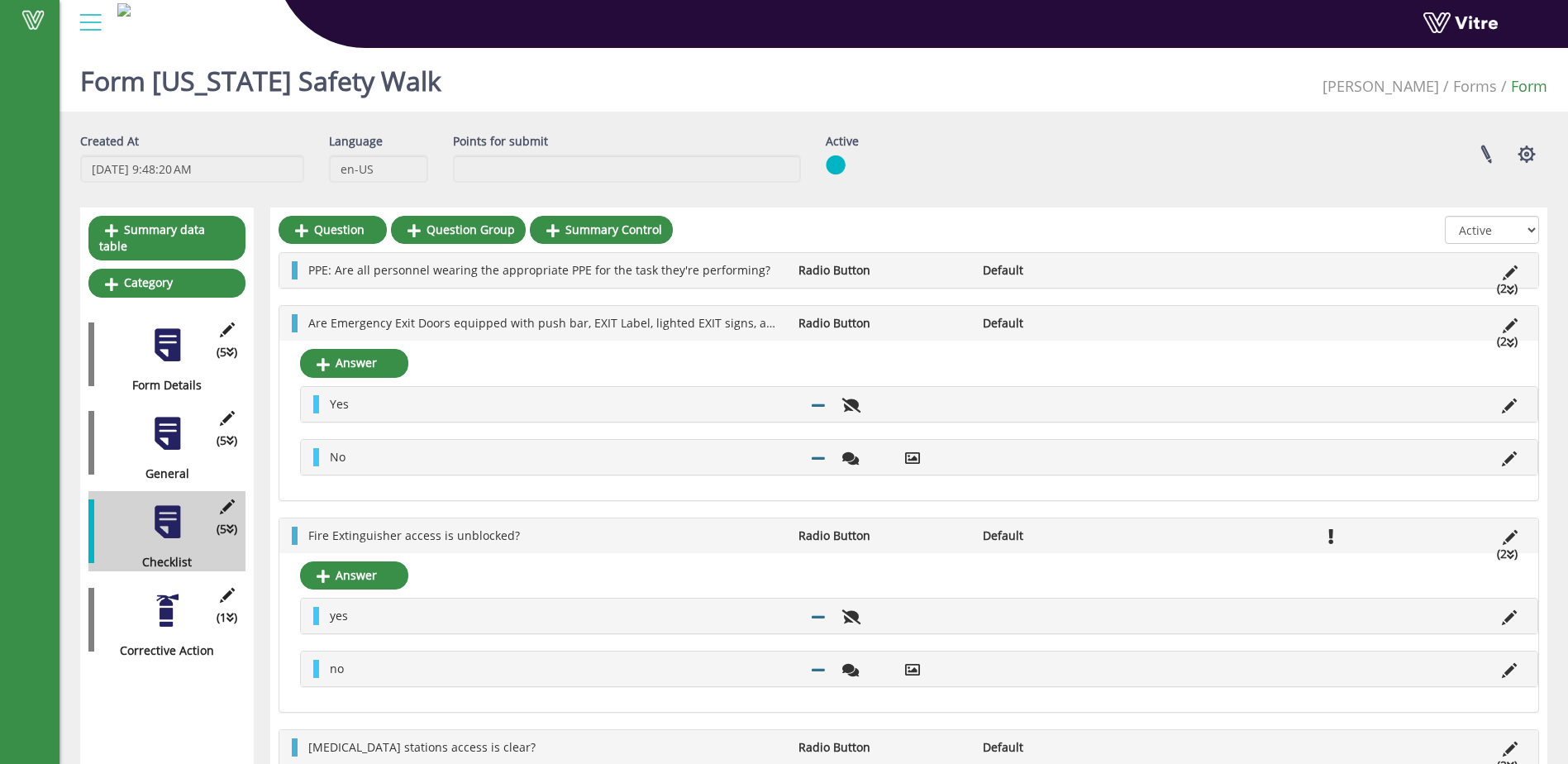
click at [1503, 342] on li "(2 )" at bounding box center [1507, 342] width 37 height 18
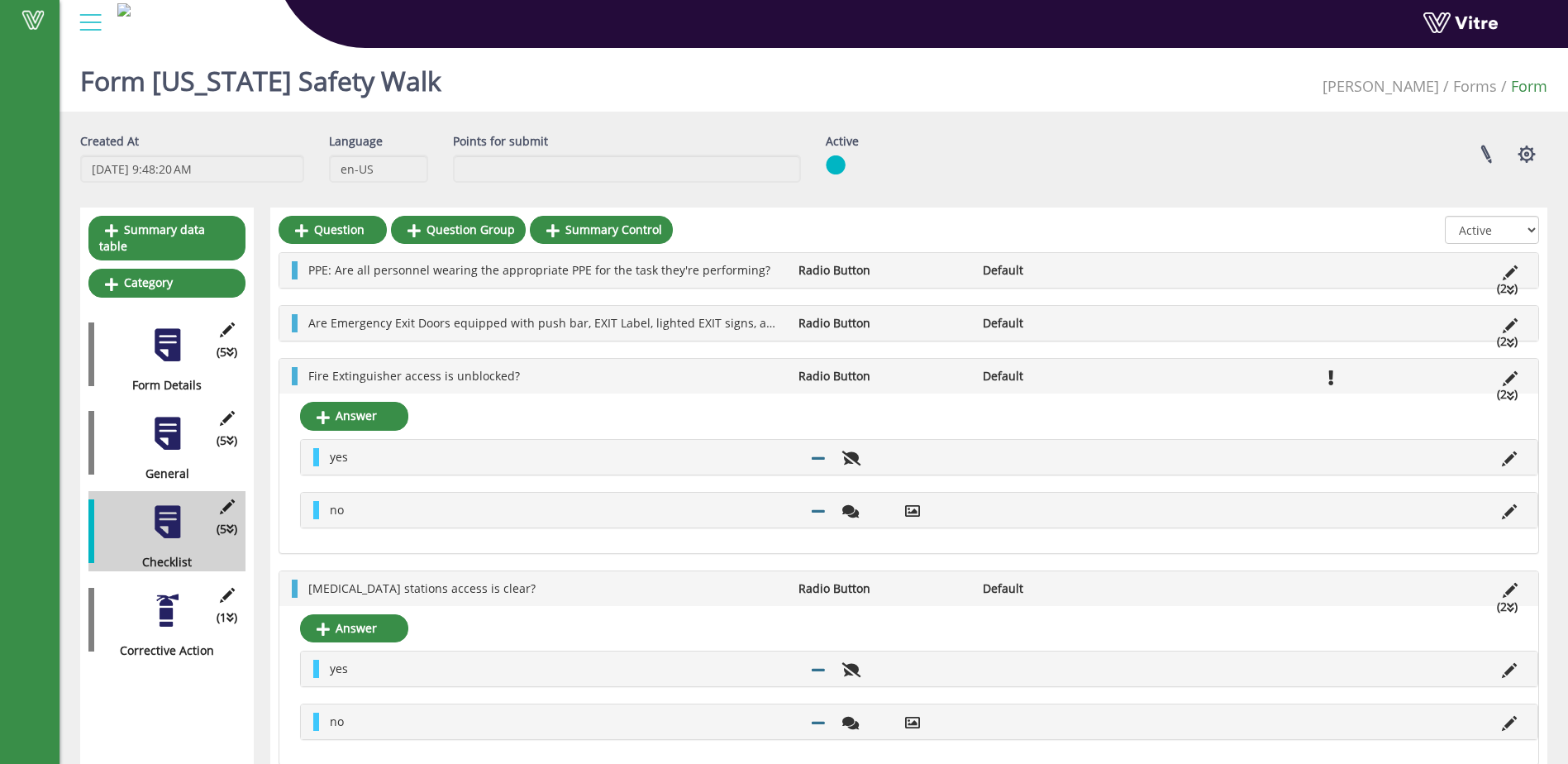
click at [1502, 394] on li "(2 )" at bounding box center [1507, 395] width 37 height 18
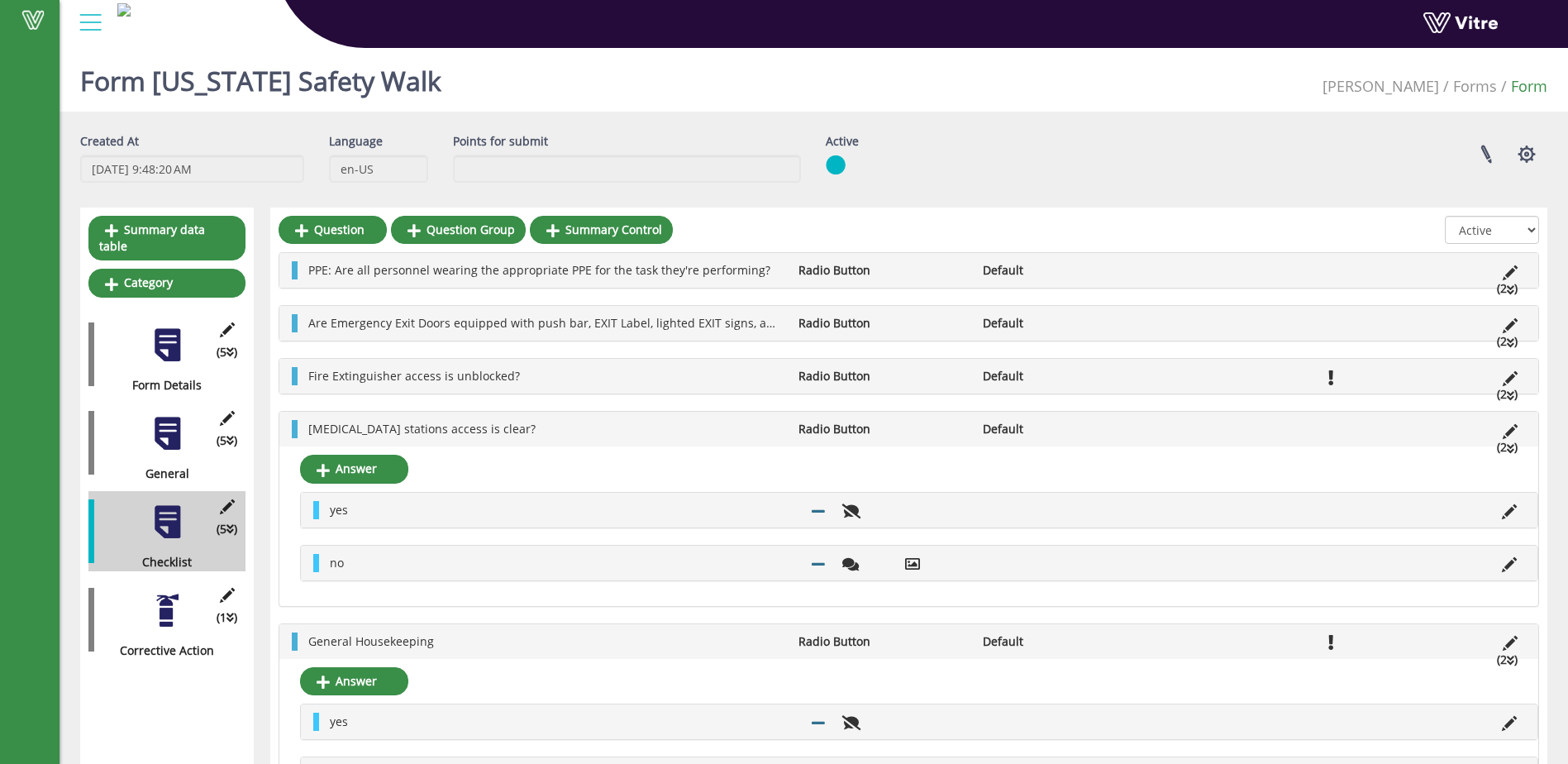
click at [1502, 447] on li "(2 )" at bounding box center [1507, 447] width 37 height 18
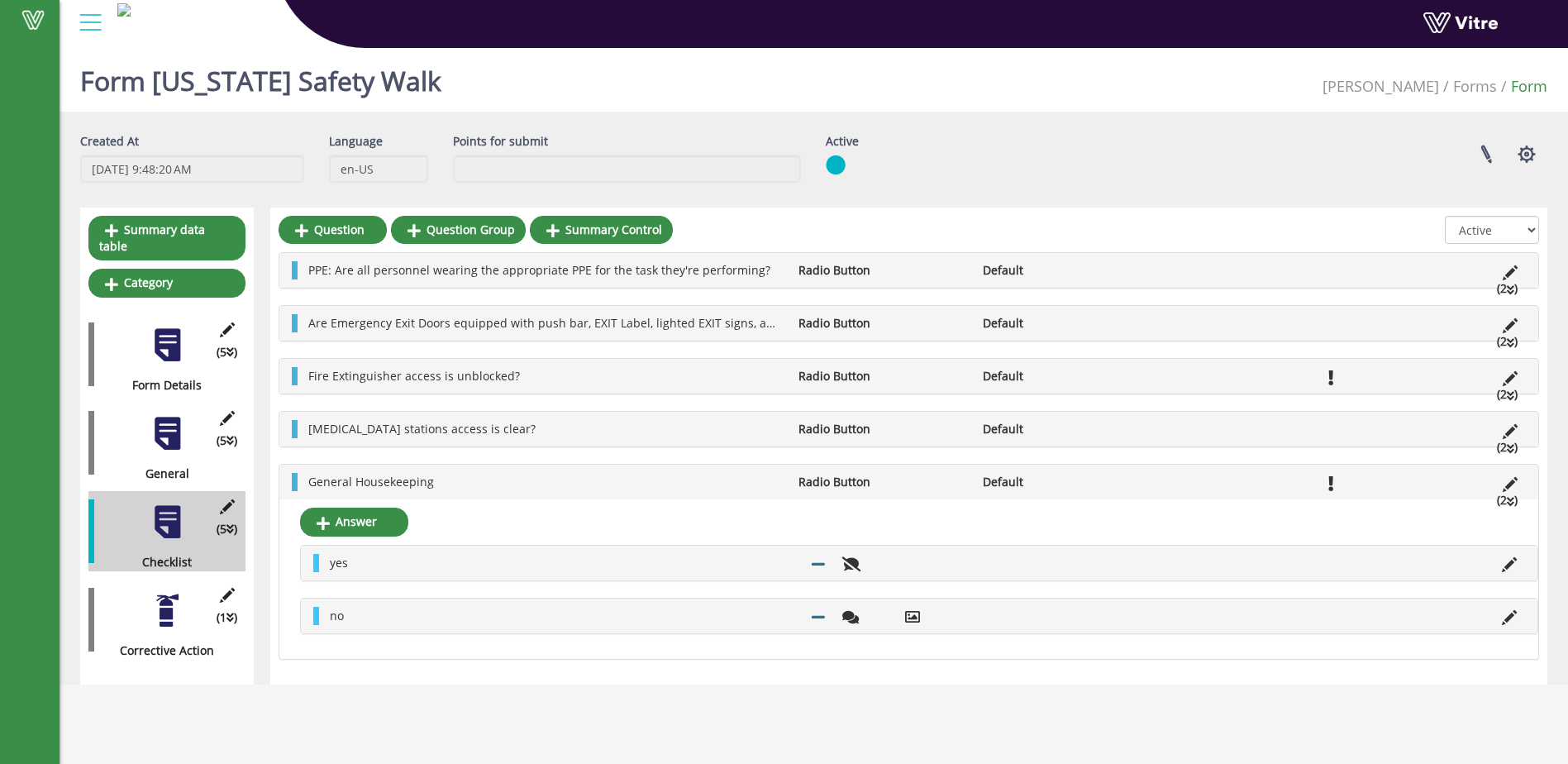
click at [1503, 498] on li "(2 )" at bounding box center [1507, 501] width 37 height 18
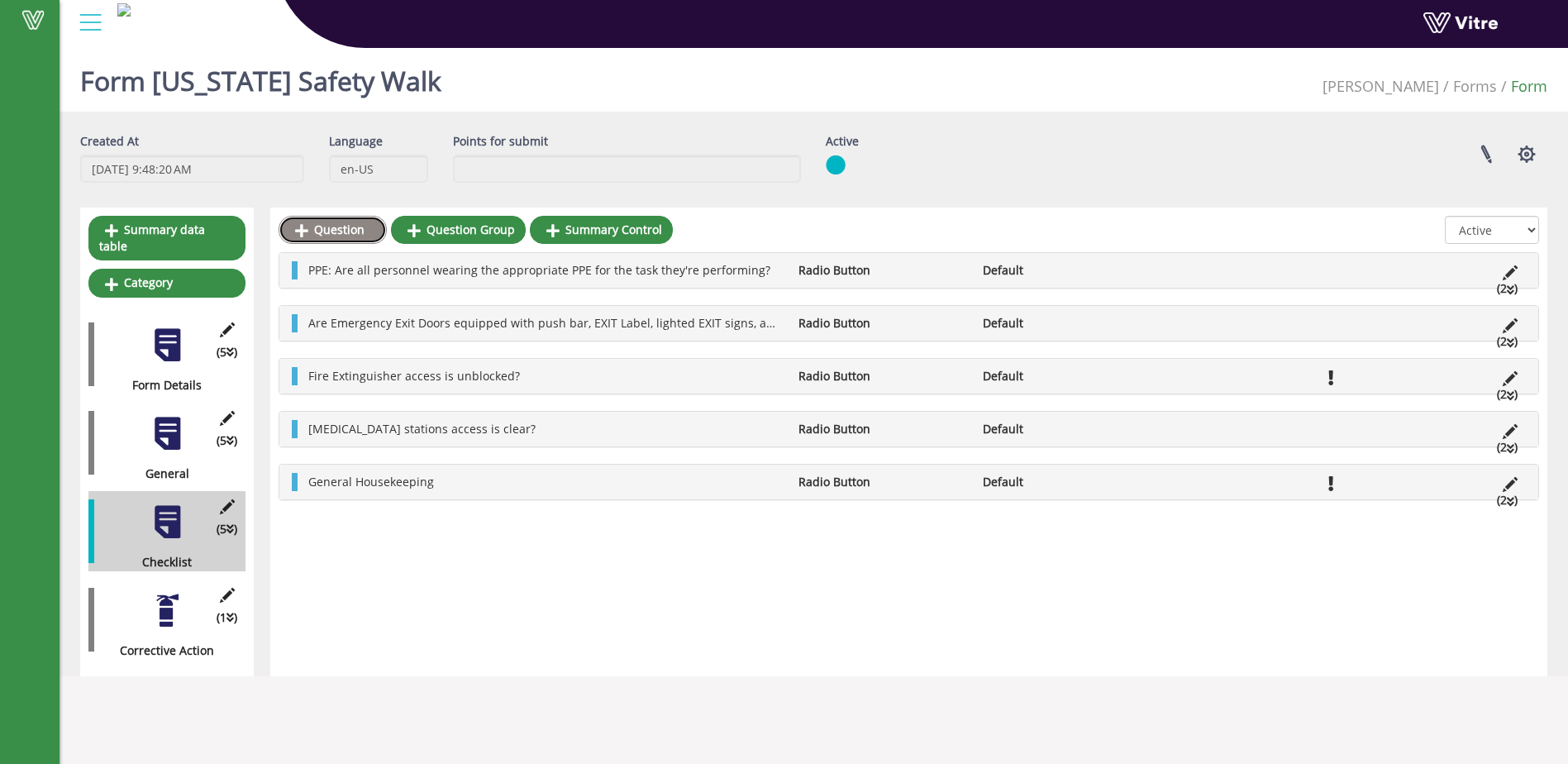
click at [334, 227] on link "Question" at bounding box center [333, 230] width 108 height 28
